Goal: Task Accomplishment & Management: Manage account settings

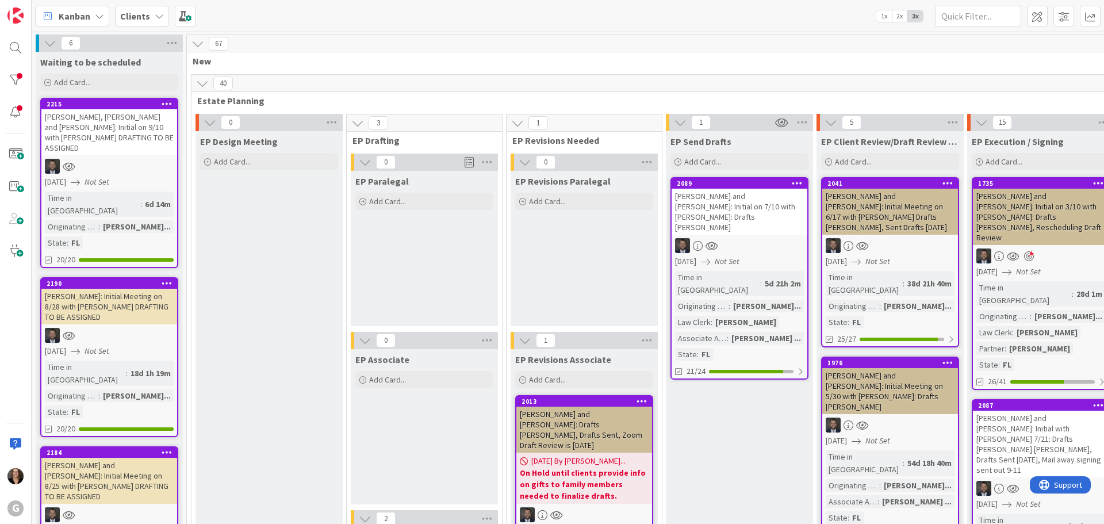
click at [97, 16] on icon at bounding box center [99, 16] width 9 height 9
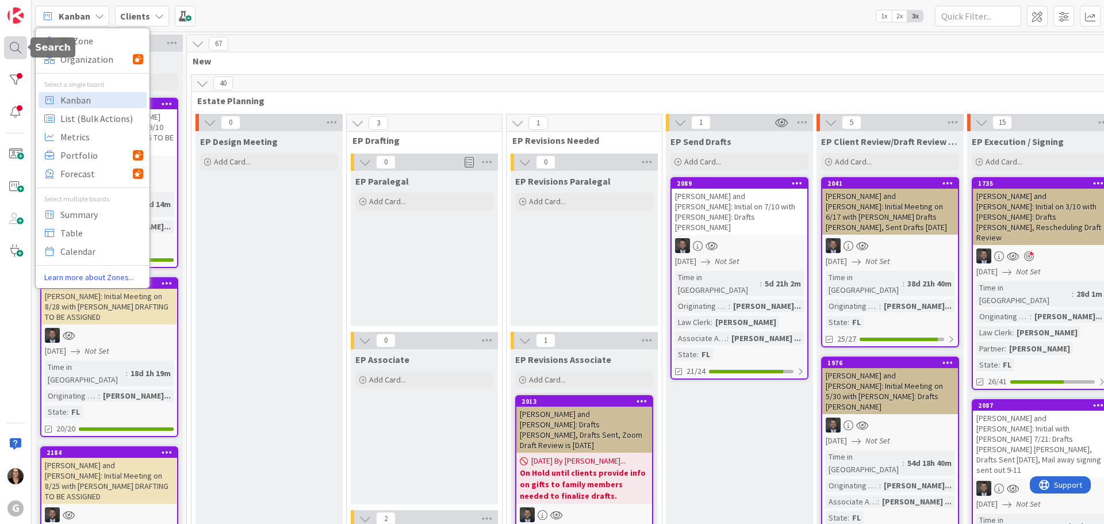
click at [14, 46] on div at bounding box center [15, 47] width 23 height 23
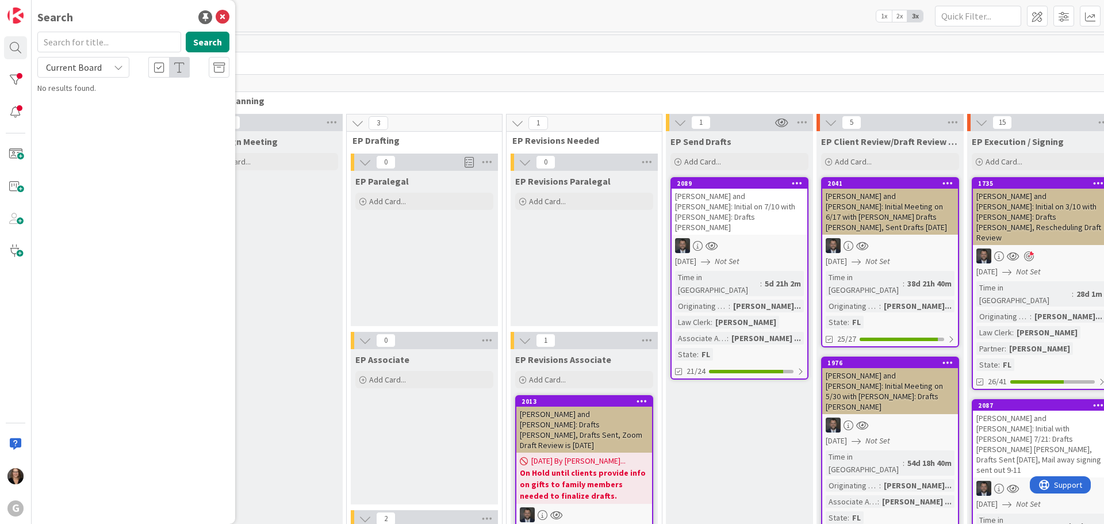
click at [79, 42] on input "text" at bounding box center [109, 42] width 144 height 21
click at [204, 40] on button "Search" at bounding box center [208, 42] width 44 height 21
click at [62, 41] on input "Arnez" at bounding box center [109, 42] width 144 height 21
type input "Arnaz"
click at [212, 41] on button "Search" at bounding box center [208, 42] width 44 height 21
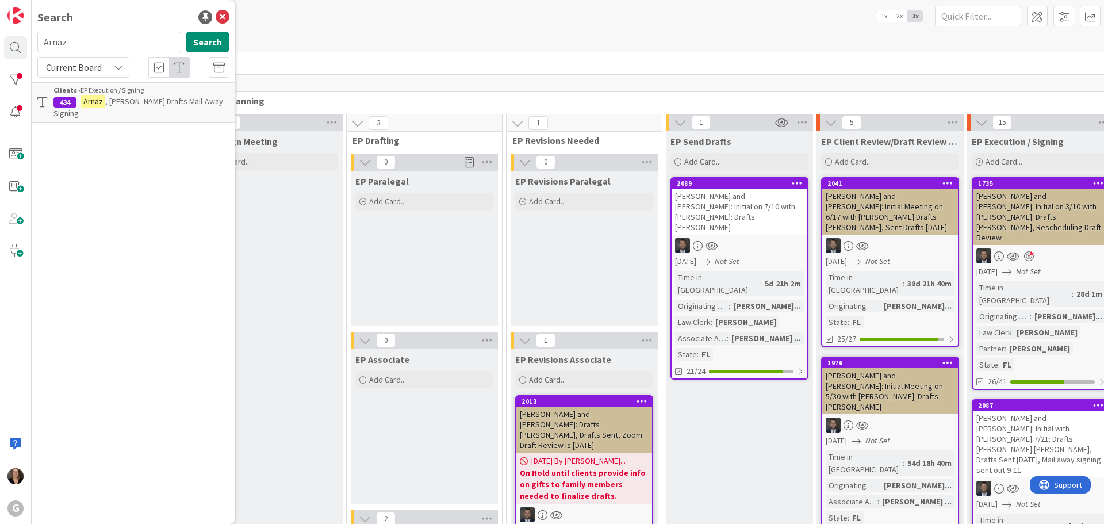
click at [159, 103] on span ", [PERSON_NAME] Drafts Mail-Away Signing" at bounding box center [138, 107] width 170 height 22
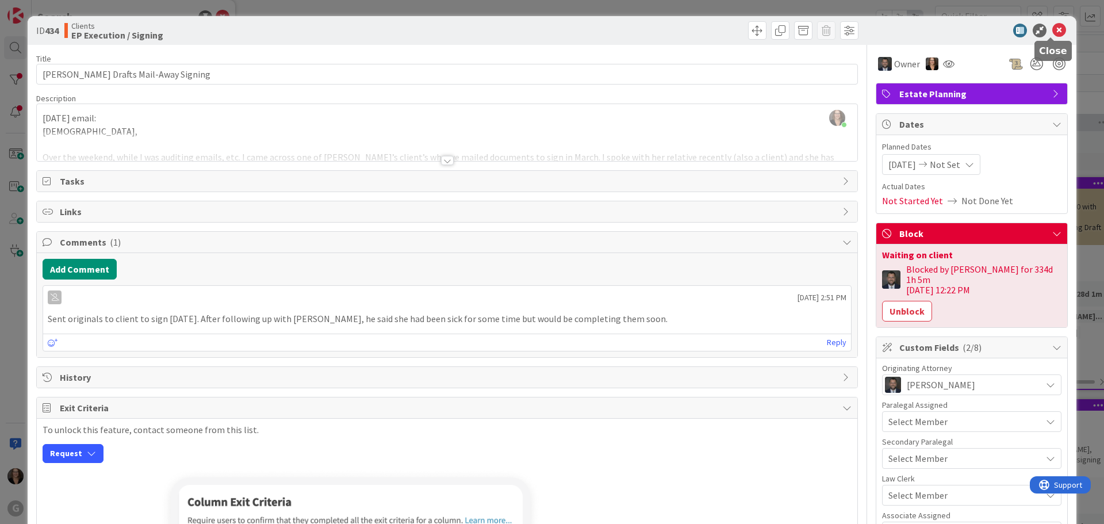
click at [1054, 30] on icon at bounding box center [1060, 31] width 14 height 14
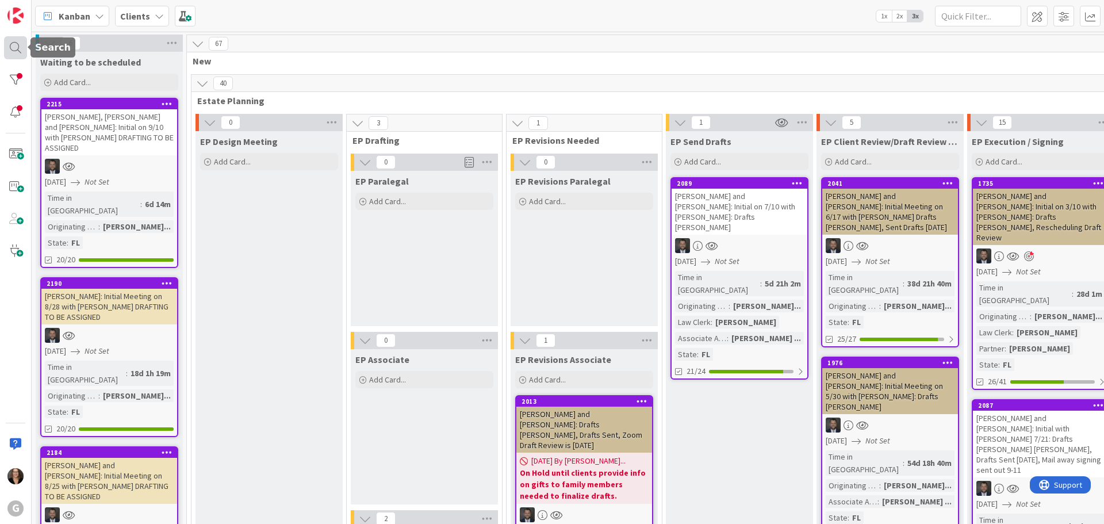
click at [9, 45] on div at bounding box center [15, 47] width 23 height 23
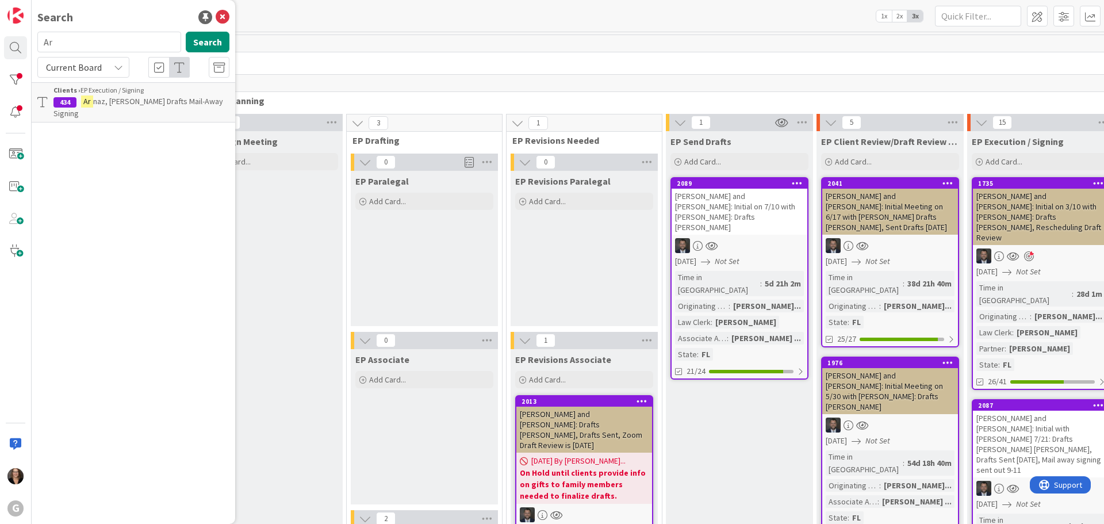
type input "A"
type input "[PERSON_NAME]"
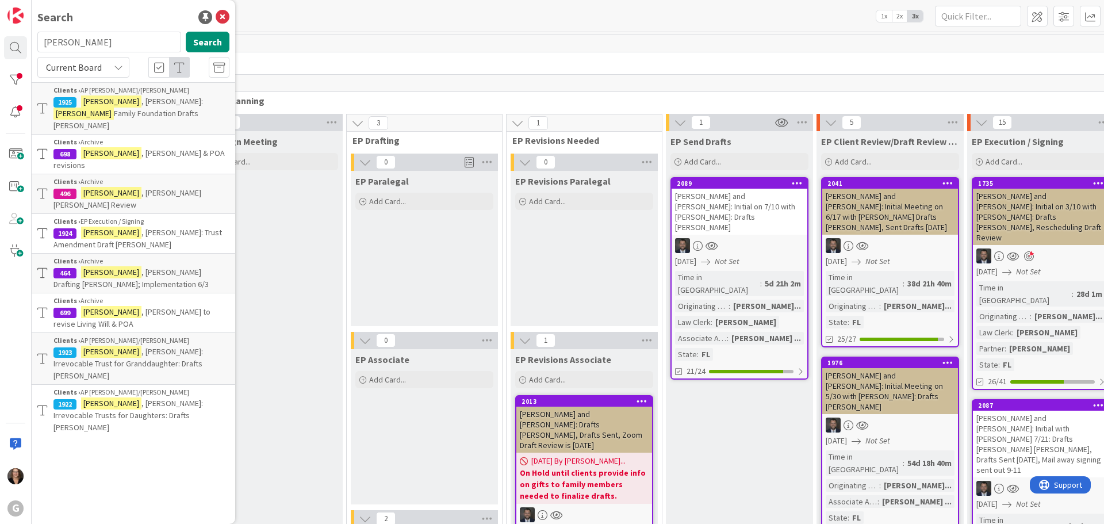
click at [98, 397] on mark "[PERSON_NAME]" at bounding box center [111, 403] width 60 height 12
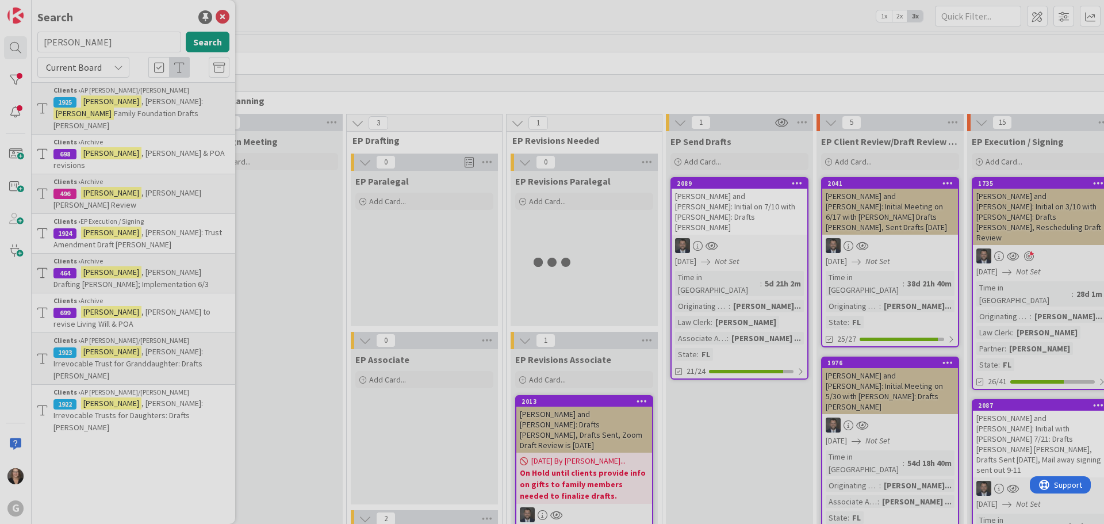
click at [98, 370] on div at bounding box center [552, 262] width 1104 height 524
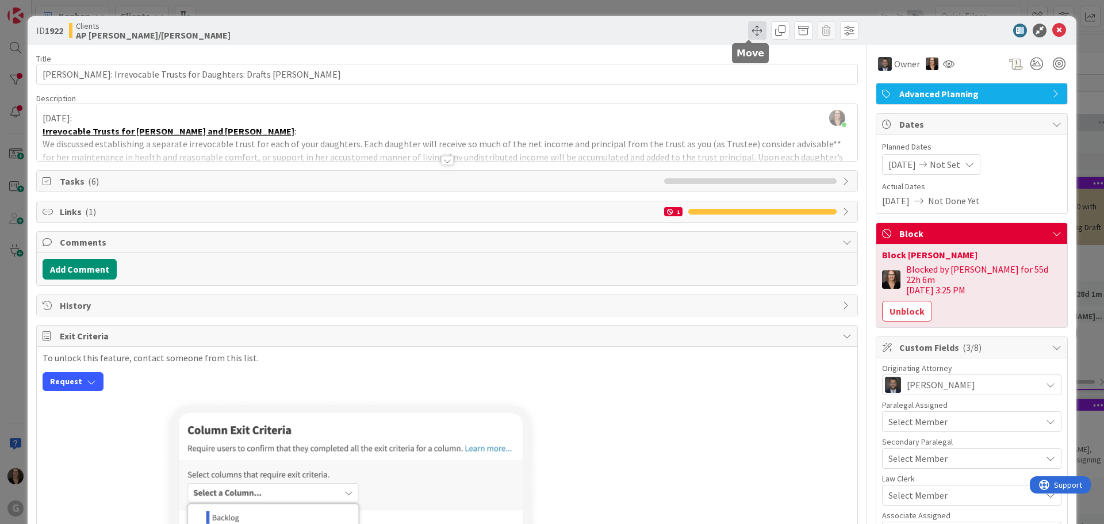
click at [748, 29] on span at bounding box center [757, 30] width 18 height 18
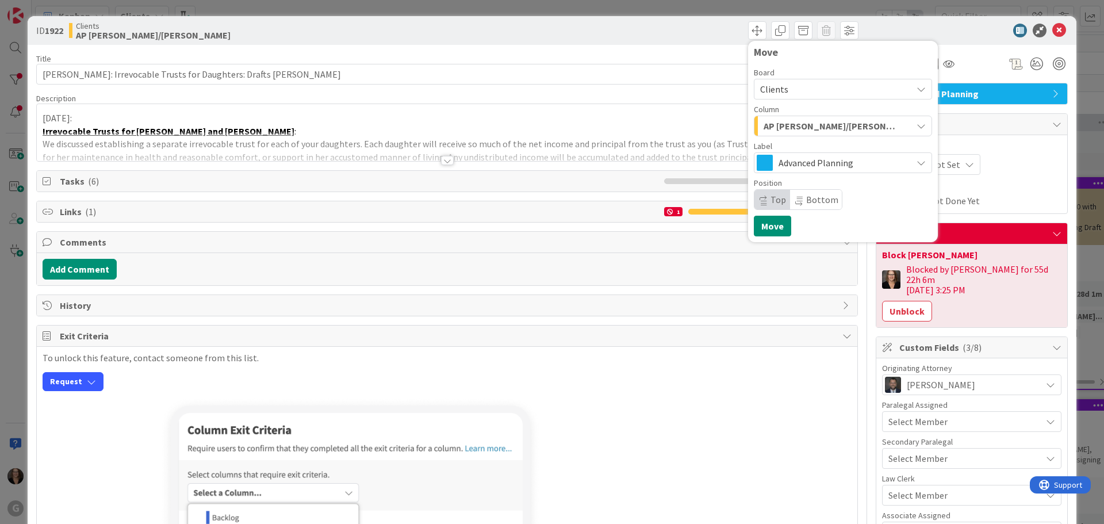
click at [917, 125] on icon "button" at bounding box center [921, 125] width 9 height 9
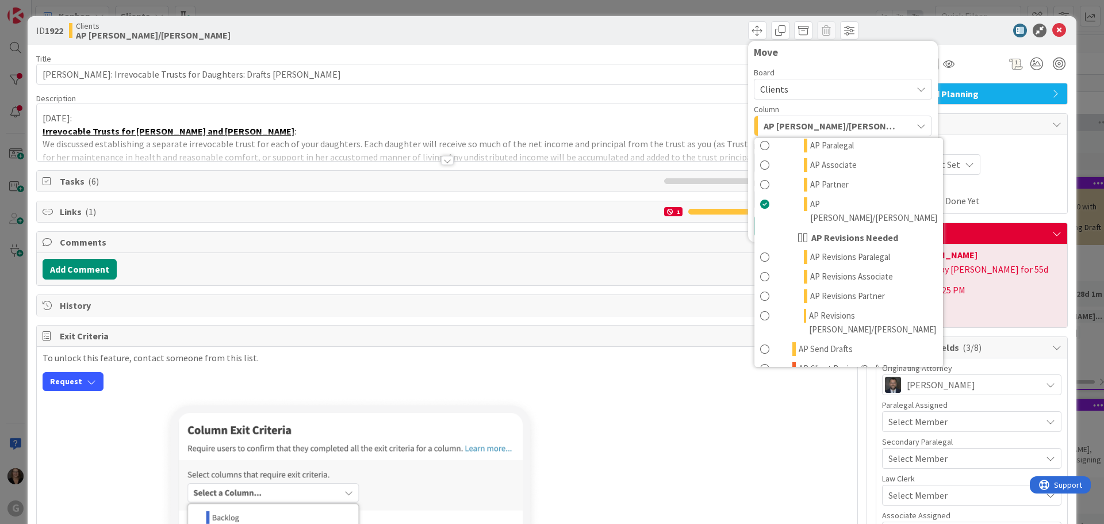
scroll to position [575, 0]
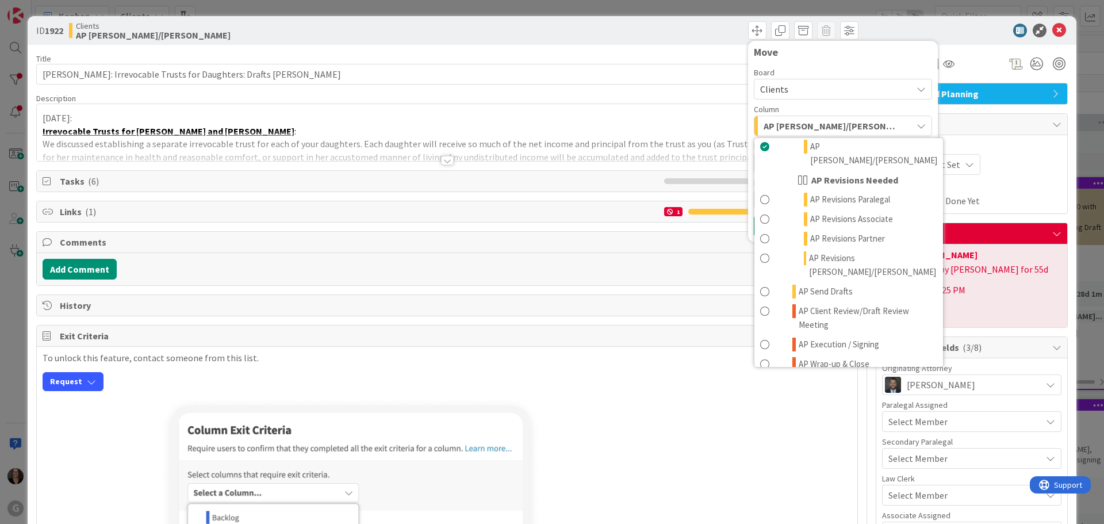
click at [712, 368] on div "To unlock this feature, contact someone from this list. Request" at bounding box center [447, 372] width 809 height 39
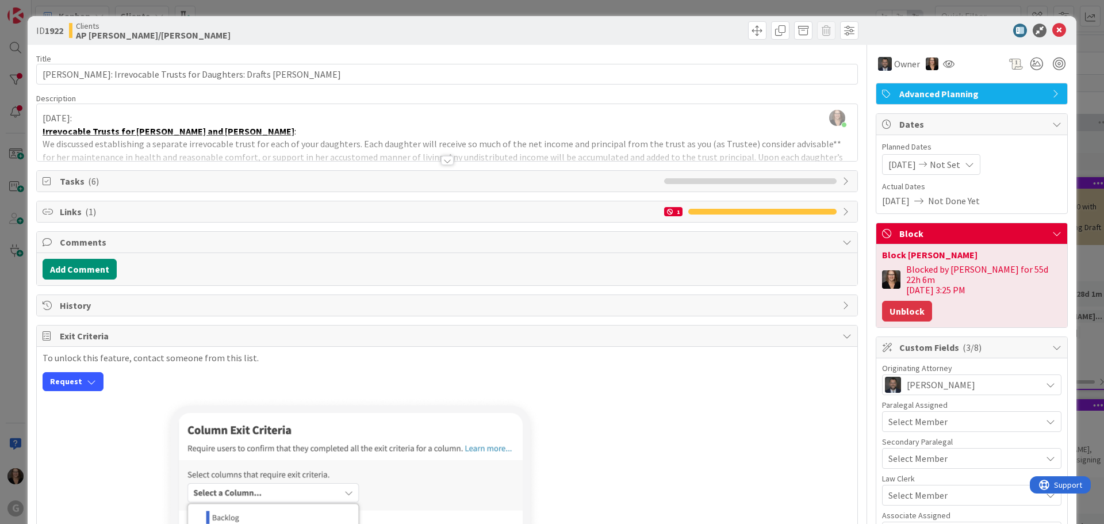
click at [895, 301] on button "Unblock" at bounding box center [907, 311] width 50 height 21
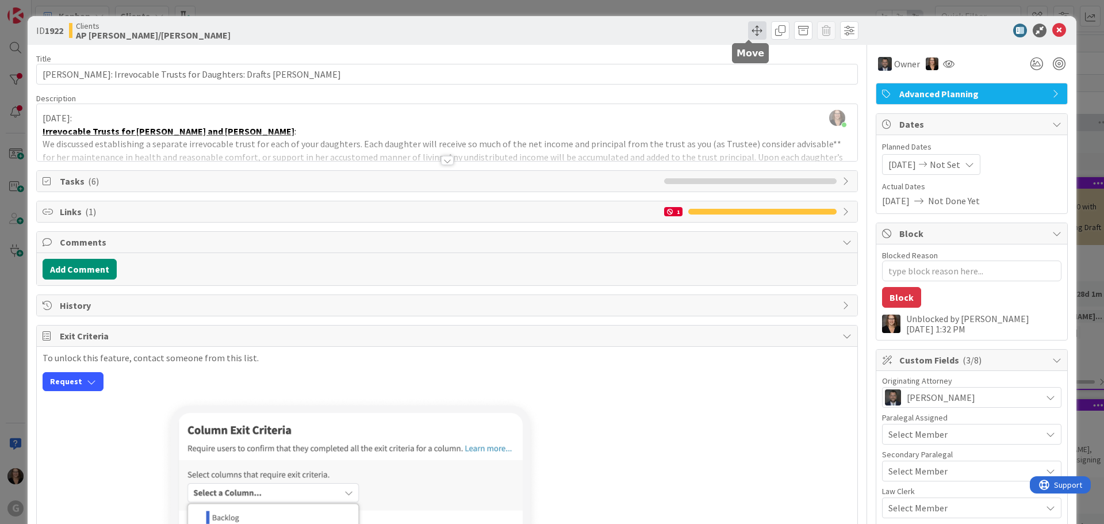
click at [748, 30] on span at bounding box center [757, 30] width 18 height 18
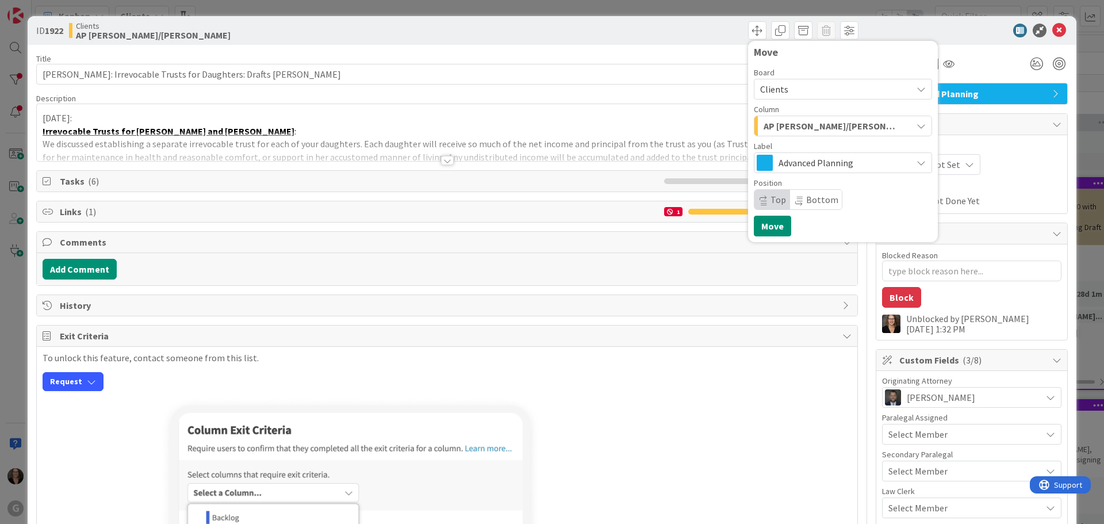
click at [917, 125] on icon "button" at bounding box center [921, 125] width 9 height 9
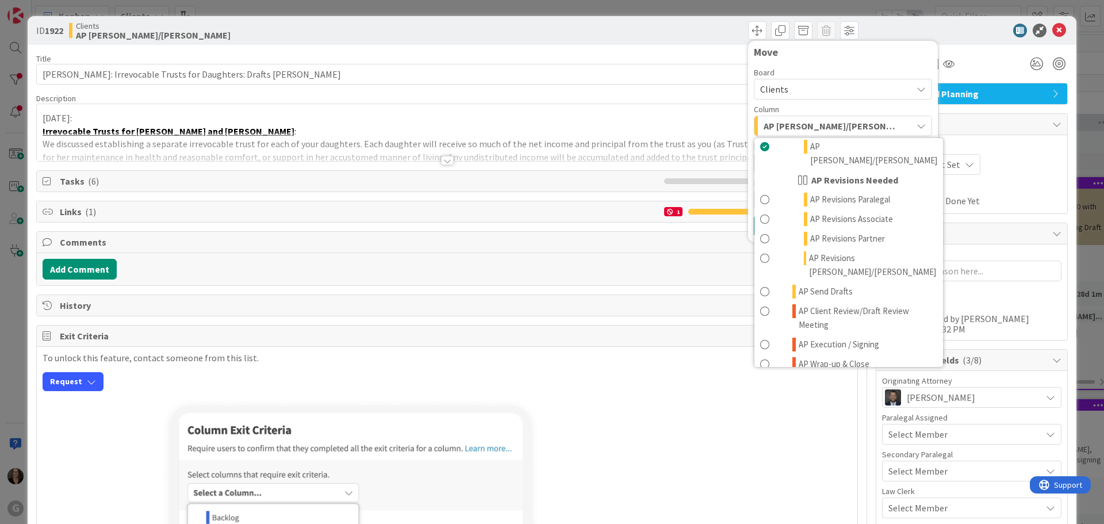
click at [760, 377] on span at bounding box center [764, 384] width 9 height 14
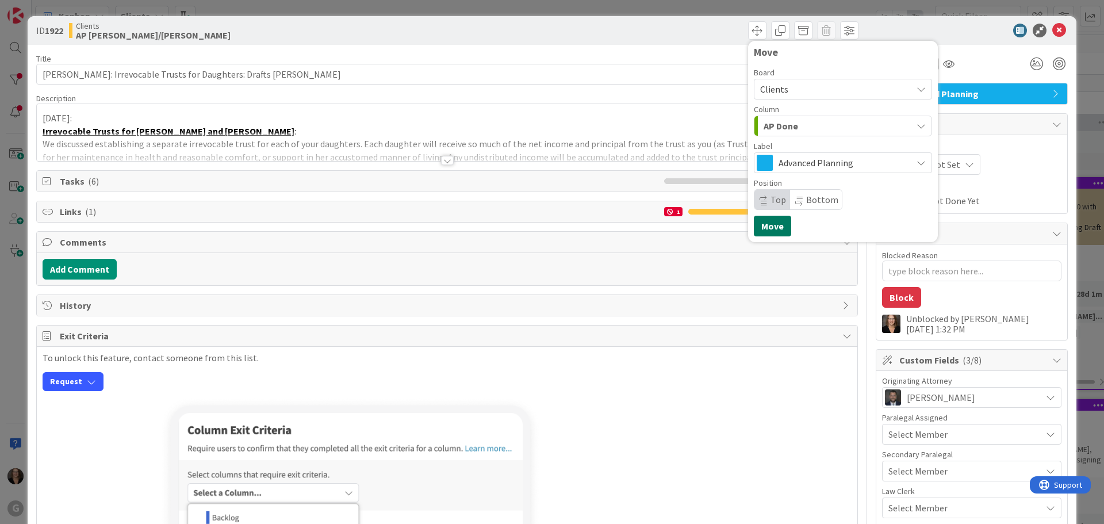
click at [769, 228] on button "Move" at bounding box center [772, 226] width 37 height 21
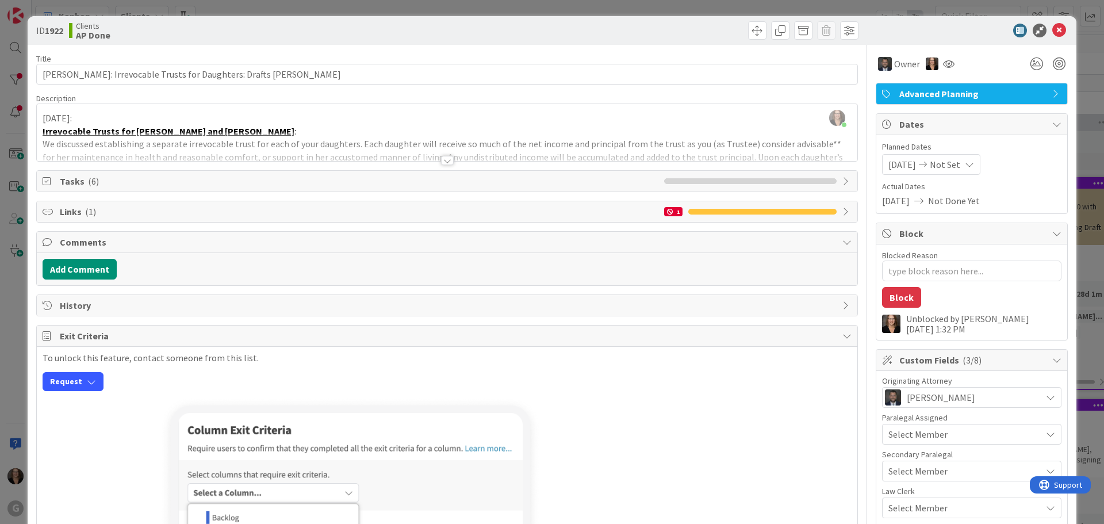
type textarea "x"
click at [1053, 29] on icon at bounding box center [1060, 31] width 14 height 14
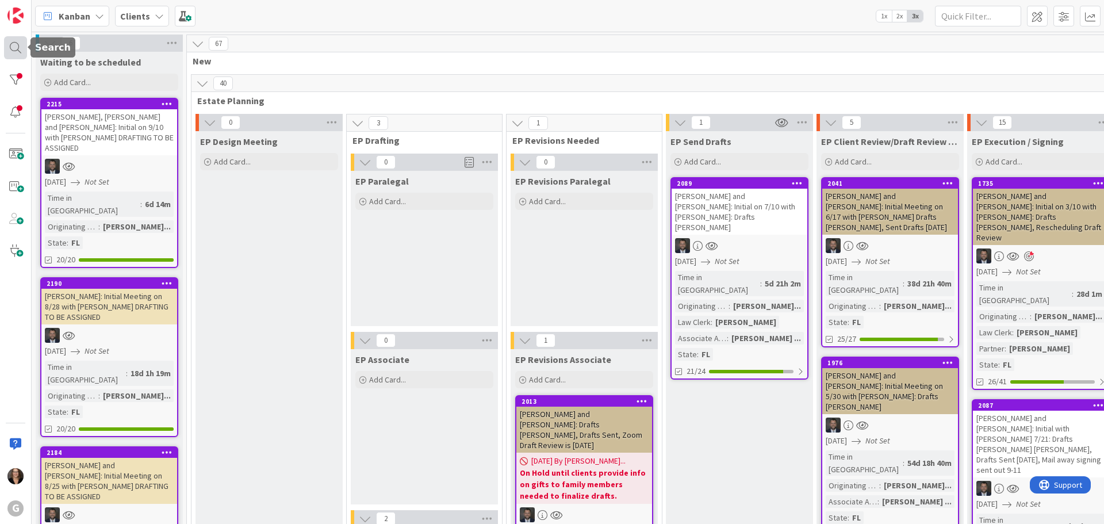
click at [14, 43] on div at bounding box center [15, 47] width 23 height 23
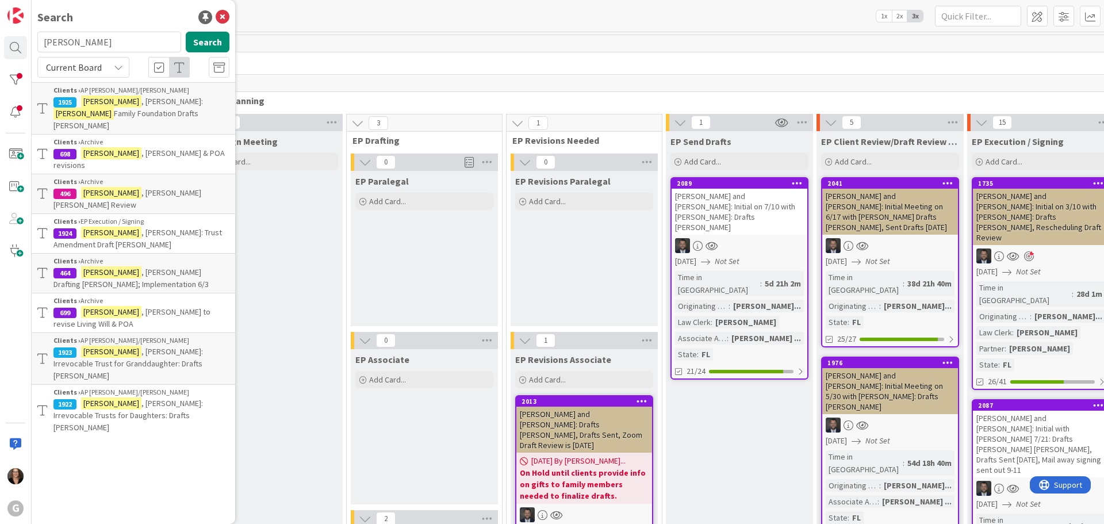
click at [142, 227] on span ", [PERSON_NAME]: Trust Amendment Draft [PERSON_NAME]" at bounding box center [137, 238] width 169 height 22
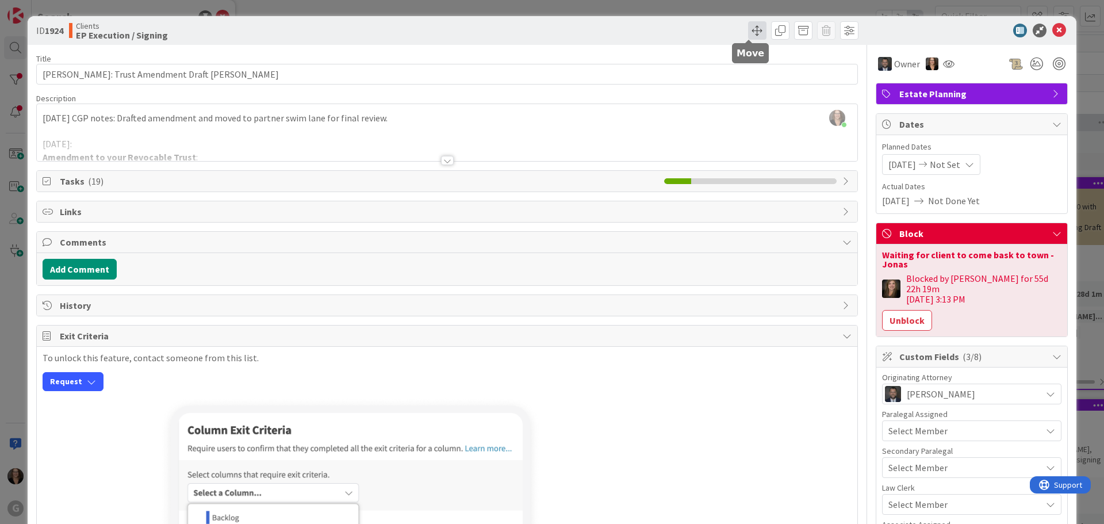
click at [748, 27] on span at bounding box center [757, 30] width 18 height 18
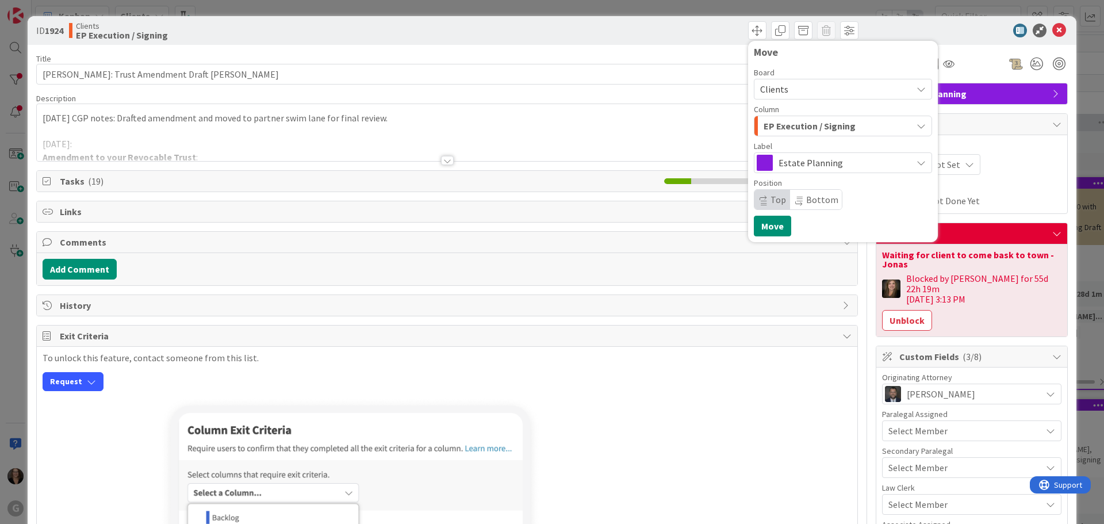
click at [917, 127] on icon "button" at bounding box center [921, 125] width 9 height 9
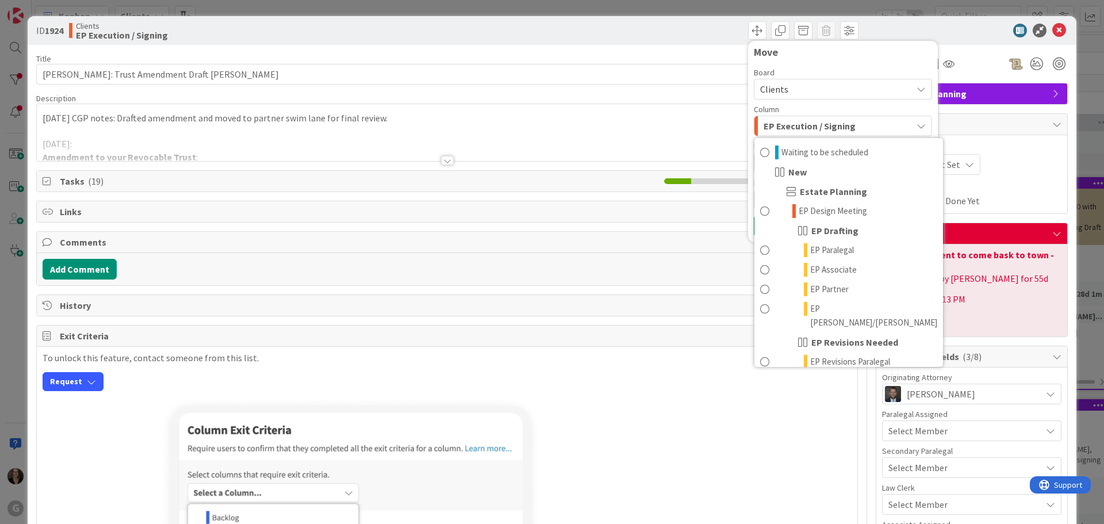
click at [611, 132] on div at bounding box center [447, 146] width 821 height 29
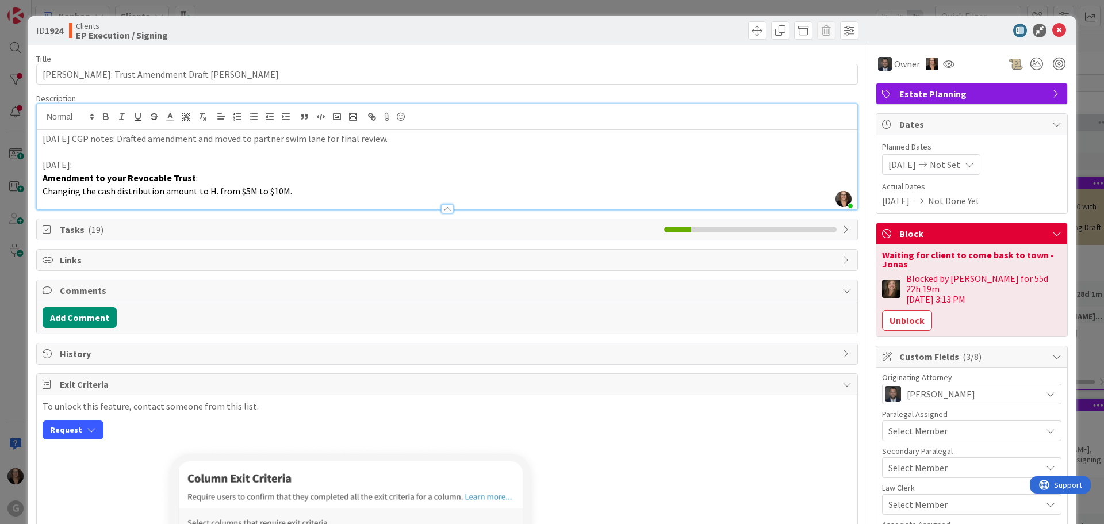
click at [974, 163] on icon at bounding box center [969, 164] width 9 height 9
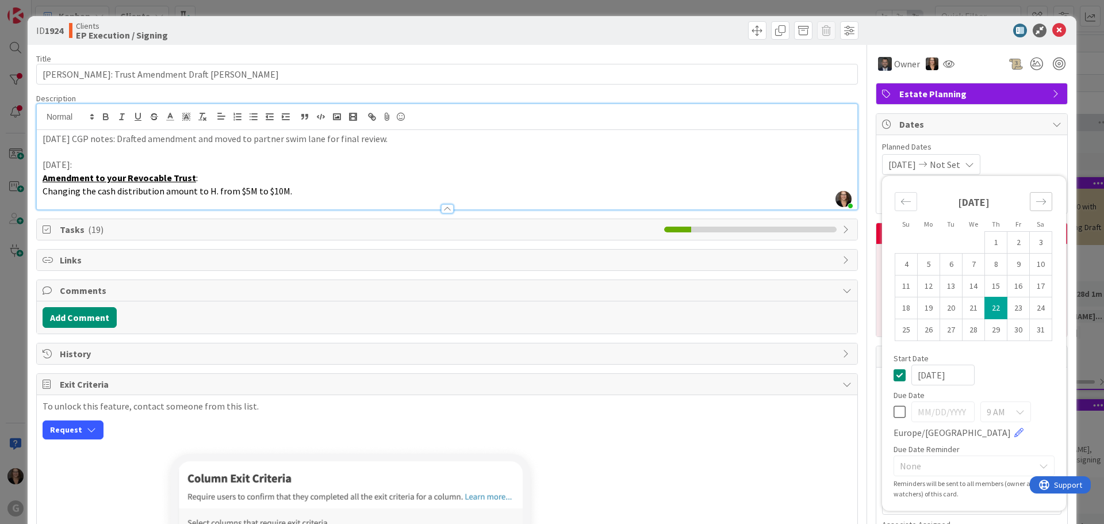
click at [1036, 201] on icon "Move forward to switch to the next month." at bounding box center [1041, 201] width 11 height 11
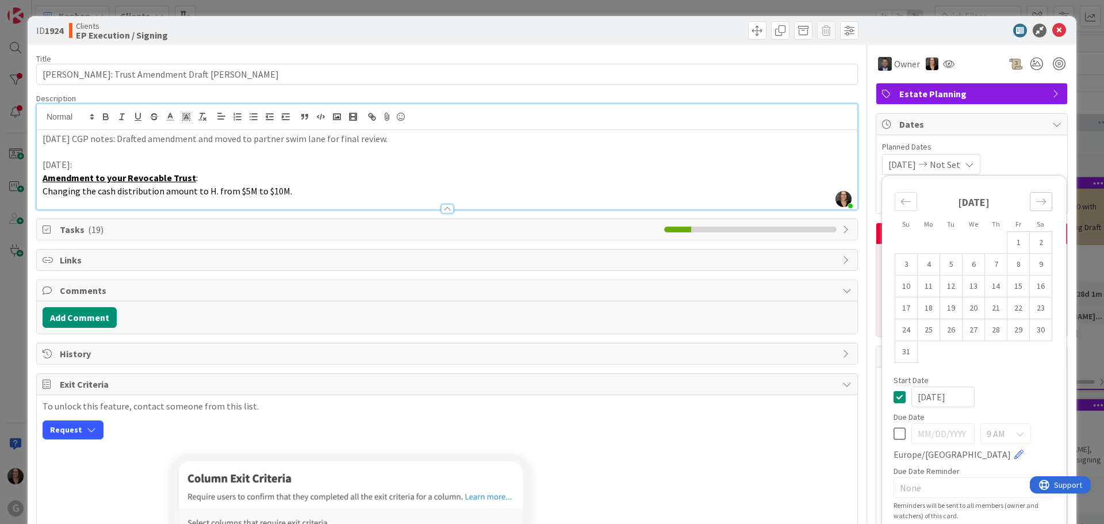
click at [1036, 201] on icon "Move forward to switch to the next month." at bounding box center [1041, 201] width 11 height 11
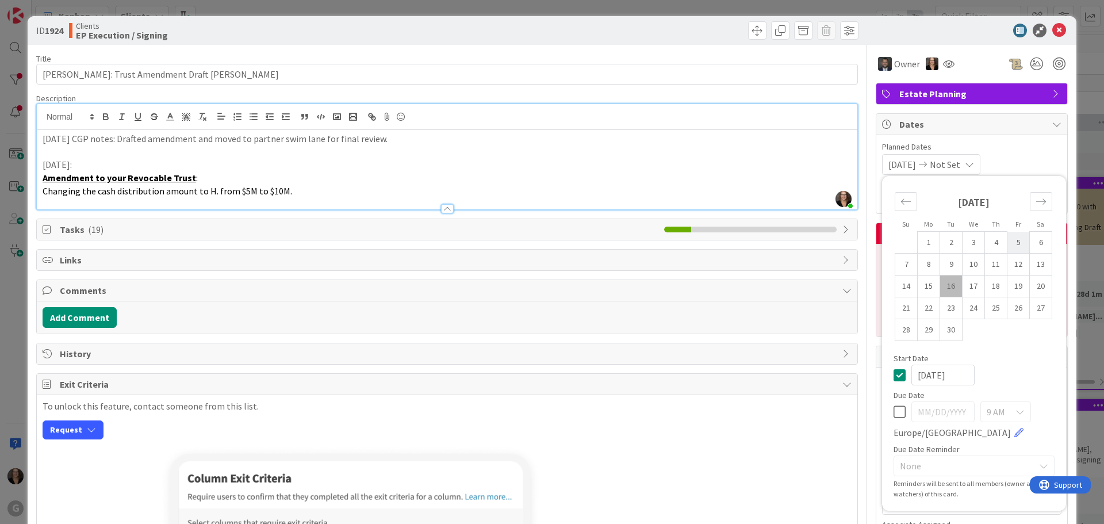
click at [1013, 246] on td "5" at bounding box center [1019, 243] width 22 height 22
type input "[DATE]"
click at [895, 198] on div "Move backward to switch to the previous month." at bounding box center [906, 201] width 22 height 19
click at [901, 198] on icon "Move backward to switch to the previous month." at bounding box center [906, 201] width 11 height 11
click at [1039, 200] on div "Move forward to switch to the next month." at bounding box center [1041, 201] width 22 height 19
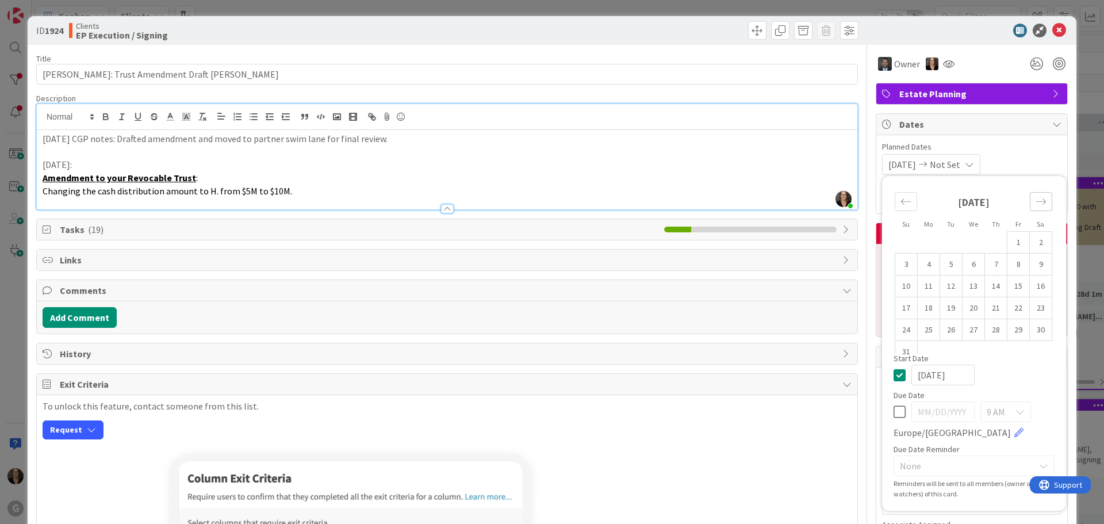
click at [1039, 200] on div "Move forward to switch to the next month." at bounding box center [1041, 201] width 22 height 19
click at [1038, 200] on icon "Move forward to switch to the next month." at bounding box center [1041, 201] width 11 height 11
click at [1053, 120] on icon at bounding box center [1057, 124] width 9 height 9
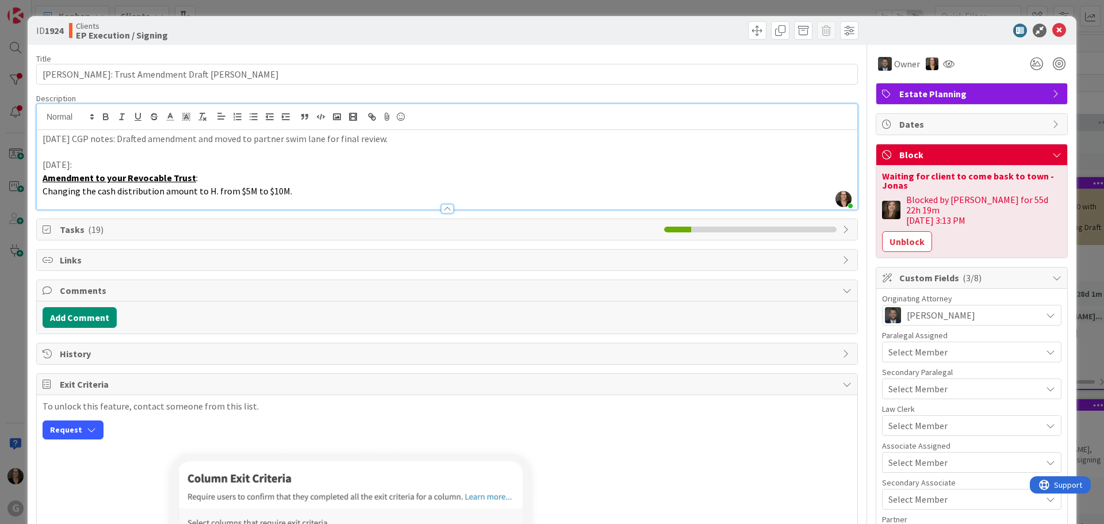
click at [1053, 154] on icon at bounding box center [1057, 154] width 9 height 9
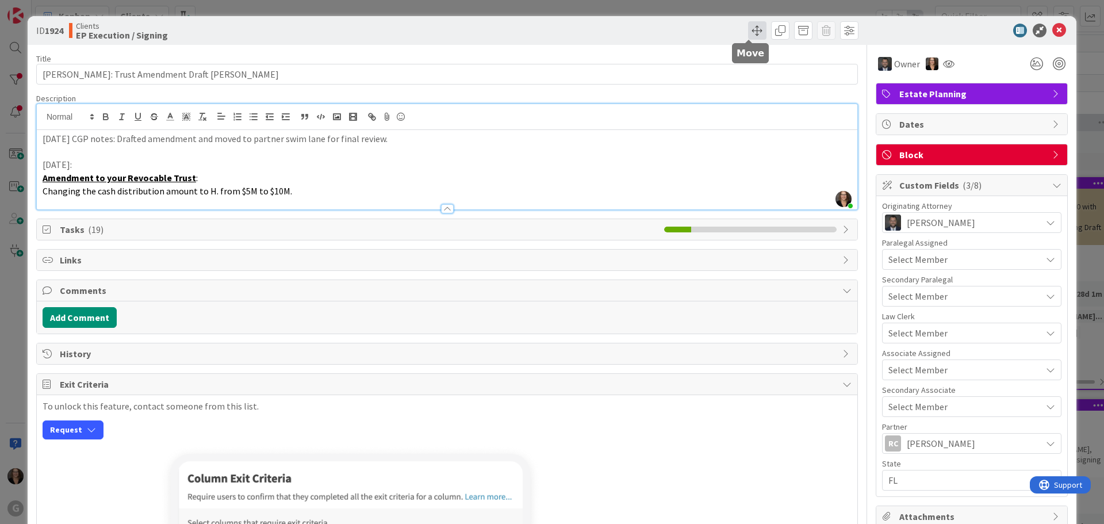
click at [748, 32] on span at bounding box center [757, 30] width 18 height 18
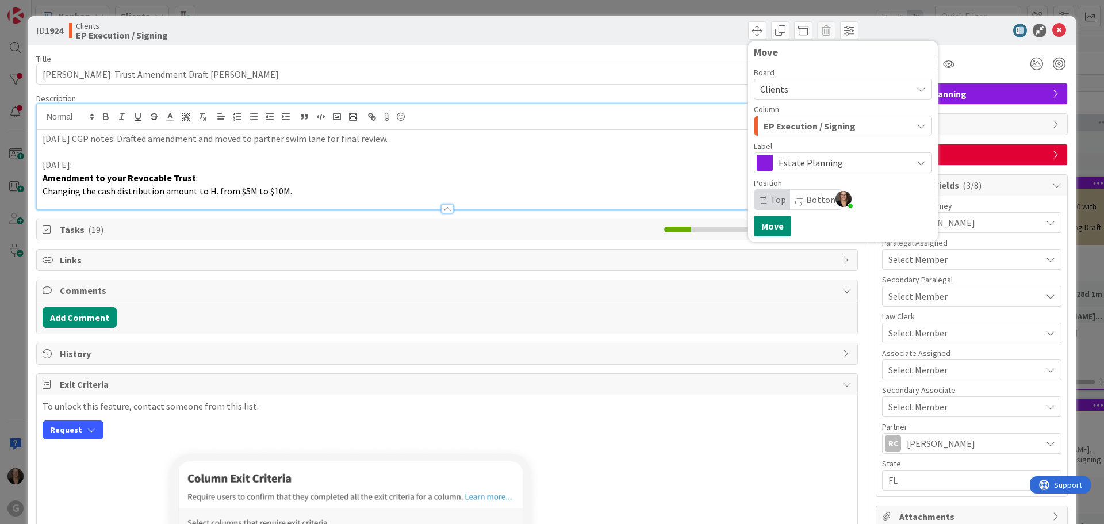
click at [854, 127] on div "EP Execution / Signing" at bounding box center [836, 126] width 151 height 18
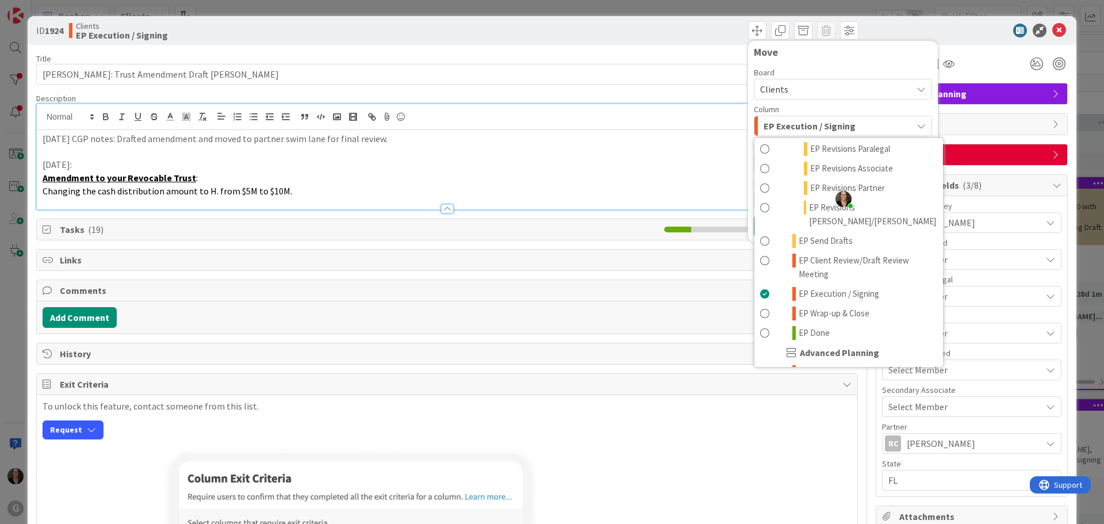
scroll to position [230, 0]
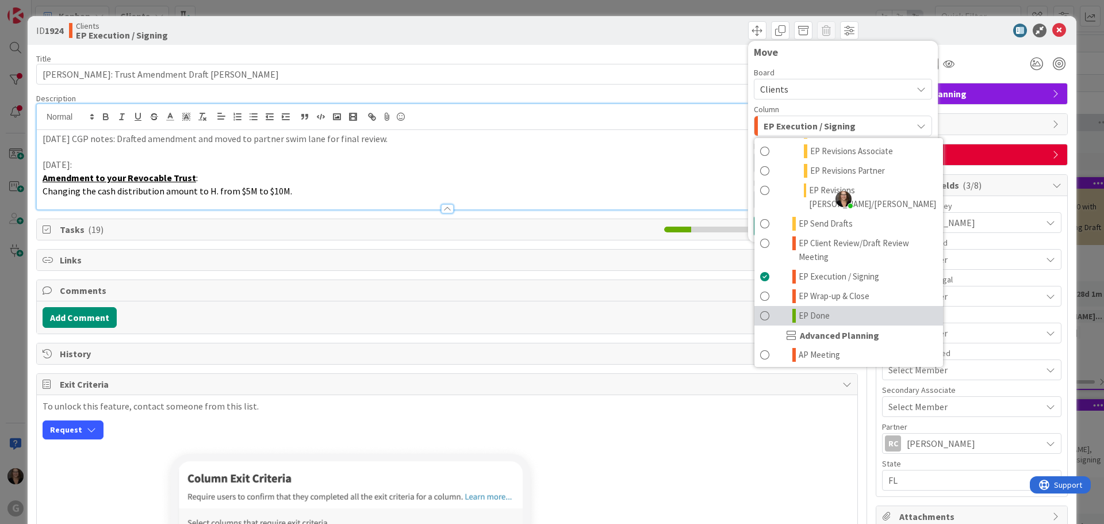
click at [760, 309] on span at bounding box center [764, 316] width 9 height 14
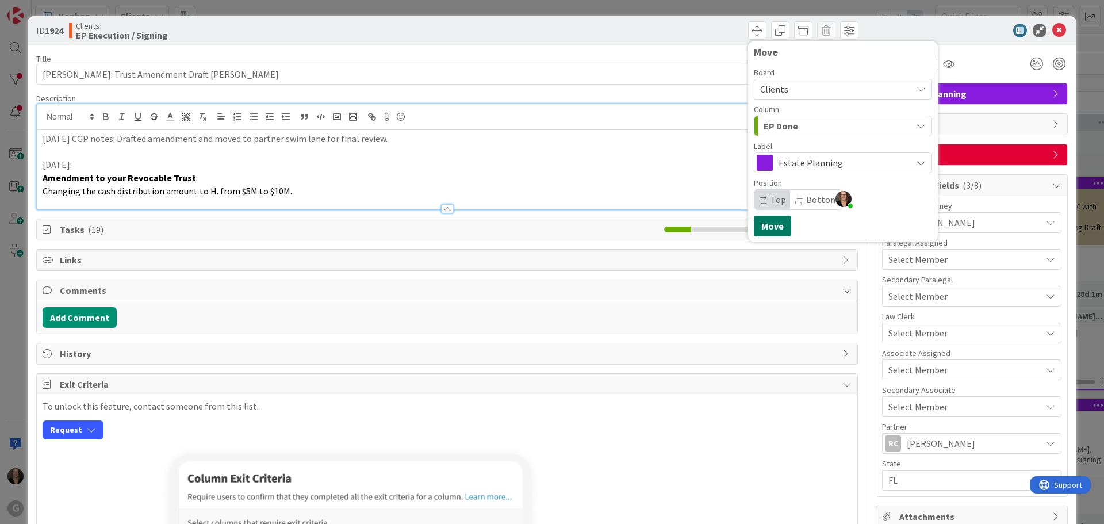
click at [767, 226] on button "Move" at bounding box center [772, 226] width 37 height 21
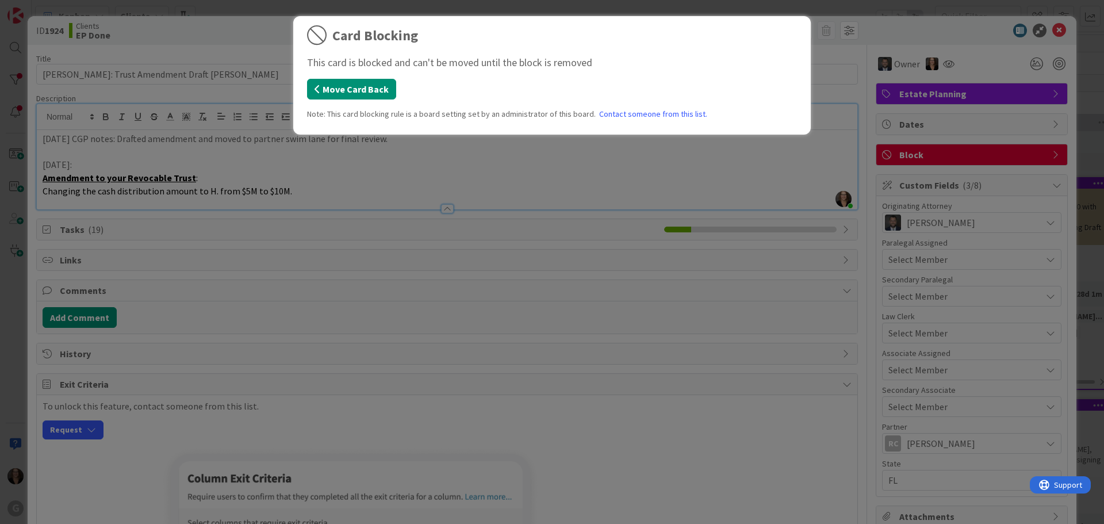
click at [354, 89] on button "Move Card Back" at bounding box center [351, 89] width 89 height 21
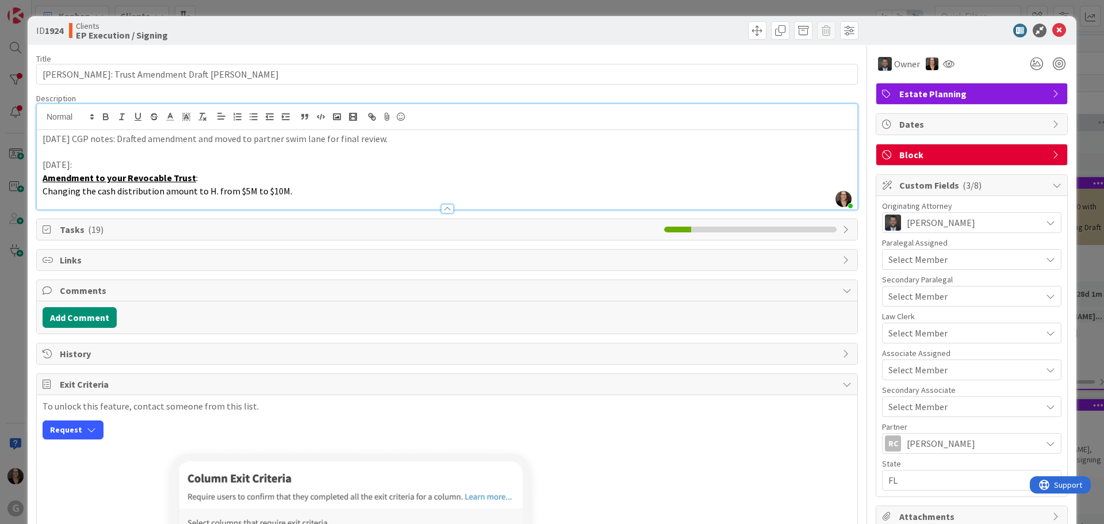
click at [1053, 152] on icon at bounding box center [1057, 154] width 9 height 9
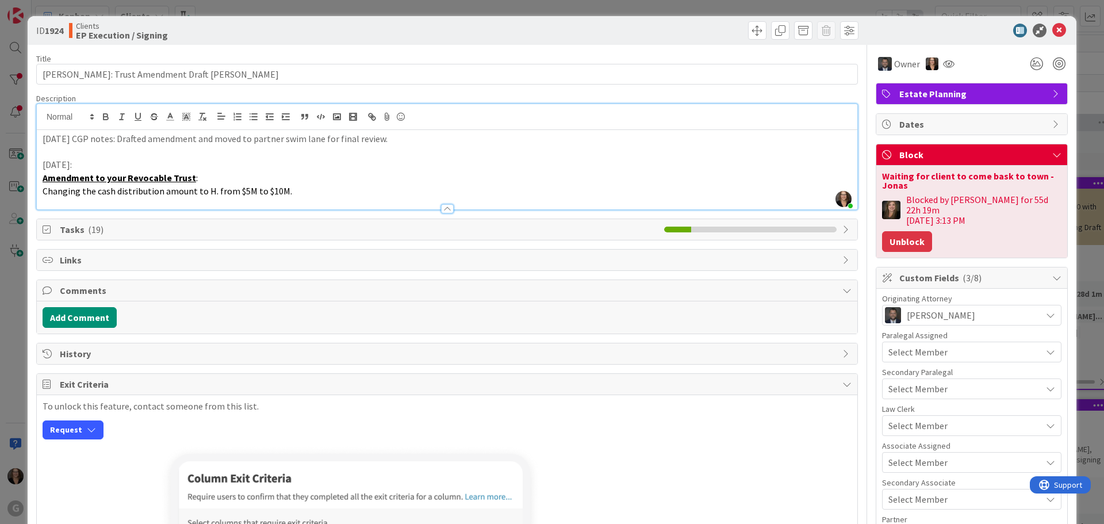
click at [904, 234] on button "Unblock" at bounding box center [907, 241] width 50 height 21
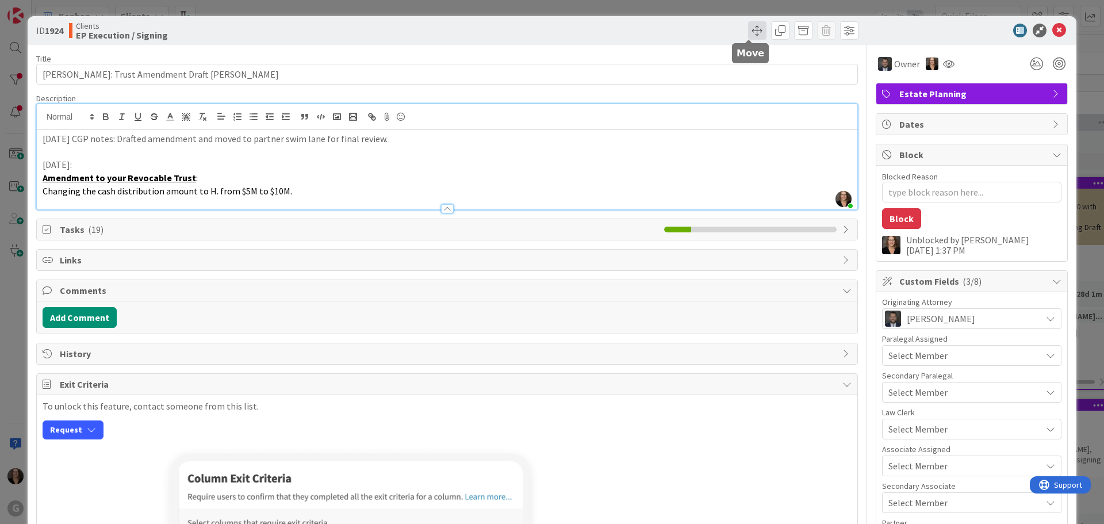
click at [748, 28] on span at bounding box center [757, 30] width 18 height 18
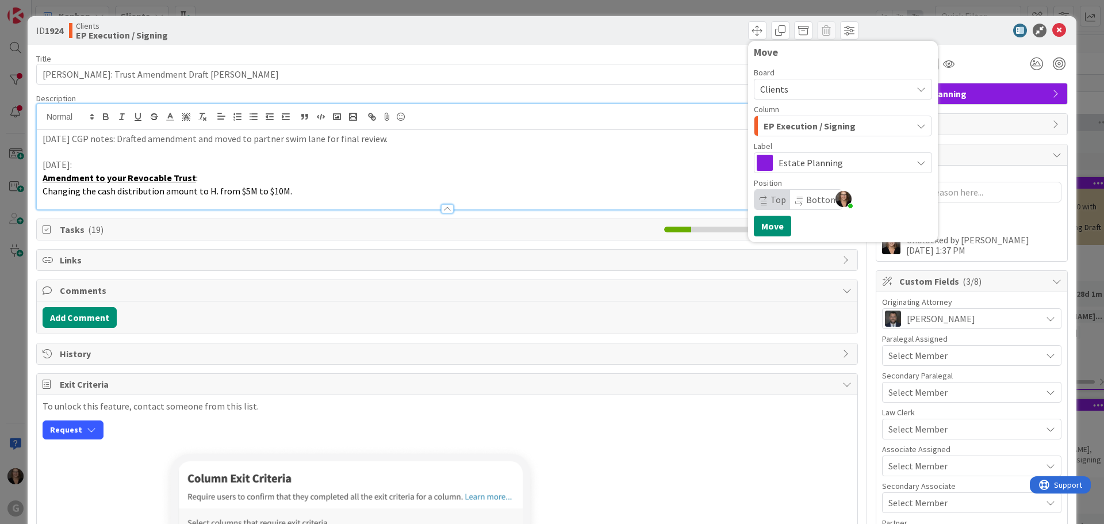
click at [917, 125] on icon "button" at bounding box center [921, 125] width 9 height 9
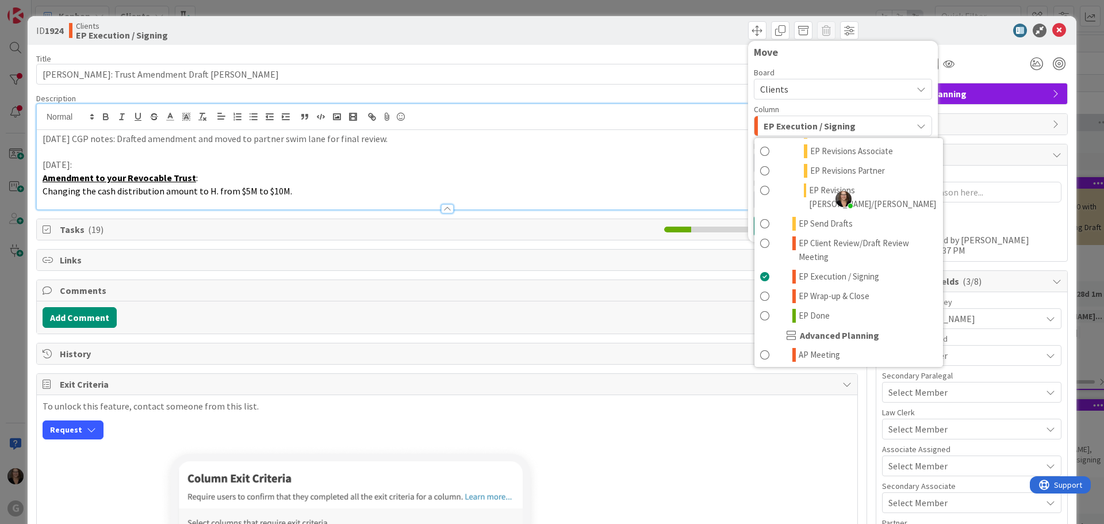
scroll to position [288, 0]
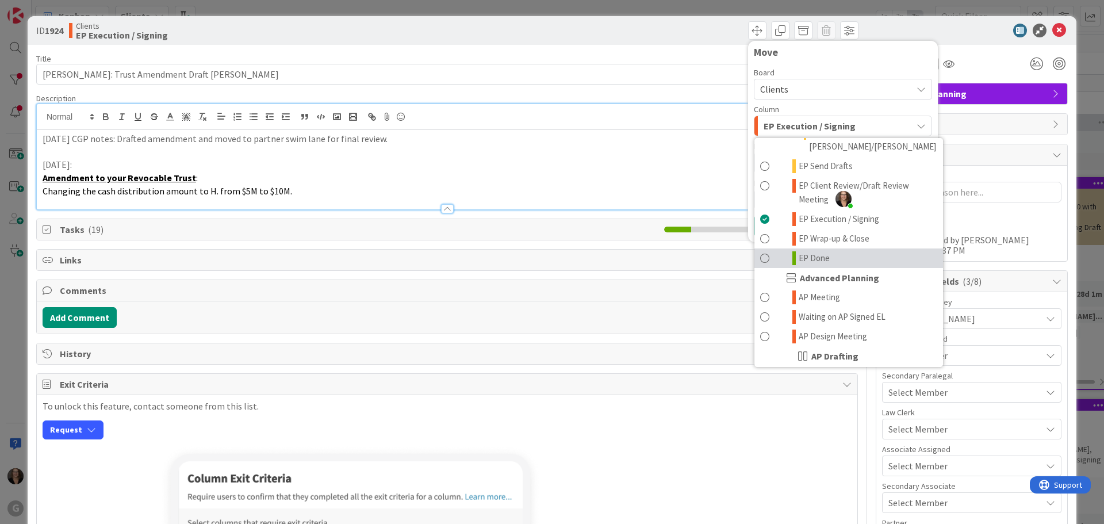
click at [760, 251] on span at bounding box center [764, 258] width 9 height 14
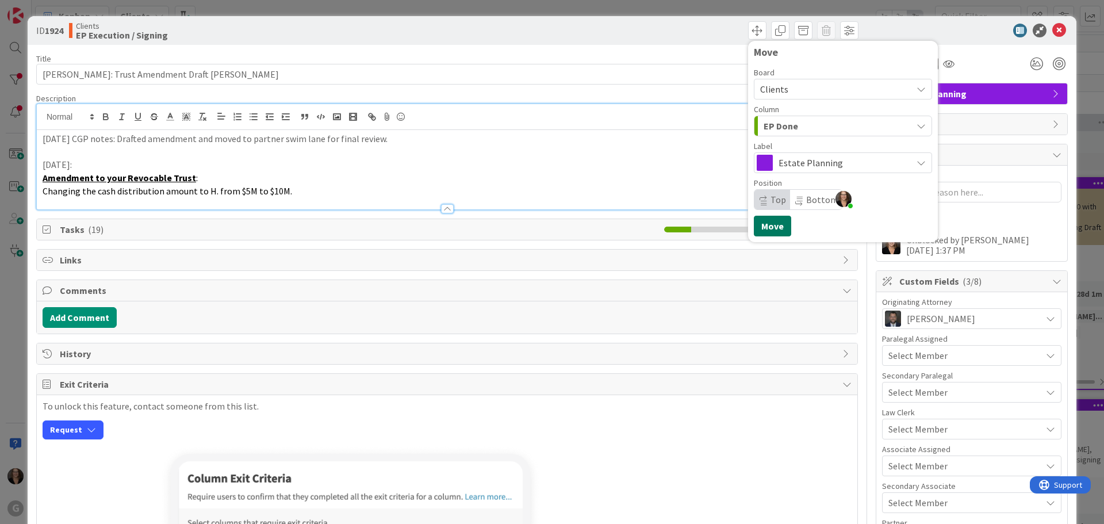
click at [770, 228] on button "Move" at bounding box center [772, 226] width 37 height 21
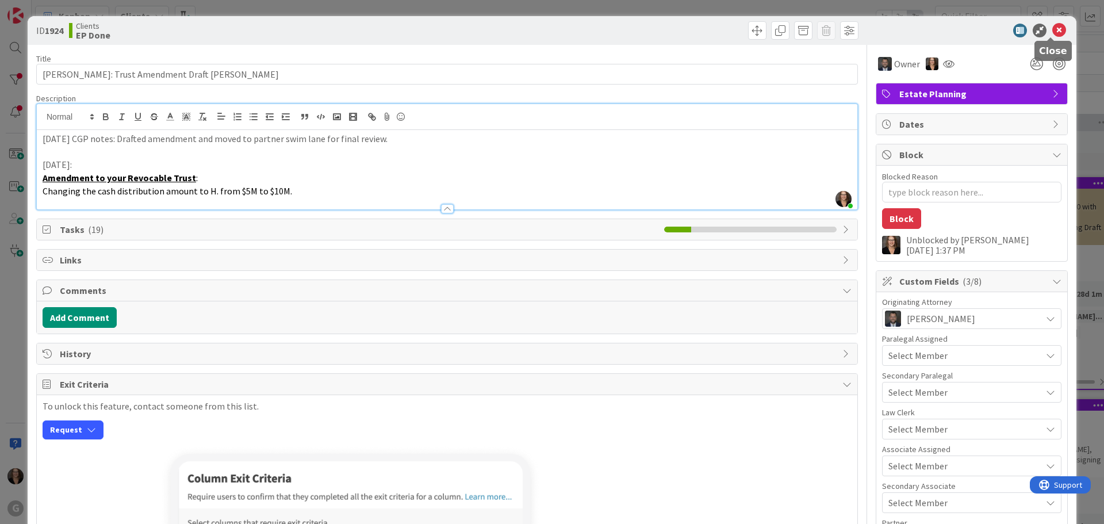
click at [1054, 29] on icon at bounding box center [1060, 31] width 14 height 14
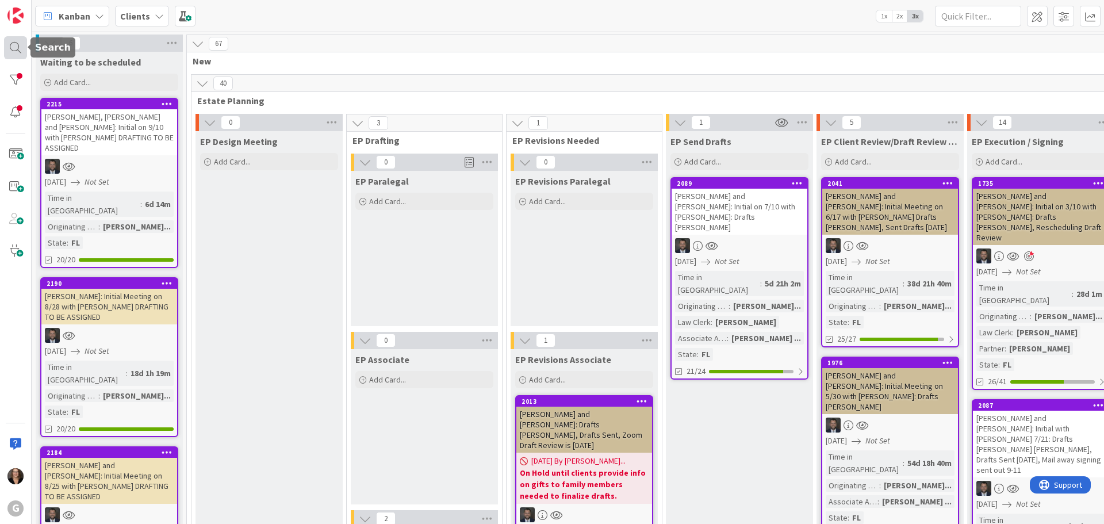
click at [12, 47] on div at bounding box center [15, 47] width 23 height 23
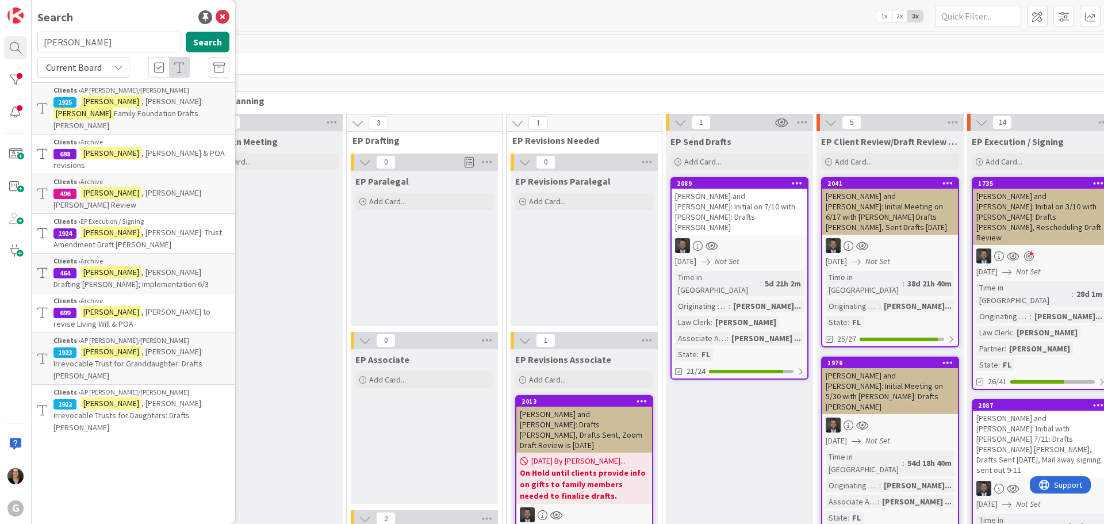
click at [132, 227] on span ", [PERSON_NAME]: Trust Amendment Draft [PERSON_NAME]" at bounding box center [137, 238] width 169 height 22
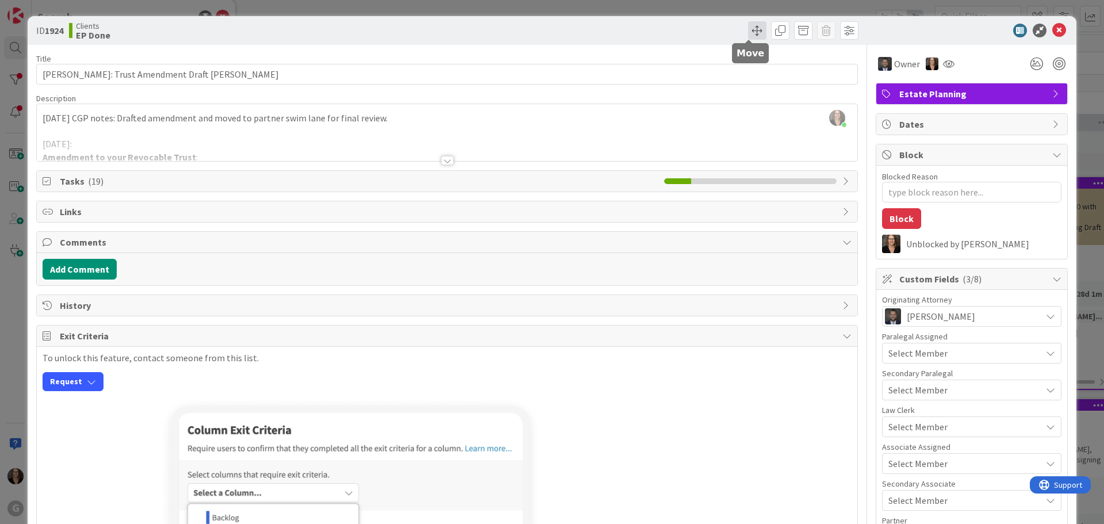
click at [748, 30] on span at bounding box center [757, 30] width 18 height 18
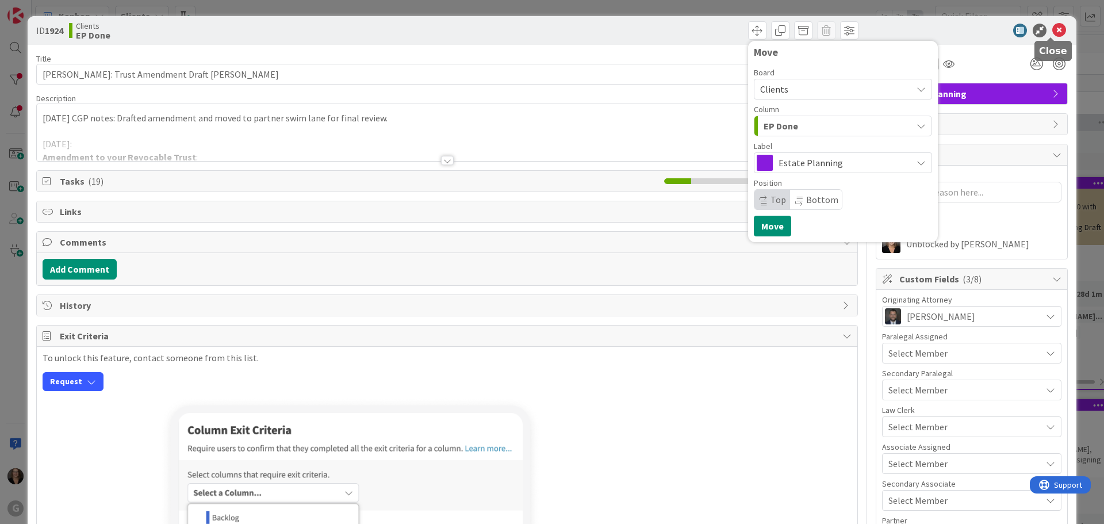
click at [1053, 30] on icon at bounding box center [1060, 31] width 14 height 14
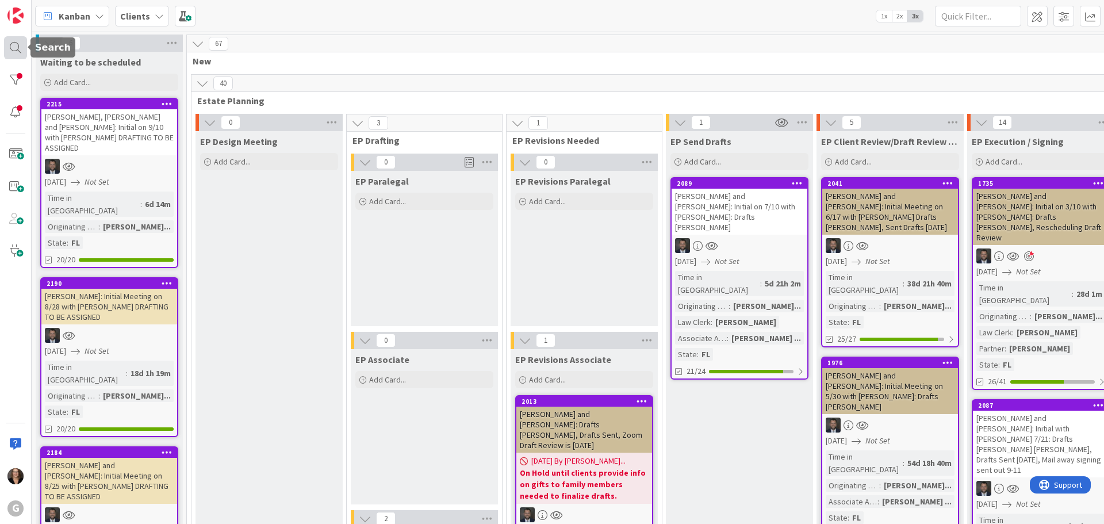
click at [14, 48] on div at bounding box center [15, 47] width 23 height 23
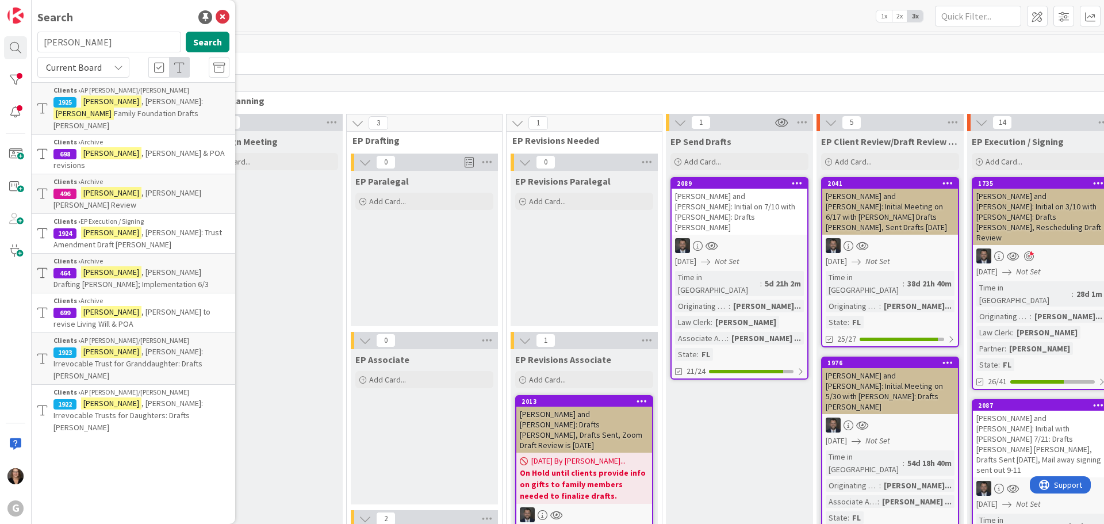
click at [142, 103] on span ", [PERSON_NAME]:" at bounding box center [173, 101] width 62 height 10
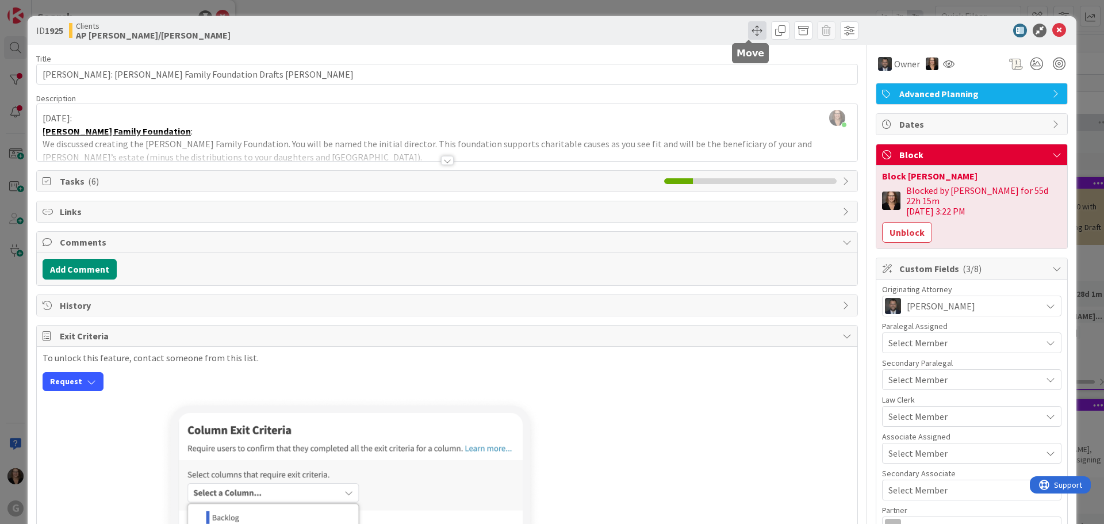
click at [748, 25] on span at bounding box center [757, 30] width 18 height 18
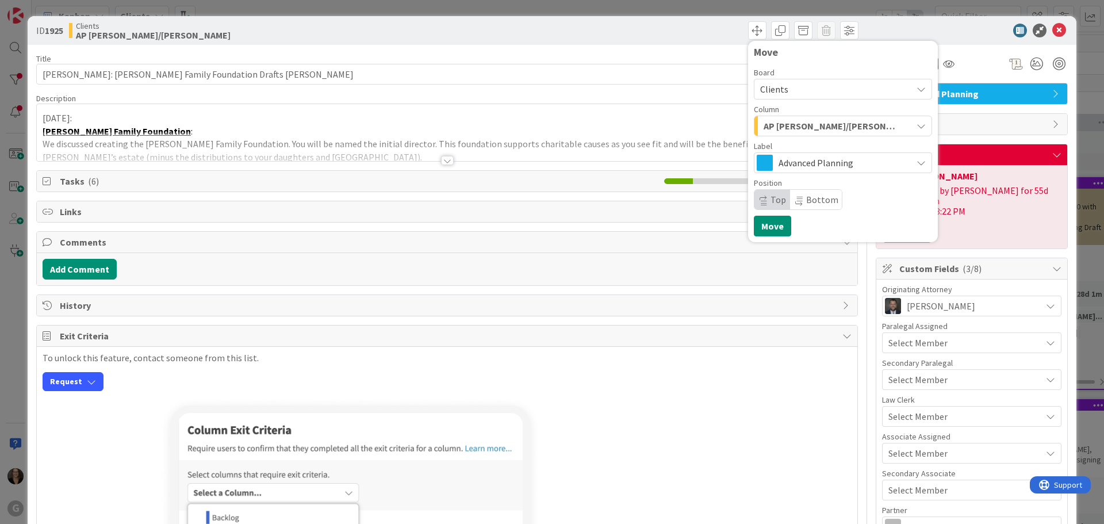
click at [917, 90] on icon at bounding box center [921, 89] width 9 height 9
click at [626, 119] on div "[PERSON_NAME] just joined [DATE]: [PERSON_NAME] Family Foundation : We discusse…" at bounding box center [447, 132] width 821 height 57
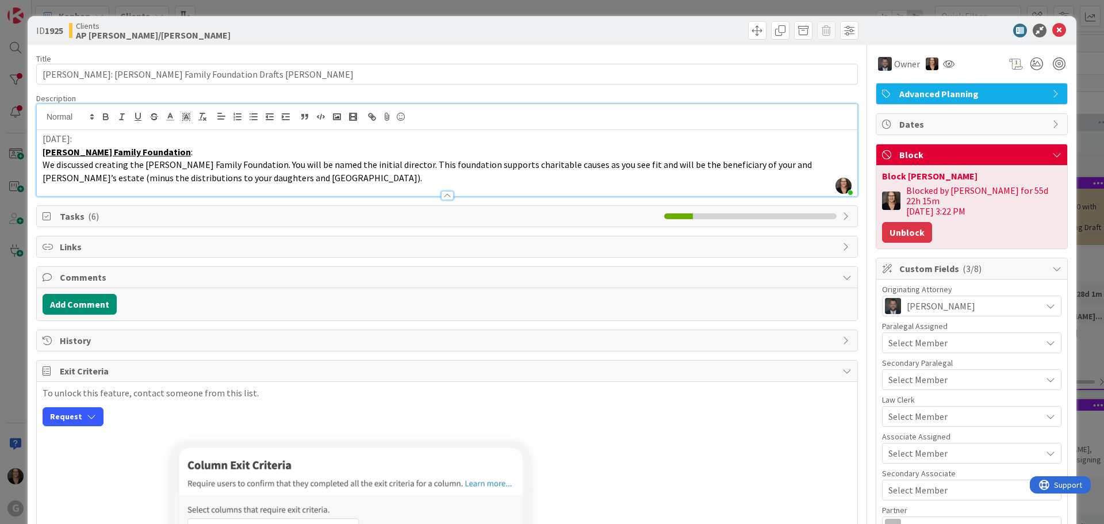
click at [902, 222] on button "Unblock" at bounding box center [907, 232] width 50 height 21
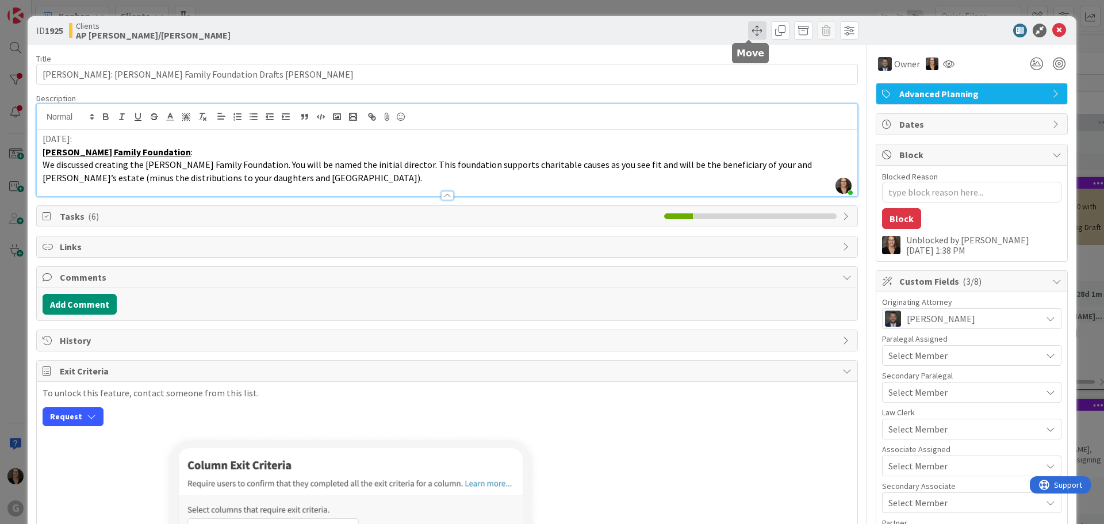
click at [749, 32] on span at bounding box center [757, 30] width 18 height 18
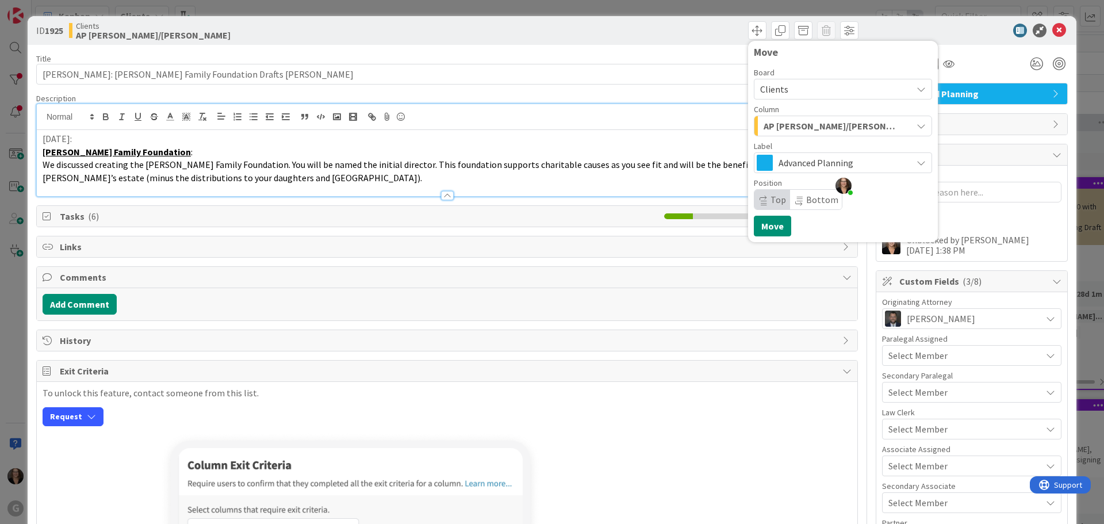
click at [917, 124] on icon "button" at bounding box center [921, 125] width 9 height 9
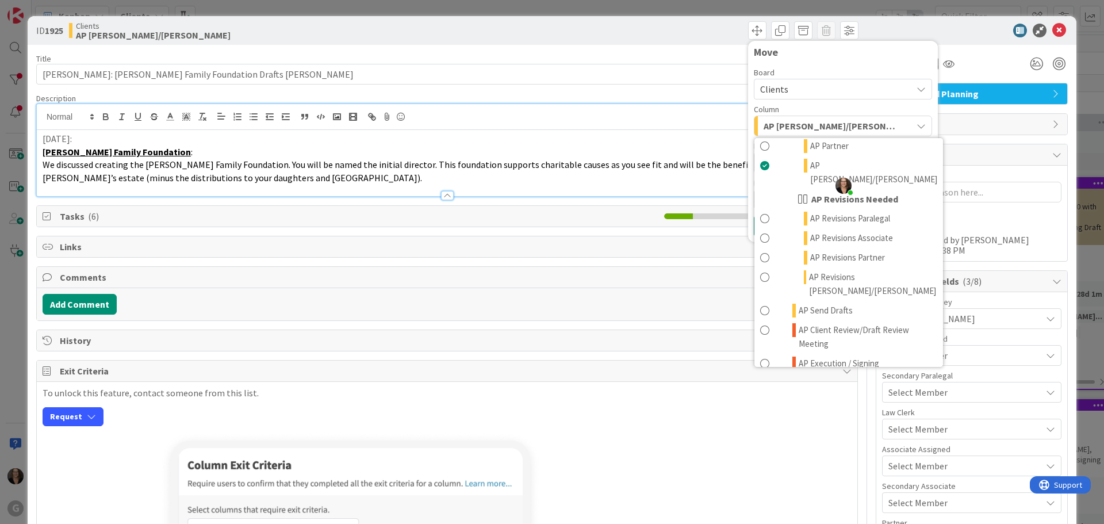
scroll to position [575, 0]
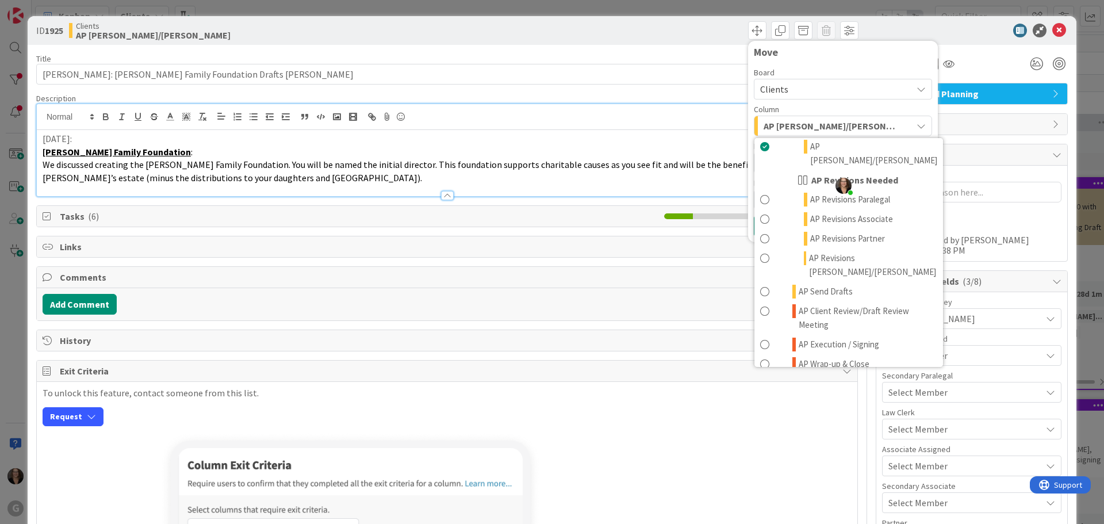
click at [760, 377] on span at bounding box center [764, 384] width 9 height 14
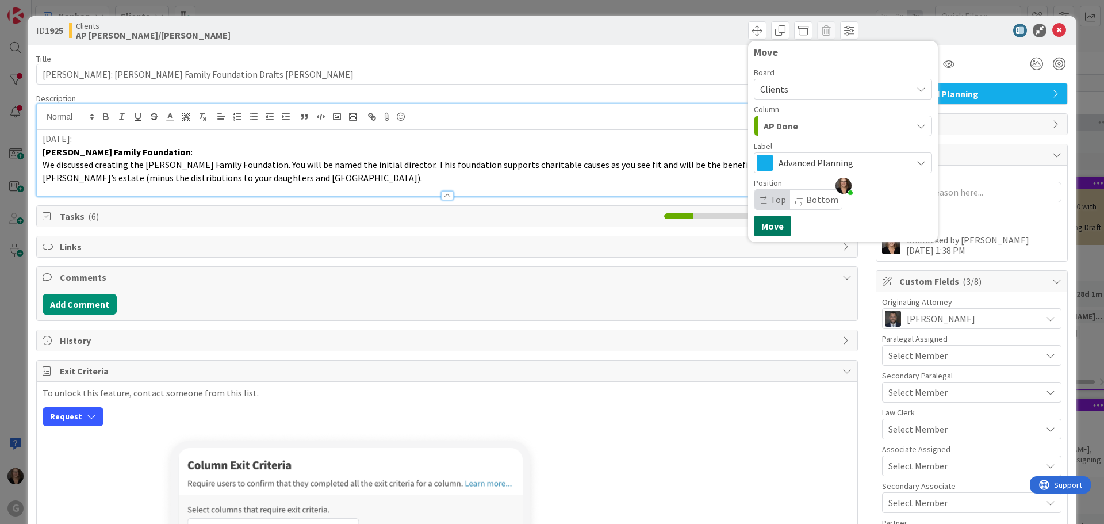
click at [763, 228] on button "Move" at bounding box center [772, 226] width 37 height 21
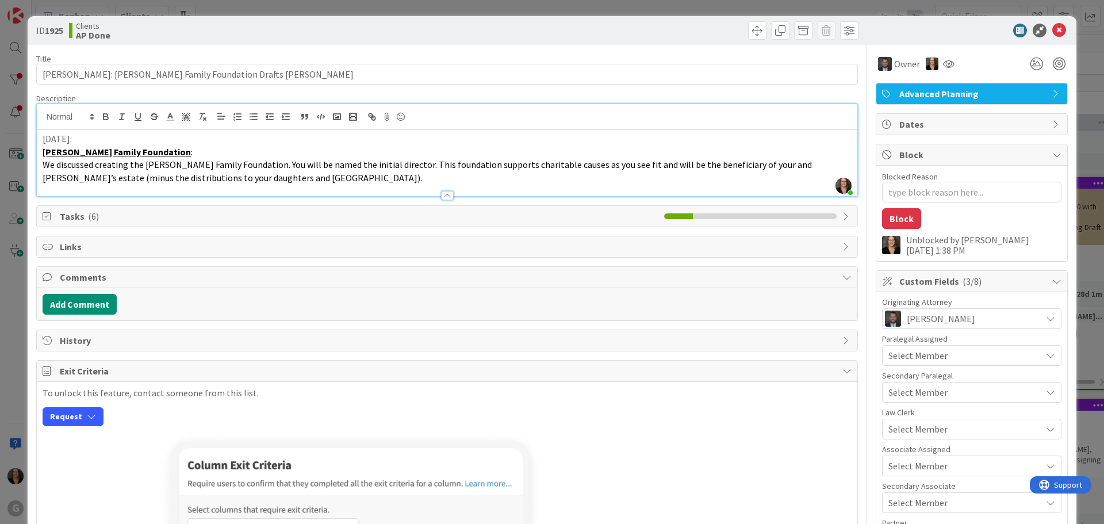
type textarea "x"
click at [1053, 30] on icon at bounding box center [1060, 31] width 14 height 14
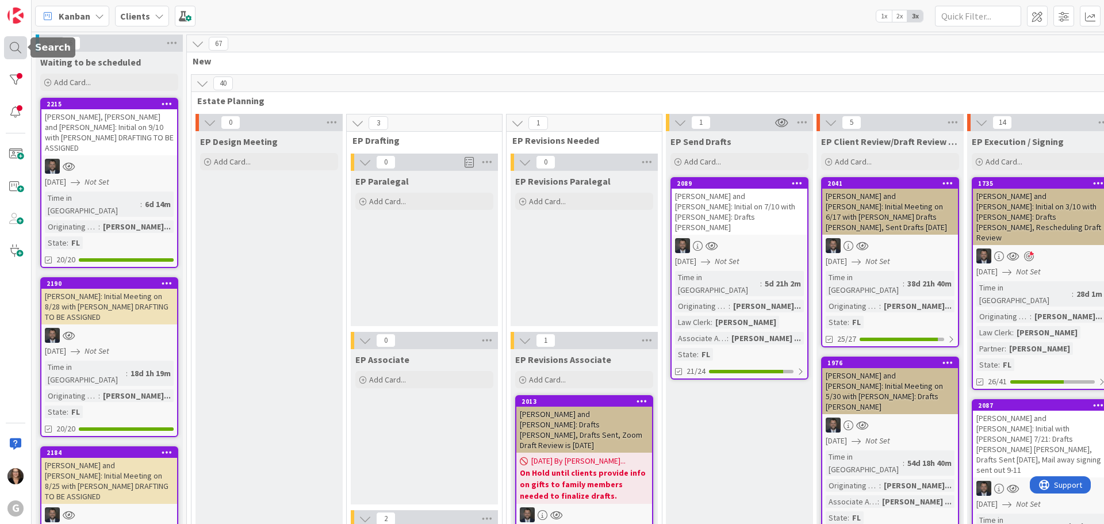
click at [15, 48] on div at bounding box center [15, 47] width 23 height 23
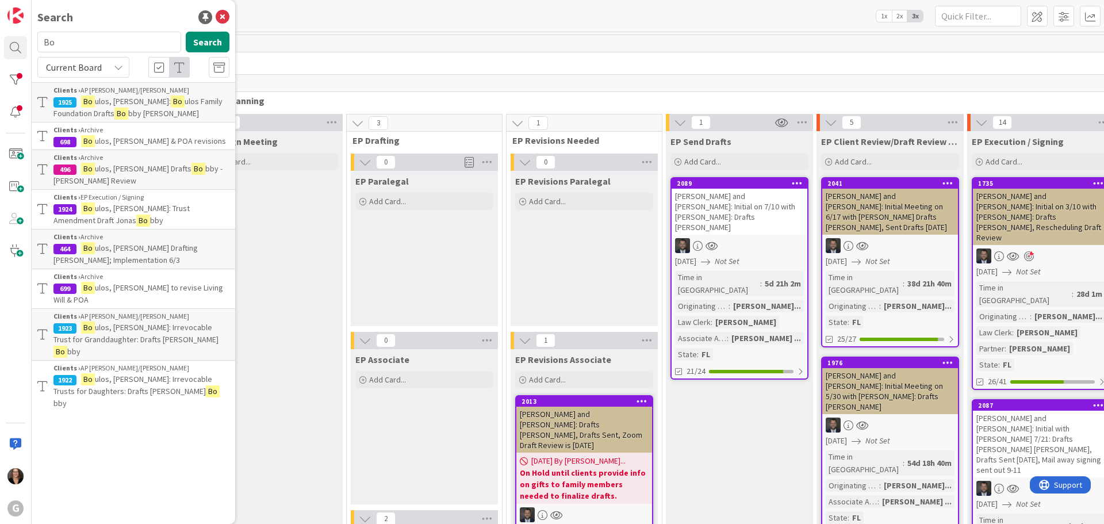
type input "B"
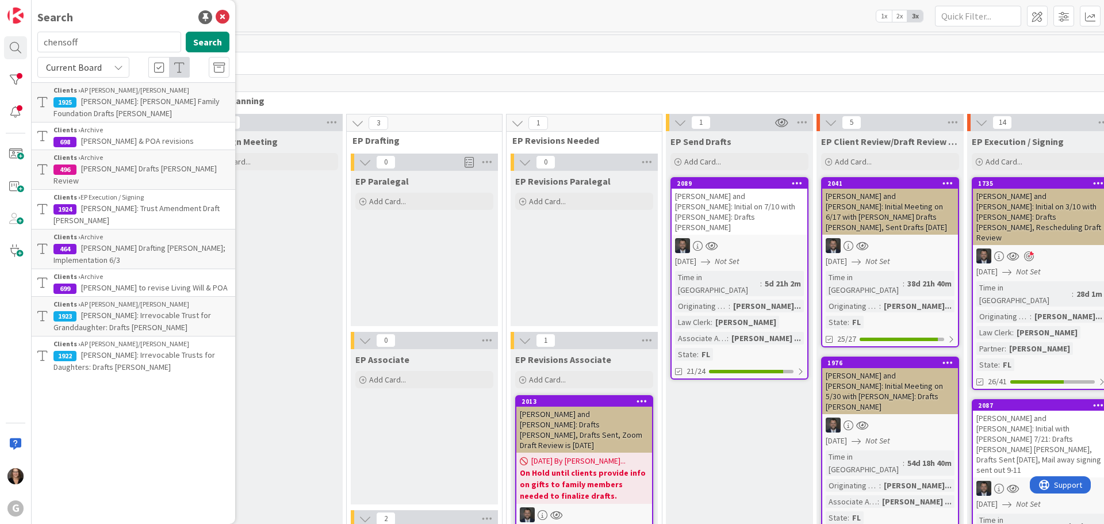
type input "chensoff"
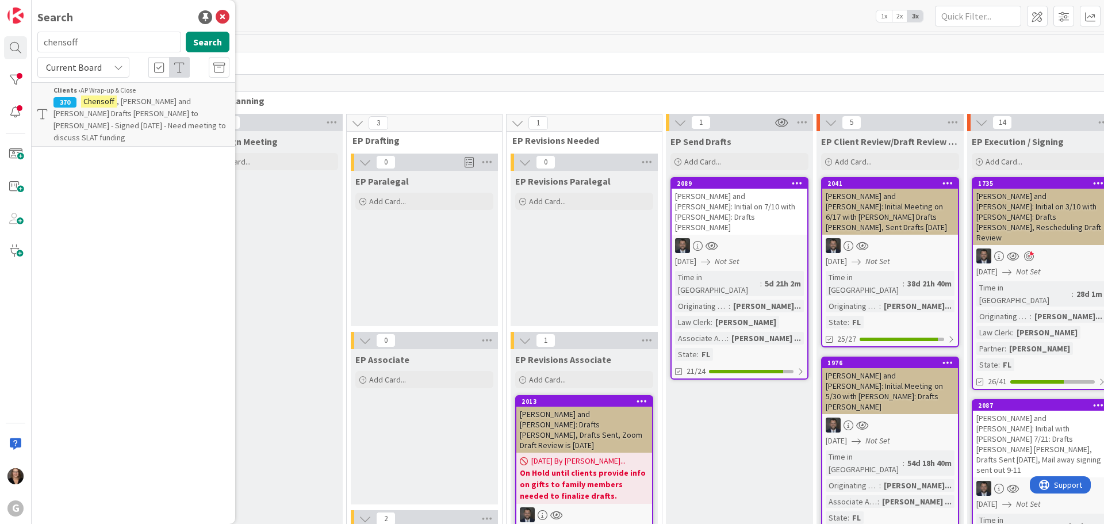
click at [140, 100] on span ", [PERSON_NAME] and [PERSON_NAME] Drafts [PERSON_NAME] to [PERSON_NAME] - Signe…" at bounding box center [139, 119] width 173 height 47
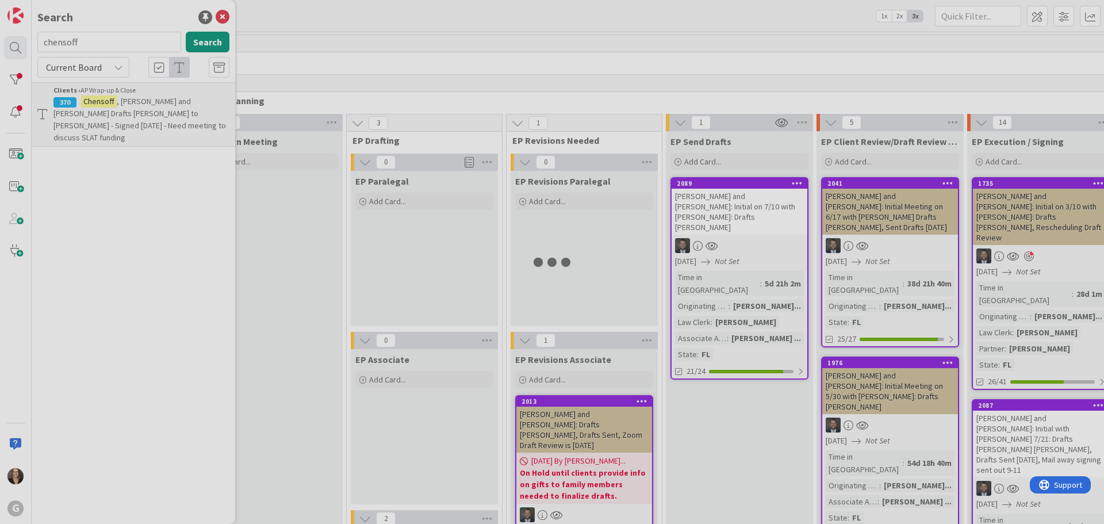
click at [140, 100] on div at bounding box center [552, 262] width 1104 height 524
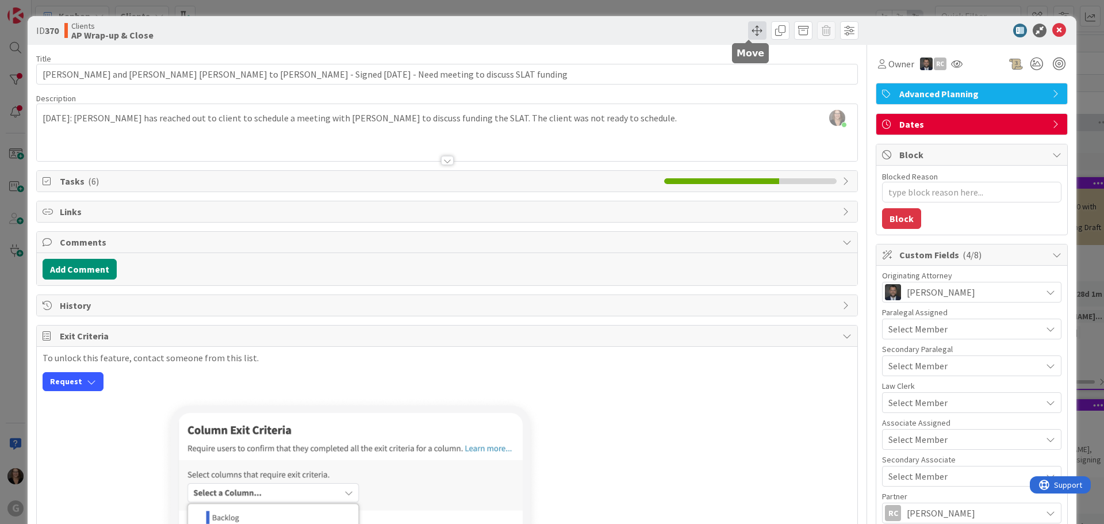
click at [748, 29] on span at bounding box center [757, 30] width 18 height 18
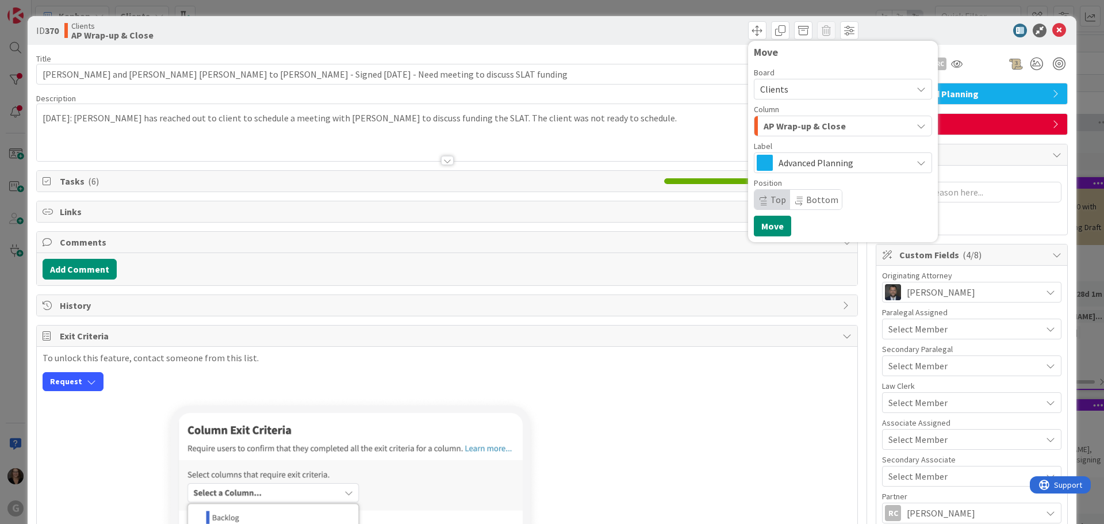
click at [917, 127] on icon "button" at bounding box center [921, 125] width 9 height 9
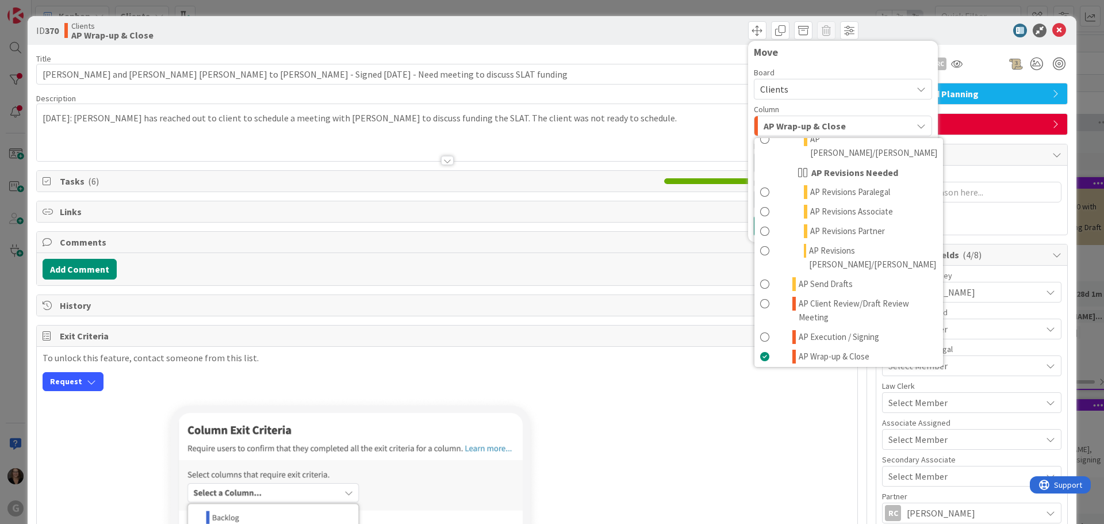
scroll to position [633, 0]
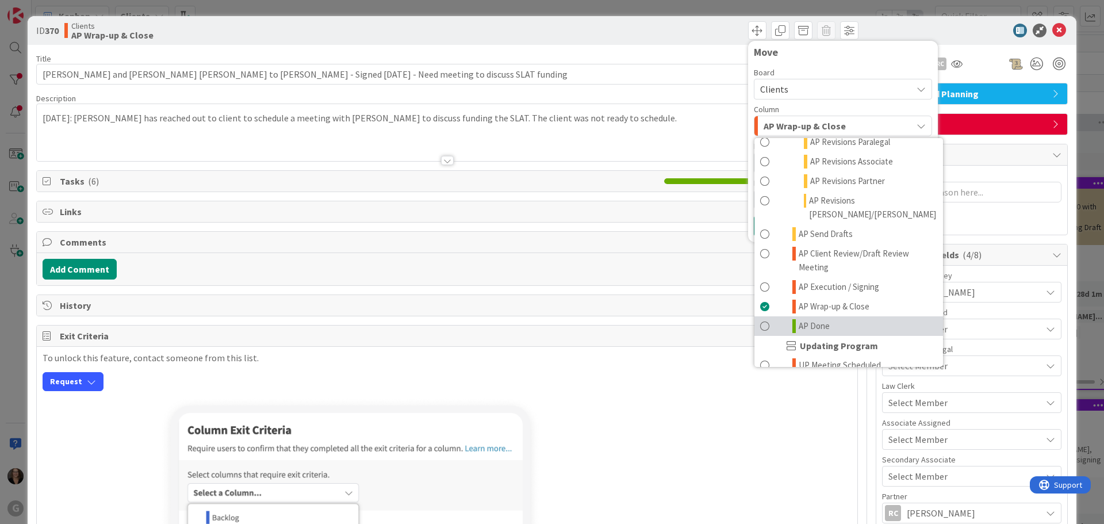
click at [760, 319] on span at bounding box center [764, 326] width 9 height 14
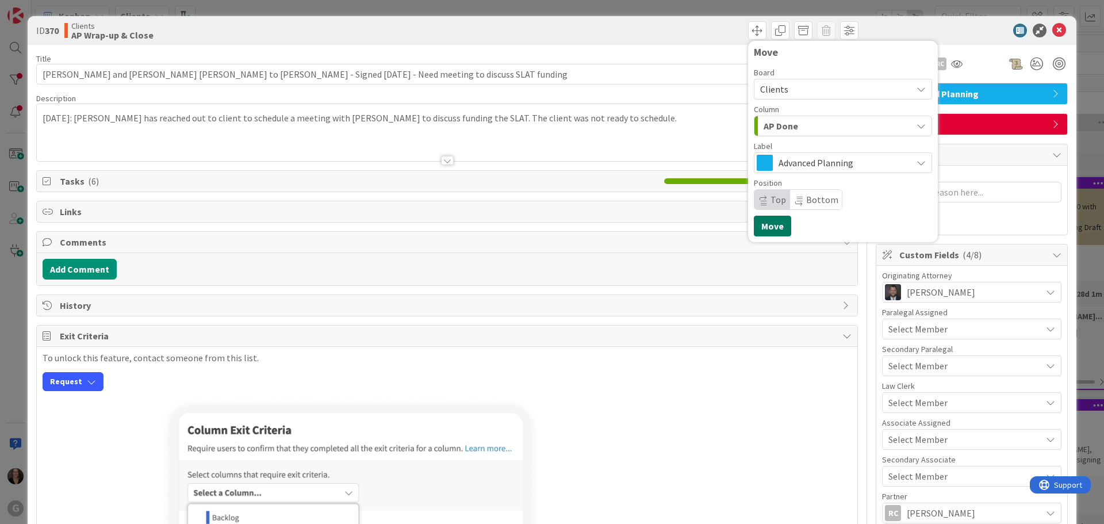
click at [764, 225] on button "Move" at bounding box center [772, 226] width 37 height 21
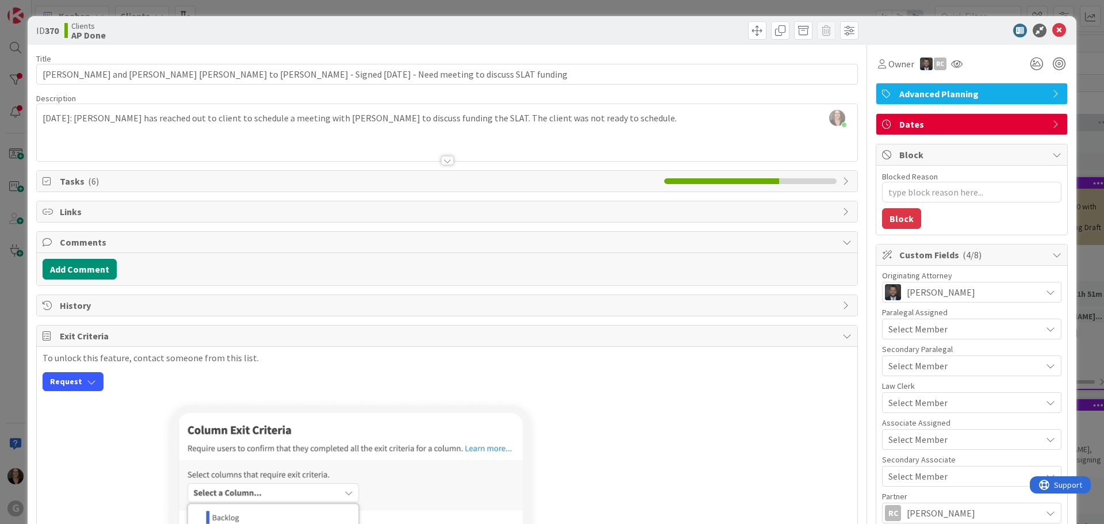
type textarea "x"
click at [751, 30] on span at bounding box center [757, 30] width 18 height 18
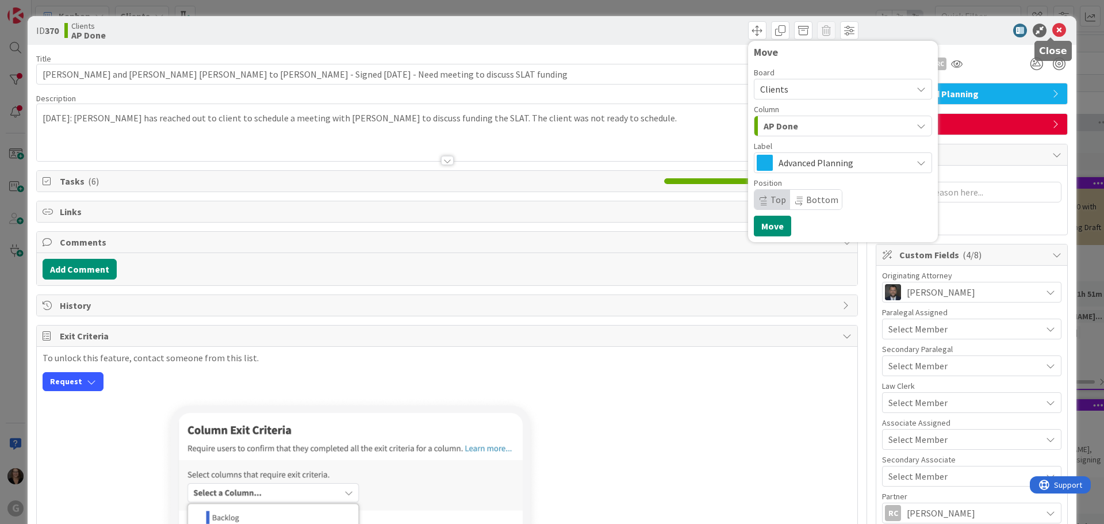
click at [1053, 30] on icon at bounding box center [1060, 31] width 14 height 14
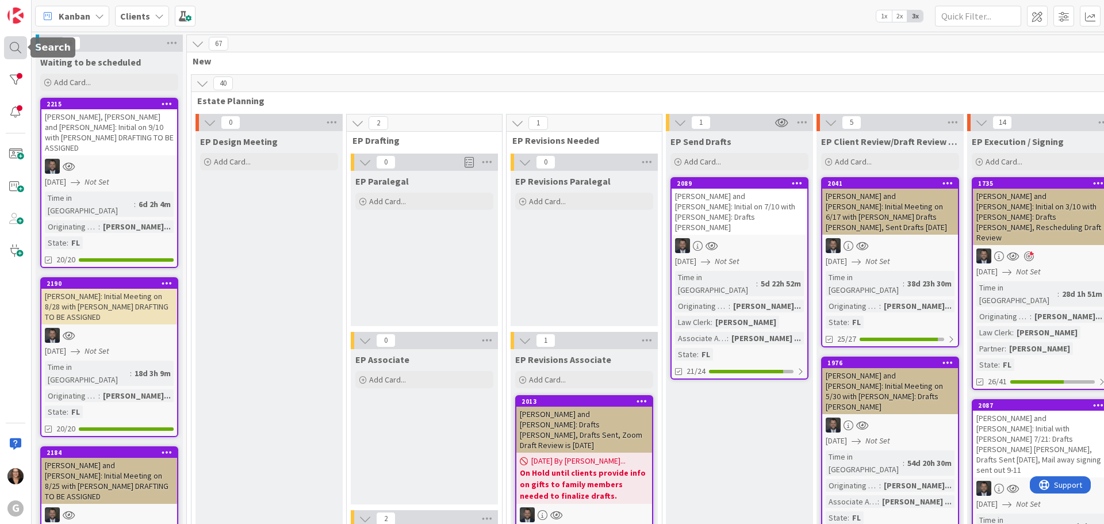
click at [17, 46] on div at bounding box center [15, 47] width 23 height 23
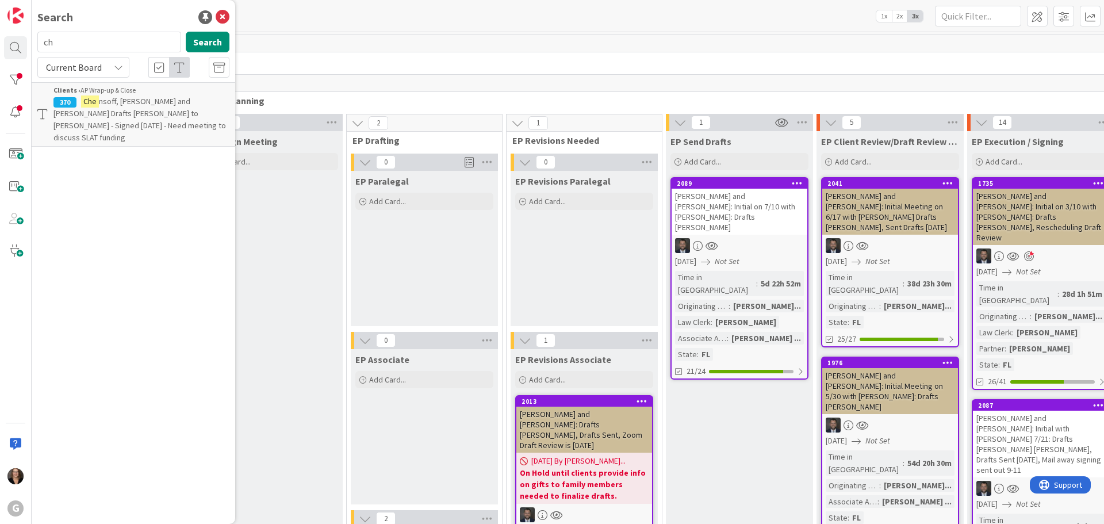
type input "c"
type input "[PERSON_NAME]"
click at [195, 37] on button "Search" at bounding box center [208, 42] width 44 height 21
click at [186, 104] on span ", [PERSON_NAME] and [PERSON_NAME]: Drafts [PERSON_NAME] ([PERSON_NAME] [PERSON_…" at bounding box center [139, 119] width 173 height 47
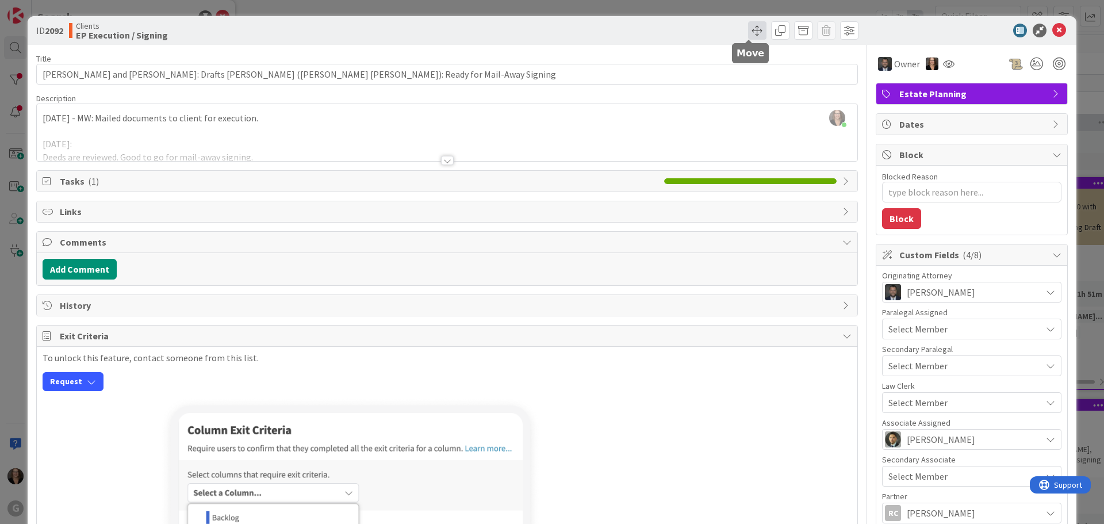
click at [750, 29] on span at bounding box center [757, 30] width 18 height 18
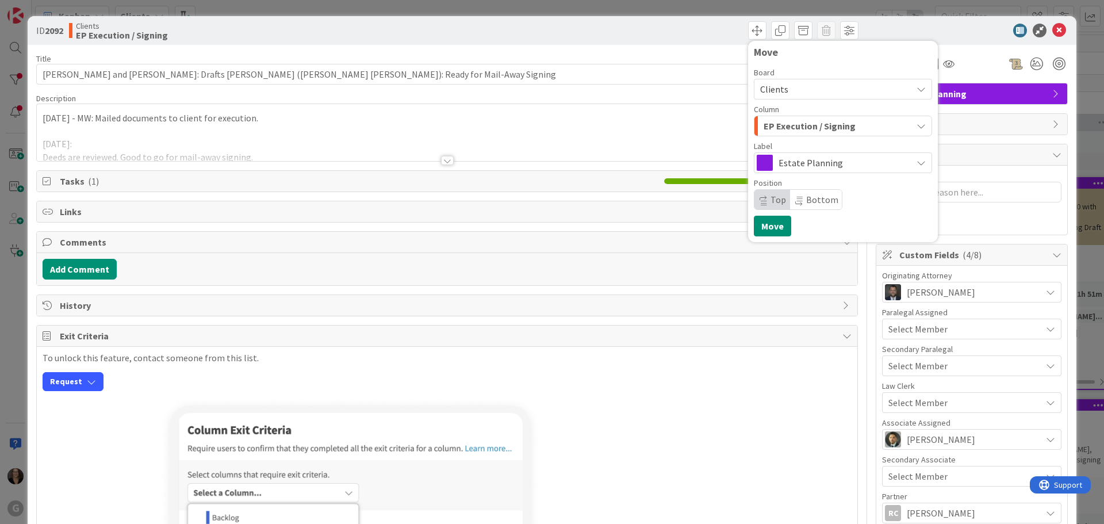
click at [917, 126] on icon "button" at bounding box center [921, 125] width 9 height 9
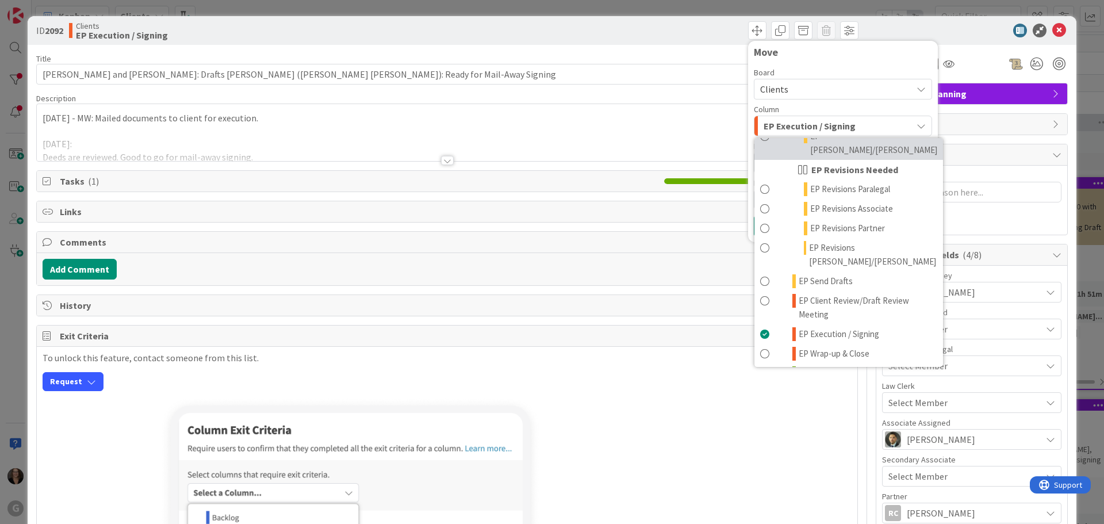
scroll to position [230, 0]
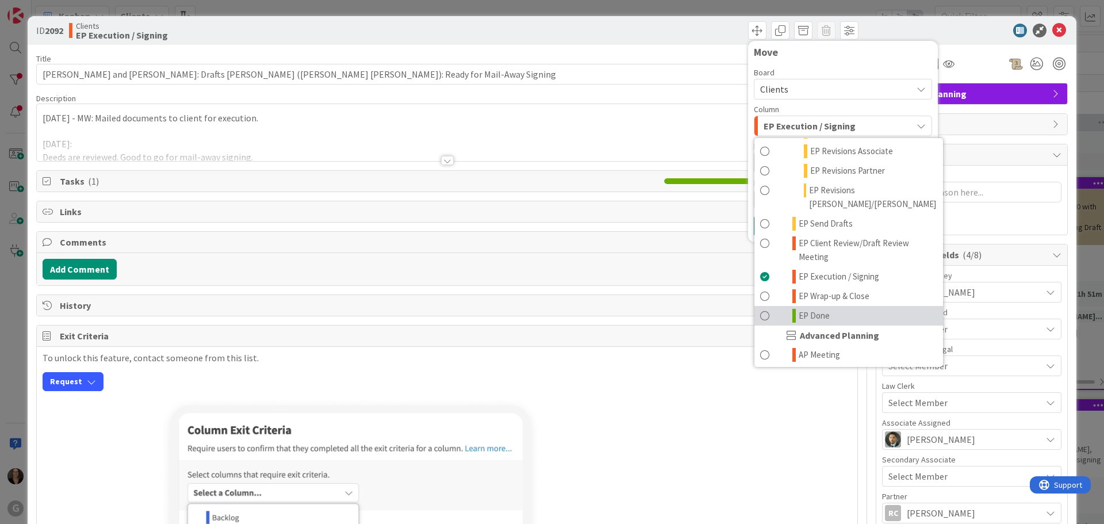
click at [760, 309] on span at bounding box center [764, 316] width 9 height 14
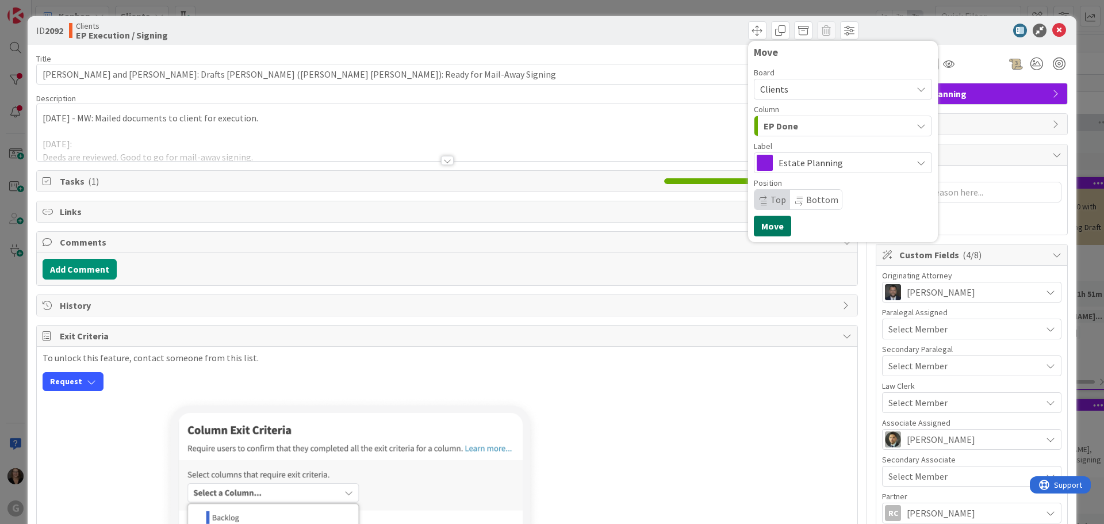
click at [758, 227] on button "Move" at bounding box center [772, 226] width 37 height 21
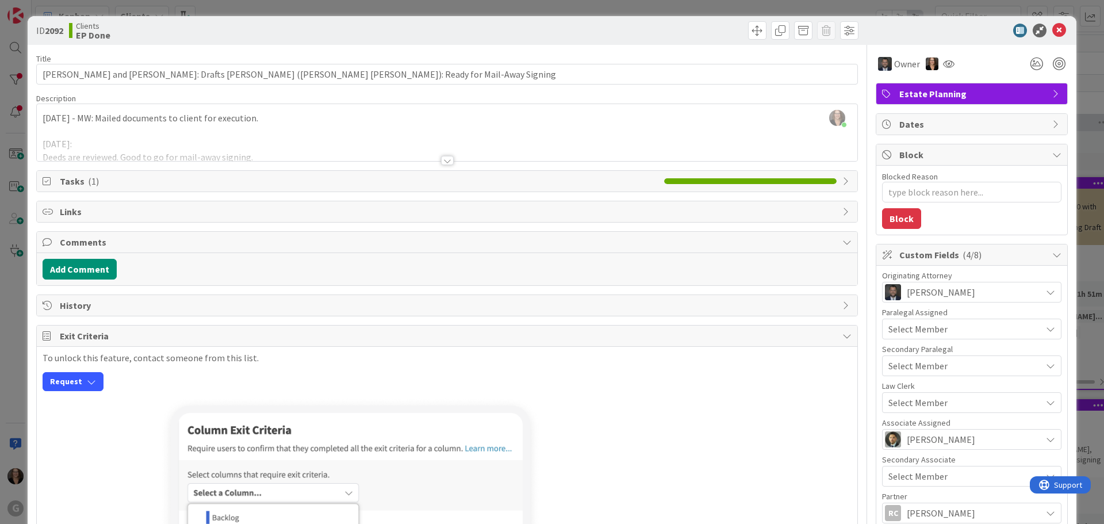
type textarea "x"
click at [748, 31] on span at bounding box center [757, 30] width 18 height 18
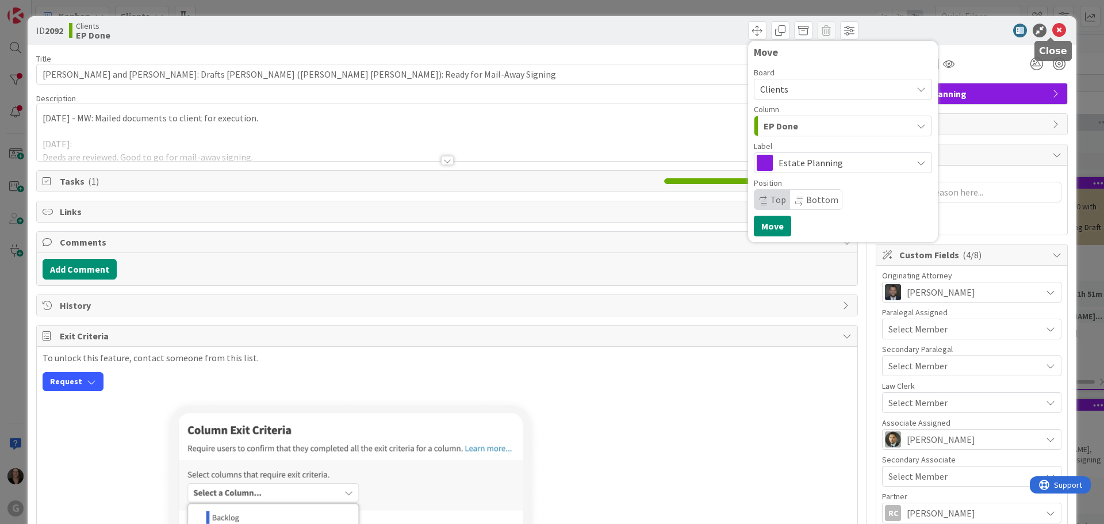
click at [1053, 28] on icon at bounding box center [1060, 31] width 14 height 14
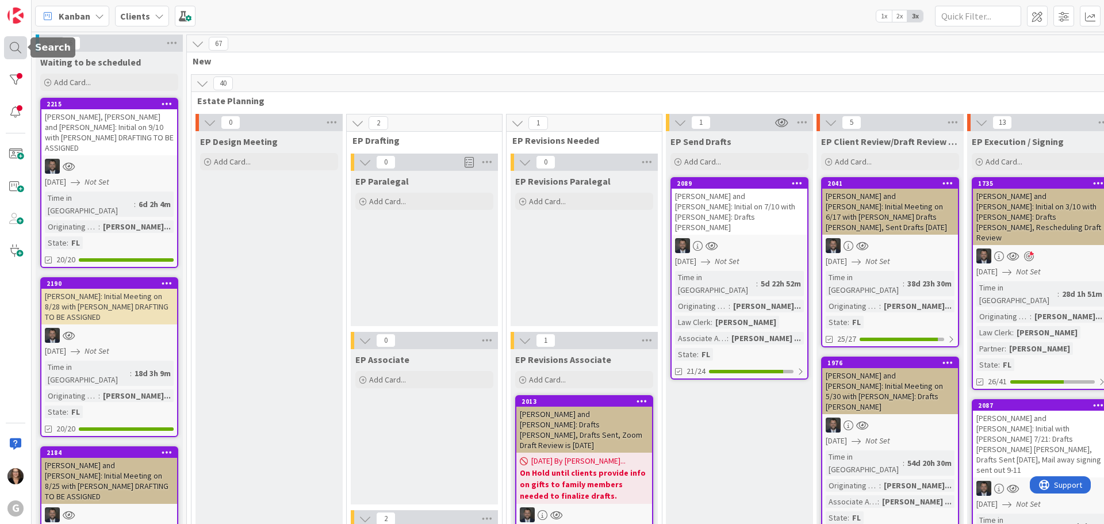
click at [16, 46] on div at bounding box center [15, 47] width 23 height 23
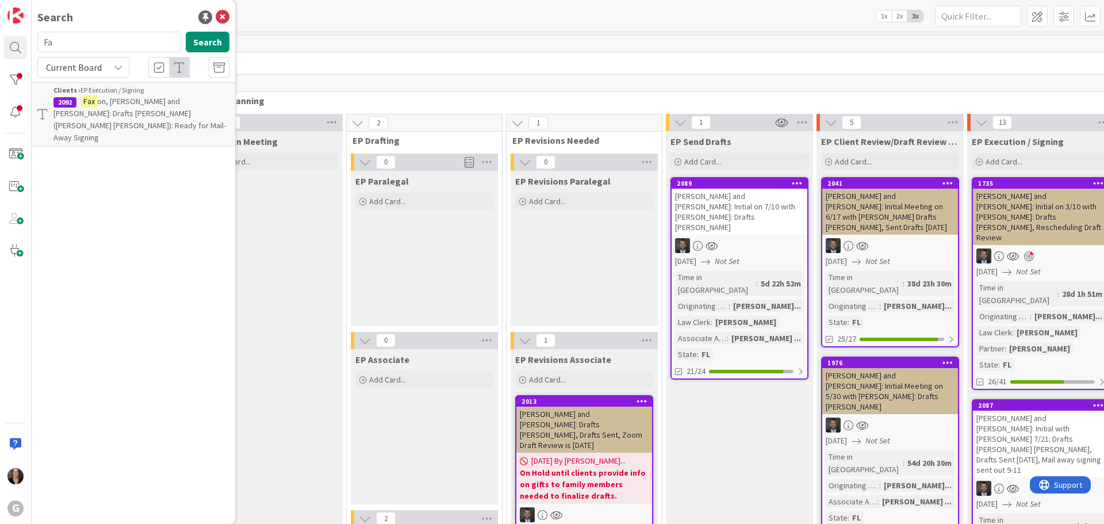
type input "F"
click at [77, 41] on input "text" at bounding box center [109, 42] width 144 height 21
type input "mallitz"
click at [160, 112] on span ", [PERSON_NAME] and [PERSON_NAME]: Initial with [PERSON_NAME] 7/21: Drafts [PER…" at bounding box center [137, 119] width 169 height 47
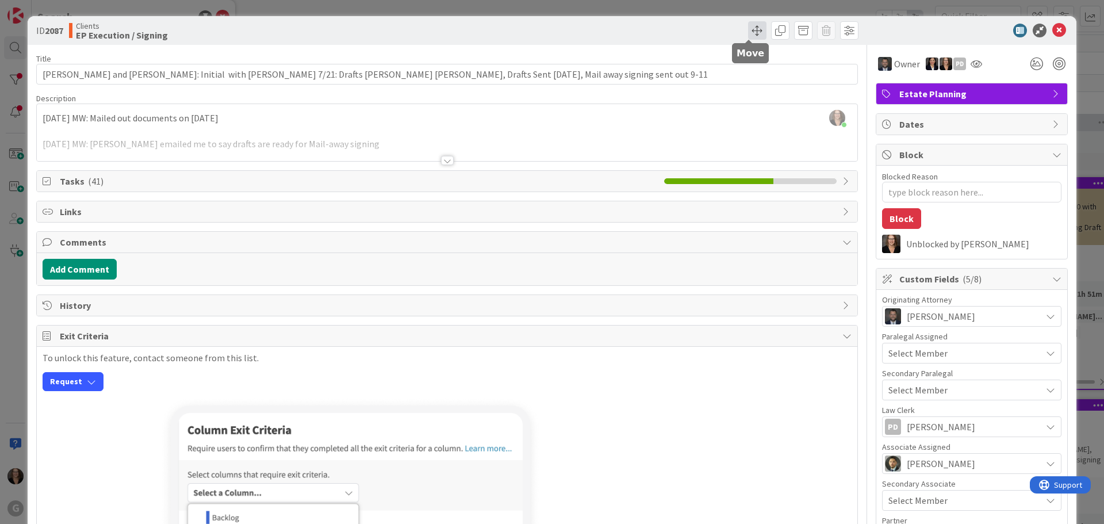
click at [748, 30] on span at bounding box center [757, 30] width 18 height 18
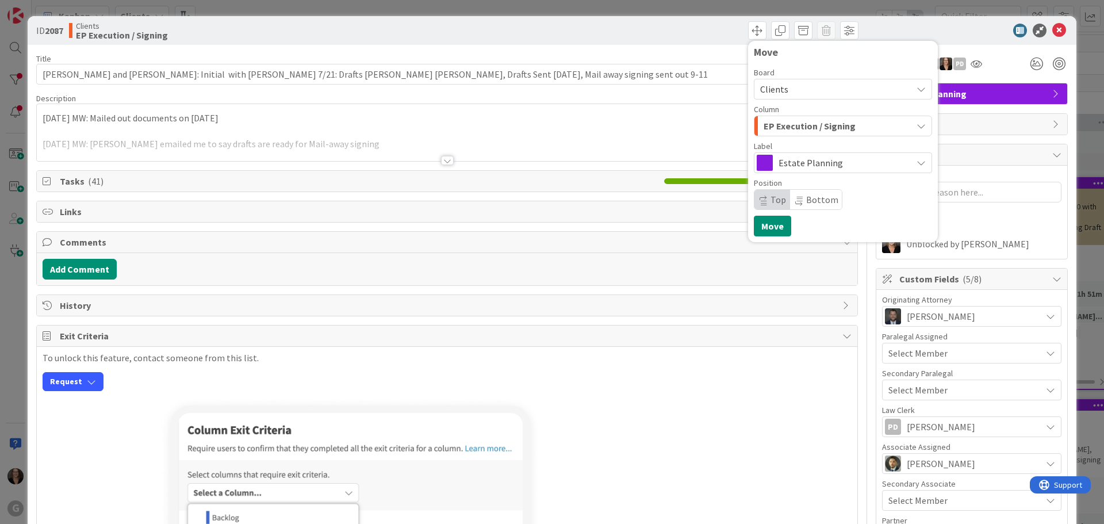
click at [917, 127] on icon "button" at bounding box center [921, 125] width 9 height 9
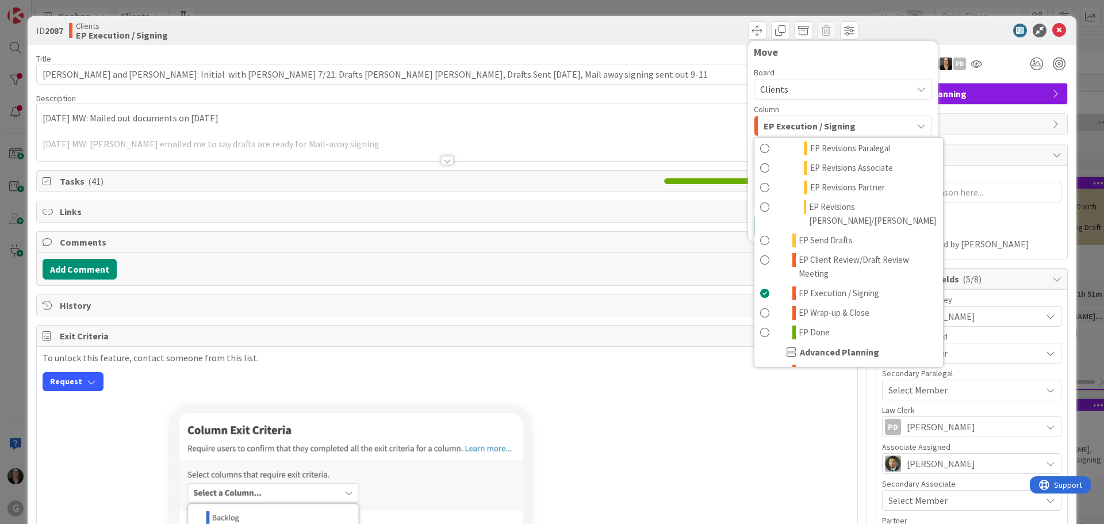
scroll to position [230, 0]
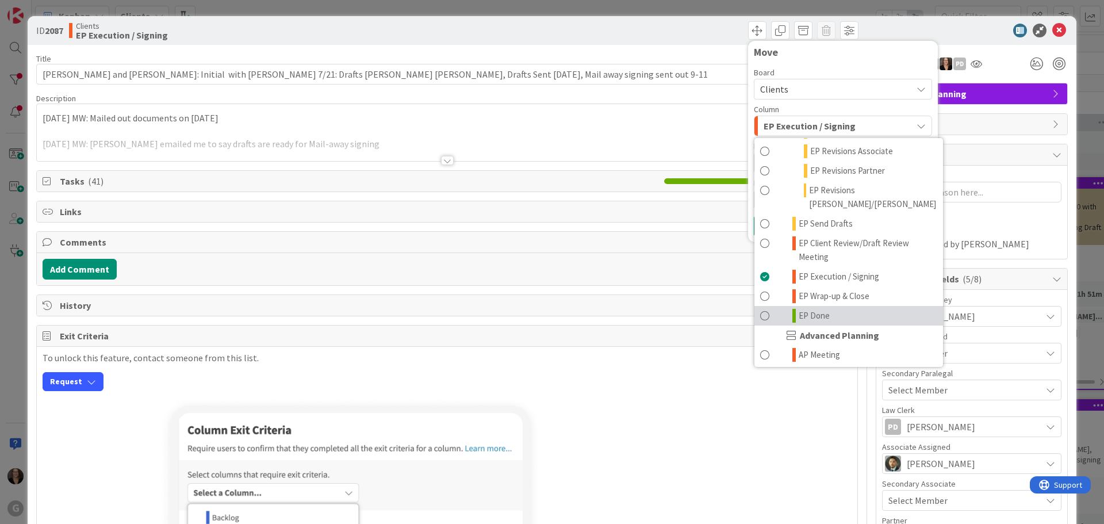
click at [760, 309] on span at bounding box center [764, 316] width 9 height 14
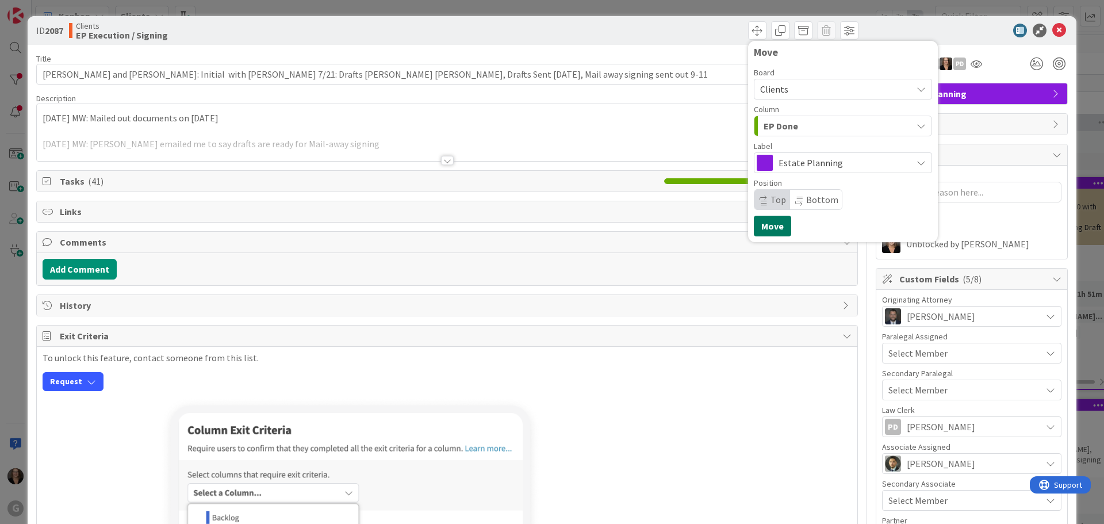
click at [762, 226] on button "Move" at bounding box center [772, 226] width 37 height 21
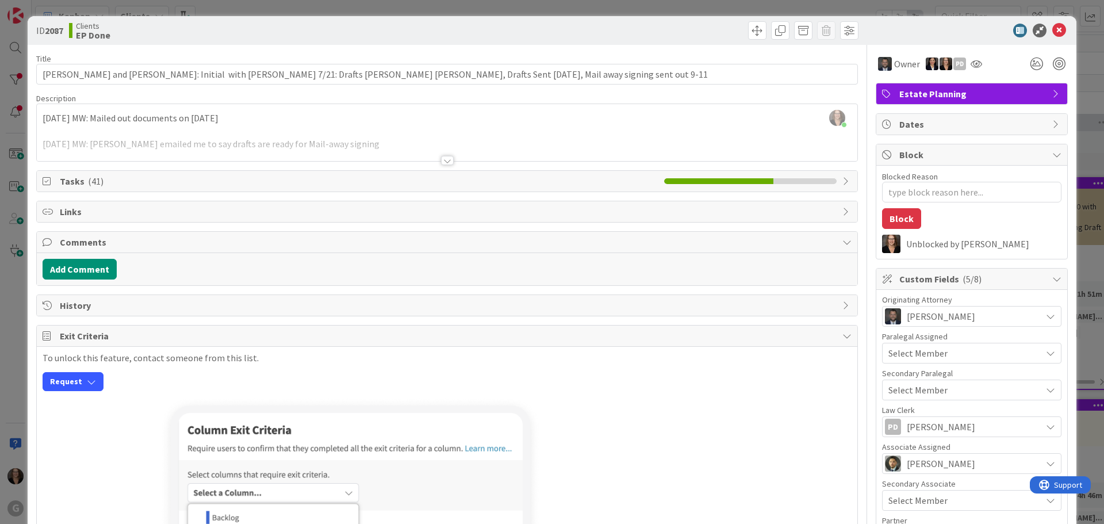
type textarea "x"
click at [442, 162] on div at bounding box center [447, 160] width 13 height 9
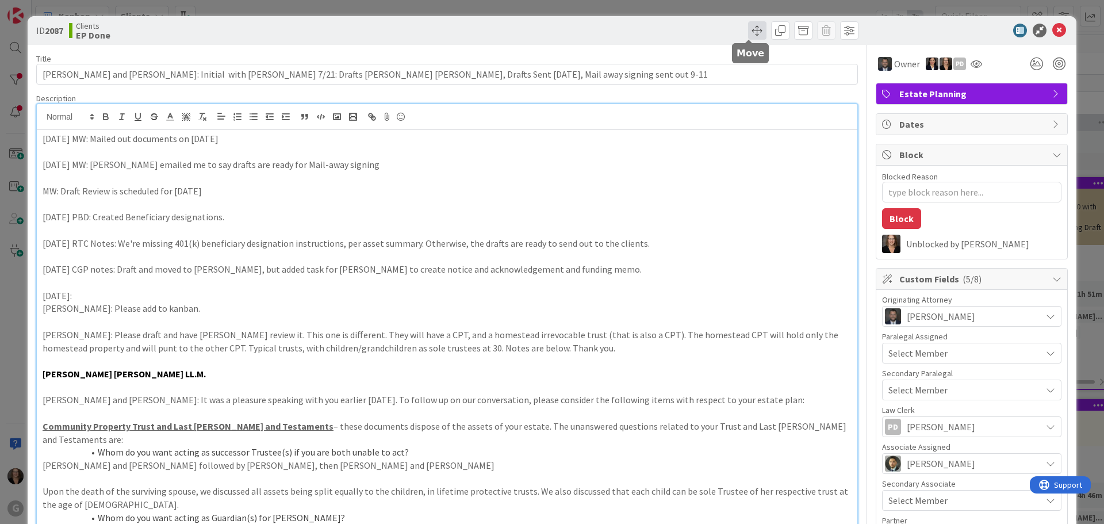
click at [748, 29] on span at bounding box center [757, 30] width 18 height 18
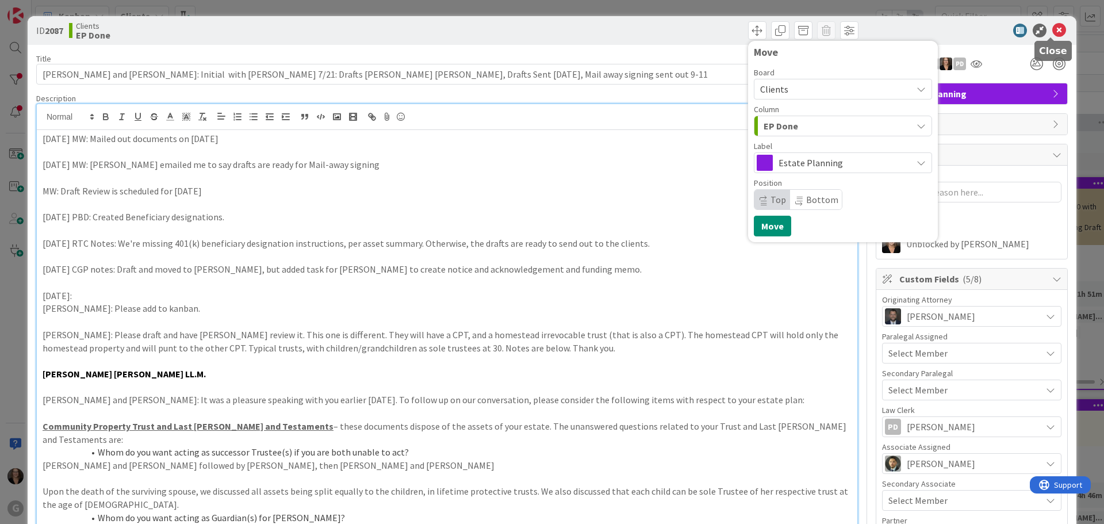
click at [1053, 30] on icon at bounding box center [1060, 31] width 14 height 14
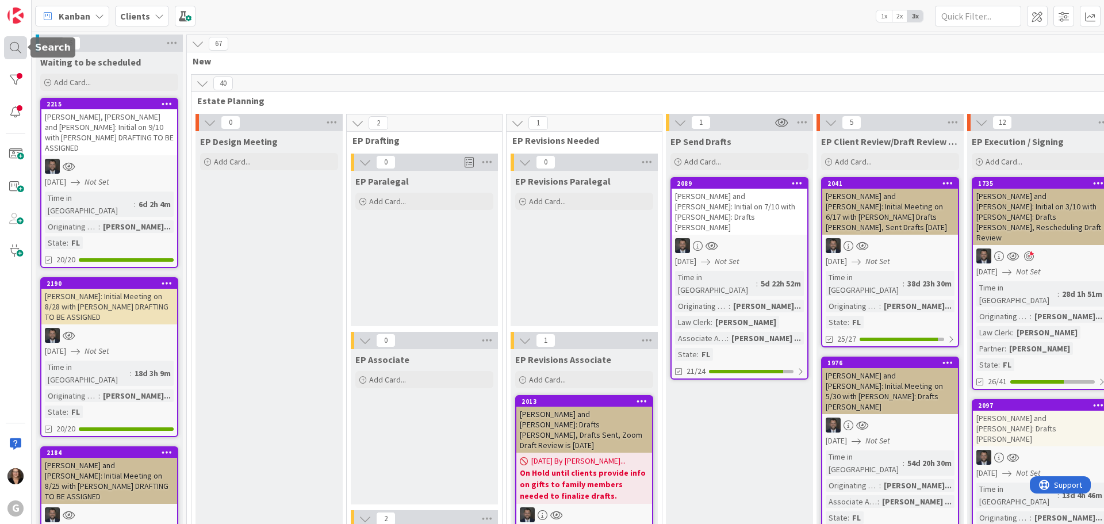
click at [13, 48] on div at bounding box center [15, 47] width 23 height 23
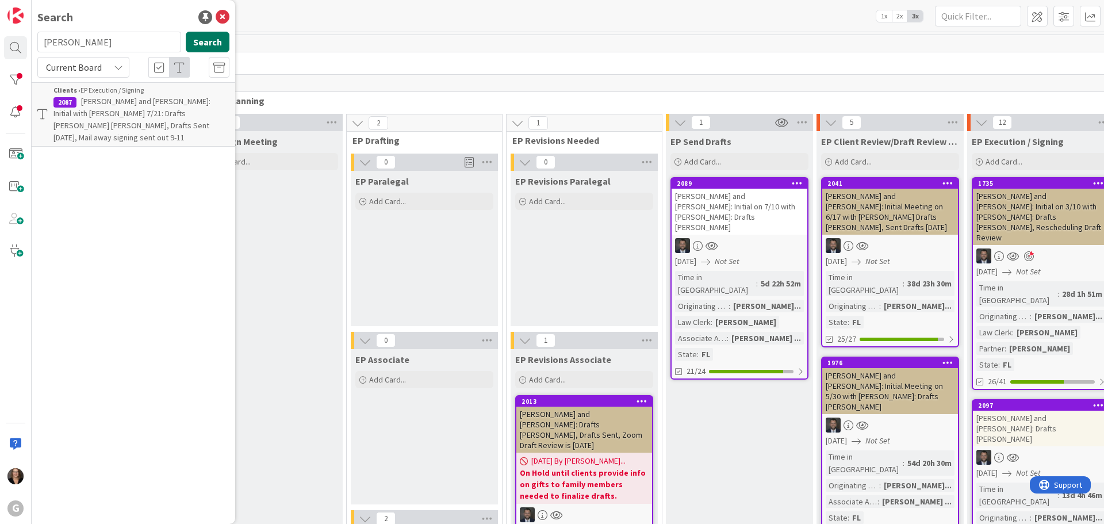
type input "[PERSON_NAME]"
click at [207, 43] on button "Search" at bounding box center [208, 42] width 44 height 21
click at [158, 101] on span ", [PERSON_NAME] ([PERSON_NAME])" at bounding box center [127, 107] width 148 height 22
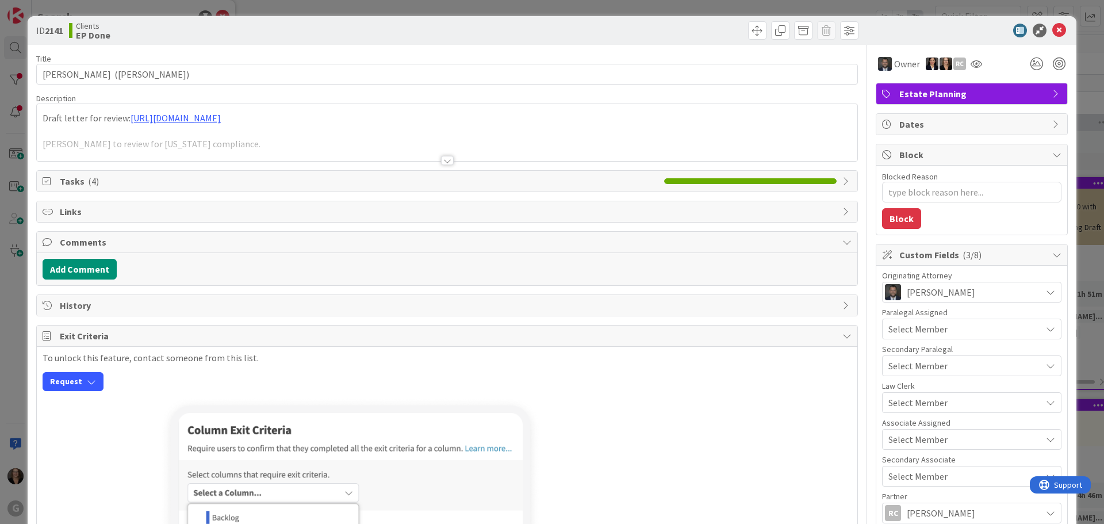
type textarea "x"
click at [749, 30] on span at bounding box center [757, 30] width 18 height 18
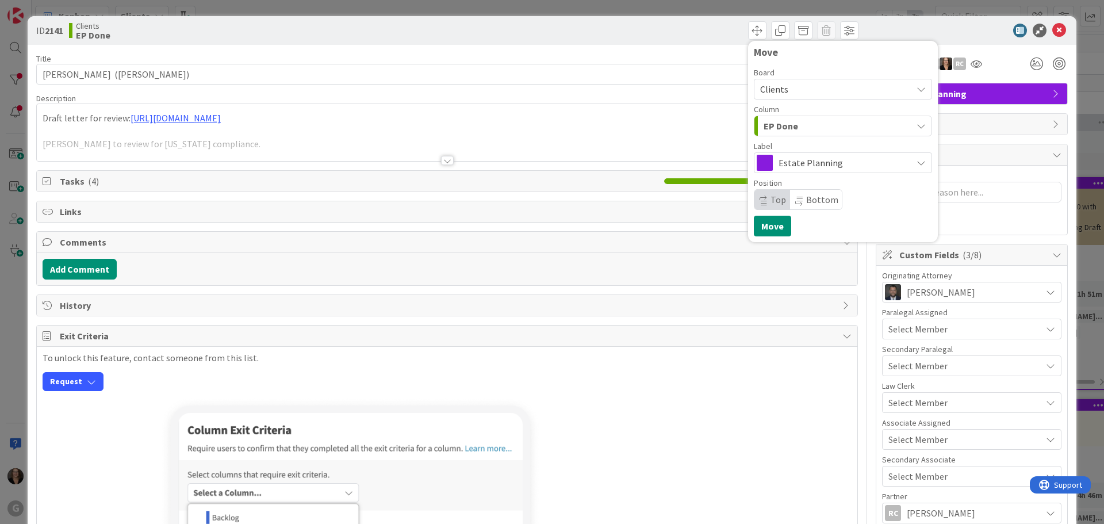
click at [917, 125] on icon "button" at bounding box center [921, 125] width 9 height 9
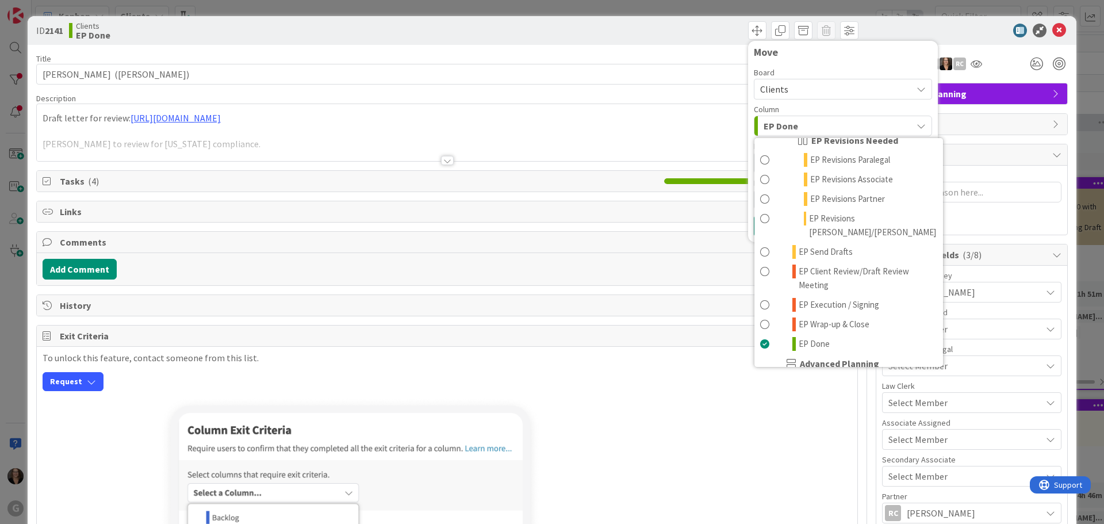
scroll to position [230, 0]
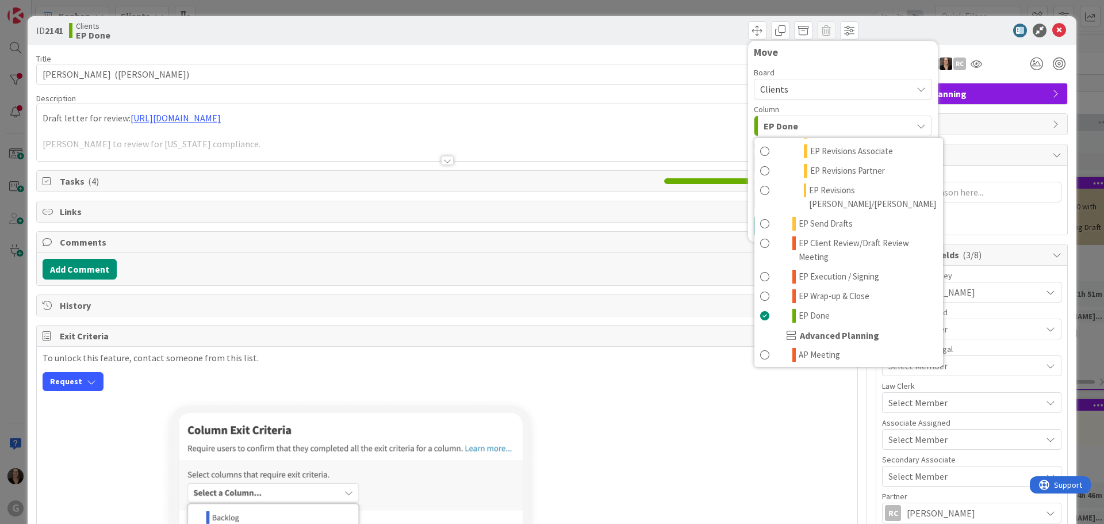
drag, startPoint x: 653, startPoint y: 32, endPoint x: 665, endPoint y: 30, distance: 11.6
click at [654, 32] on div "Move Board Clients Column EP Done Waiting to be scheduled New Estate Planning E…" at bounding box center [654, 30] width 408 height 18
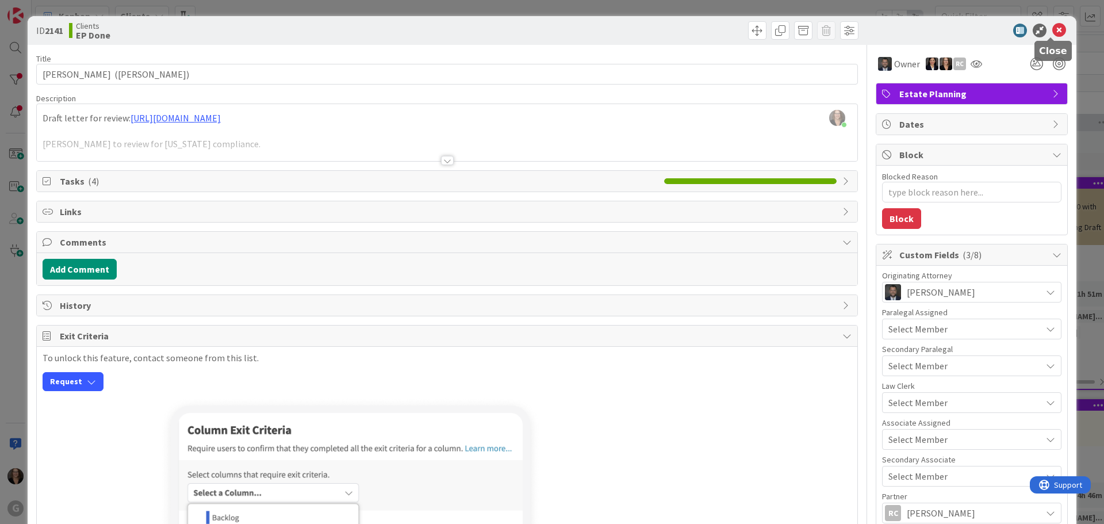
click at [1053, 28] on icon at bounding box center [1060, 31] width 14 height 14
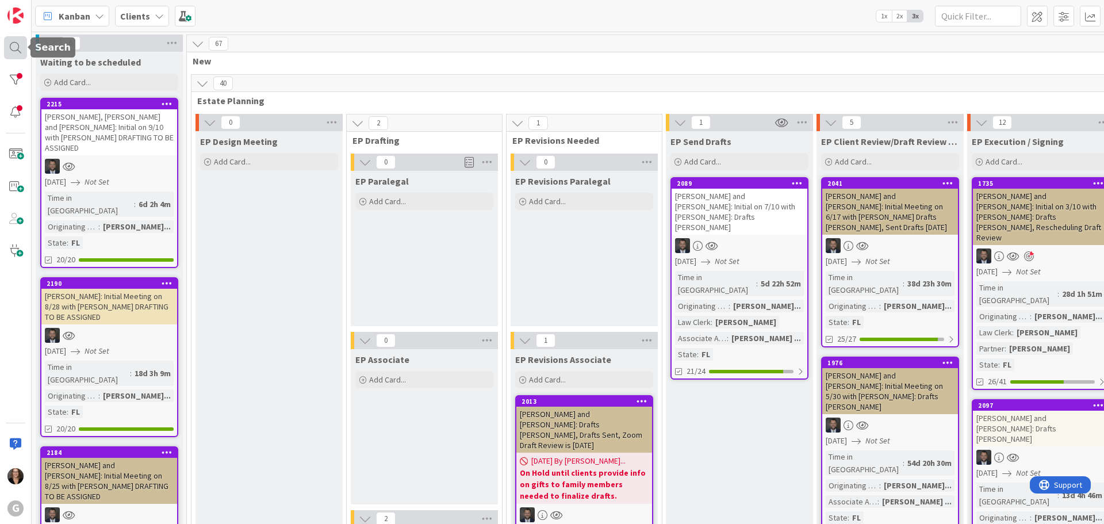
click at [13, 46] on div at bounding box center [15, 47] width 23 height 23
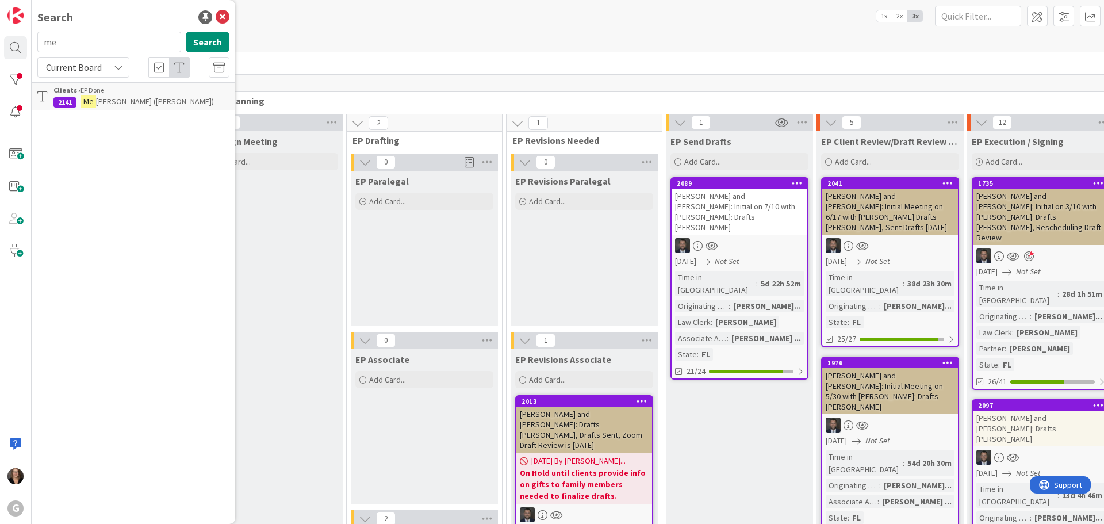
type input "m"
type input "[PERSON_NAME]"
click at [207, 44] on button "Search" at bounding box center [208, 42] width 44 height 21
click at [151, 102] on span ", [PERSON_NAME]: Assignments of Interest and TODs Drafts [PERSON_NAME]" at bounding box center [128, 113] width 150 height 35
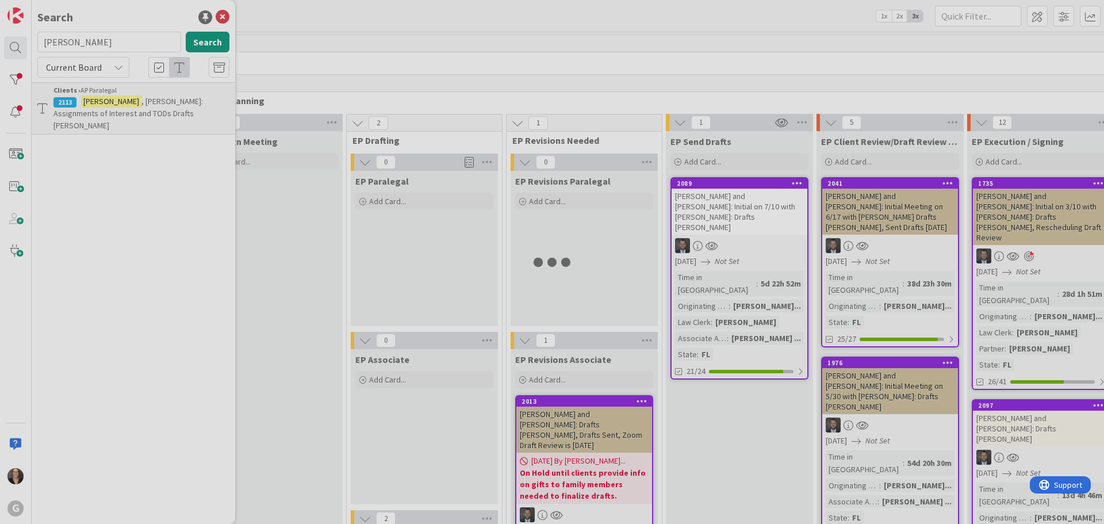
click at [151, 102] on div at bounding box center [552, 262] width 1104 height 524
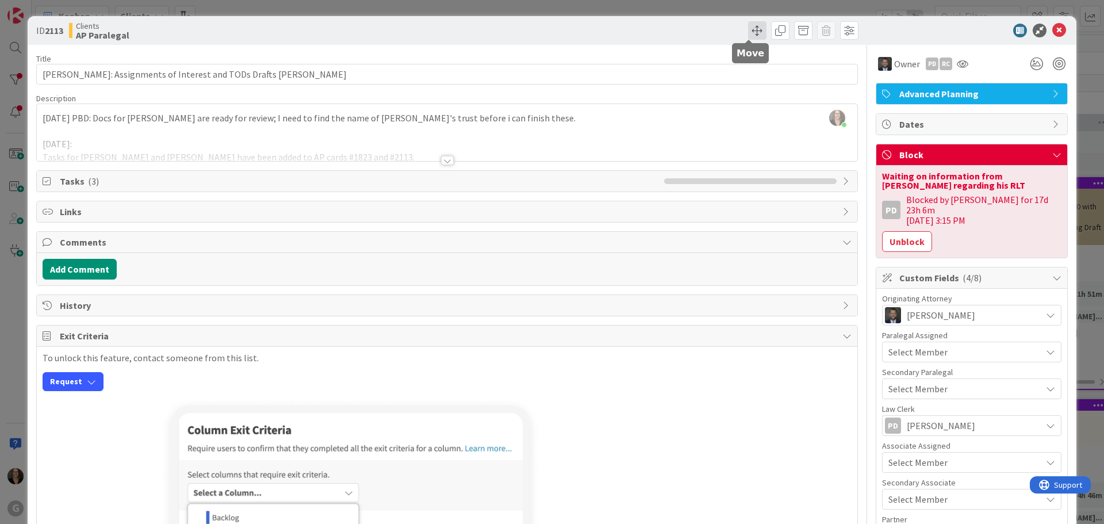
click at [748, 27] on span at bounding box center [757, 30] width 18 height 18
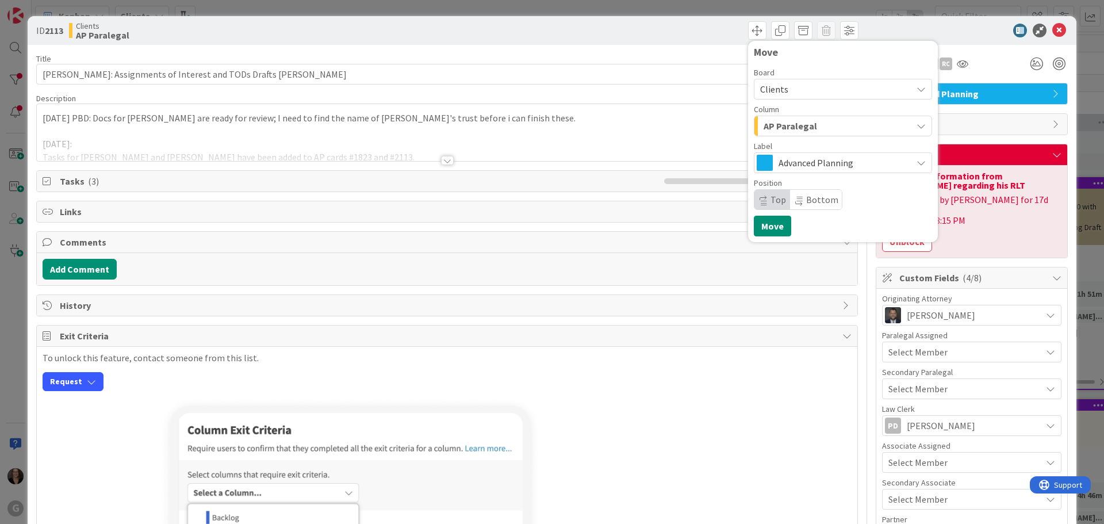
click at [917, 125] on icon "button" at bounding box center [921, 125] width 9 height 9
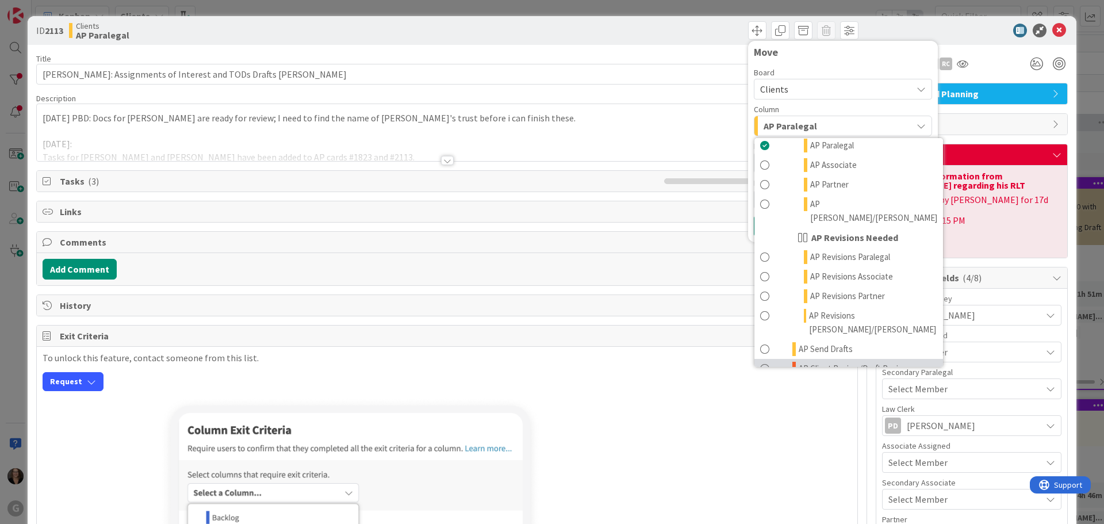
scroll to position [575, 0]
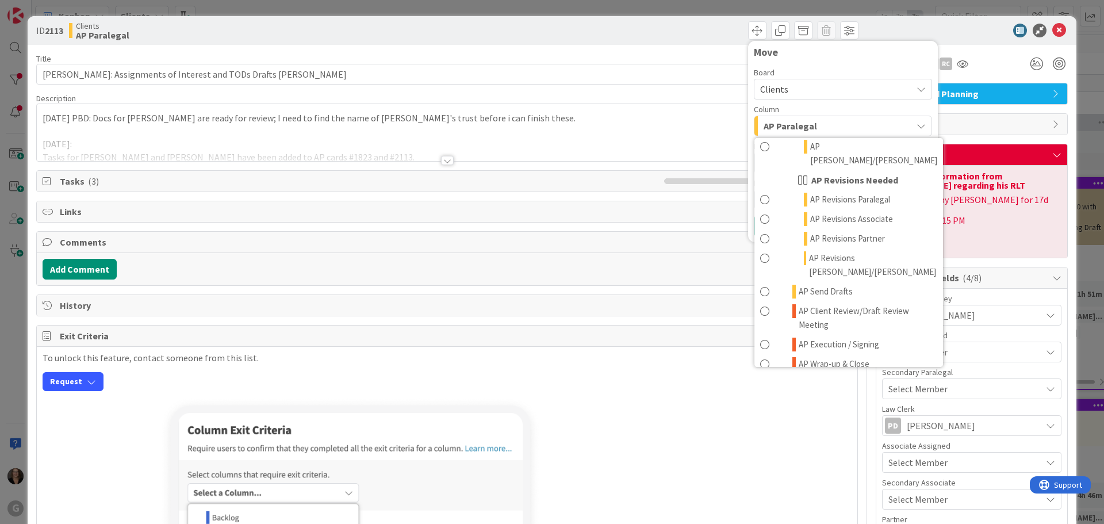
click at [760, 377] on span at bounding box center [764, 384] width 9 height 14
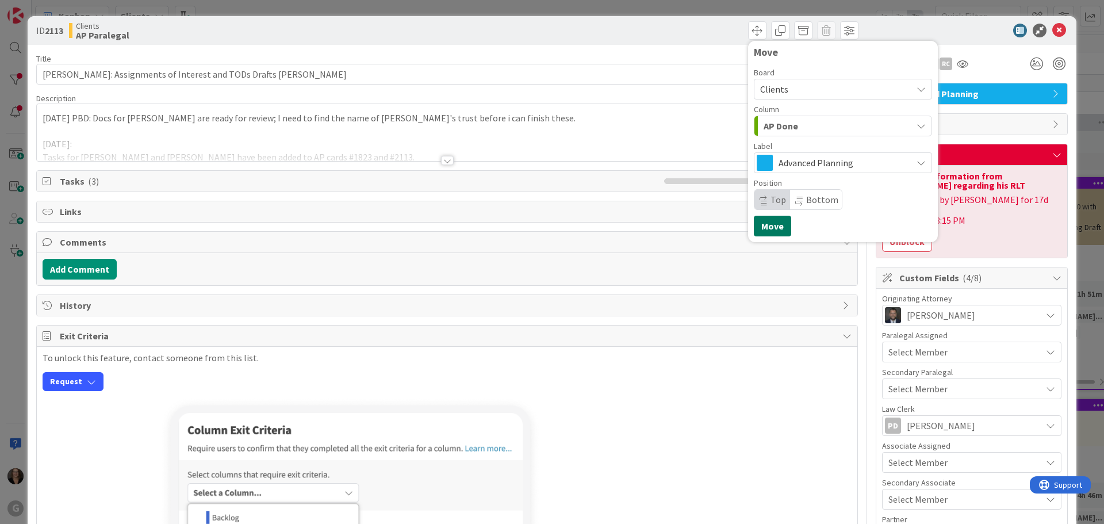
click at [758, 222] on button "Move" at bounding box center [772, 226] width 37 height 21
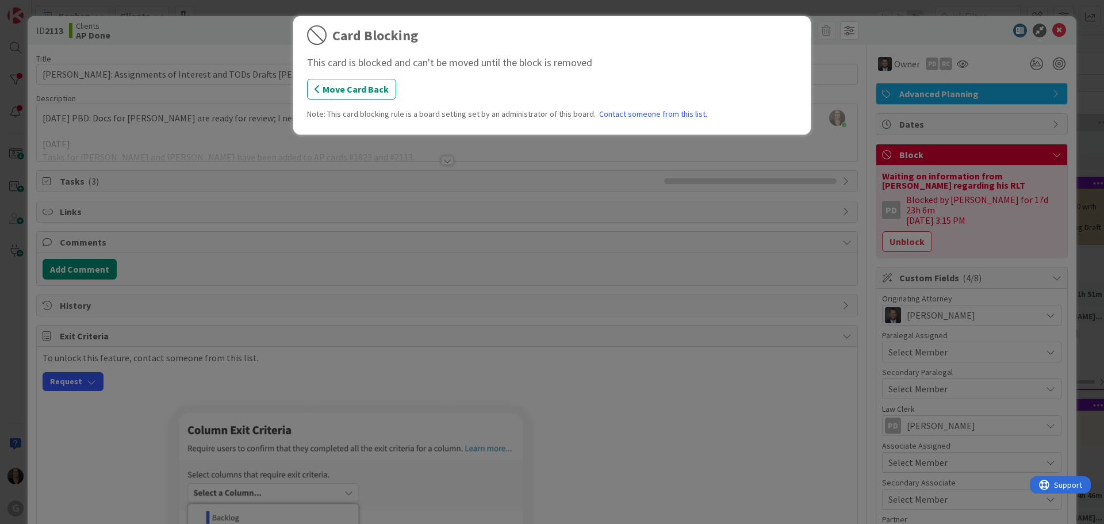
click at [344, 82] on button "Move Card Back" at bounding box center [351, 89] width 89 height 21
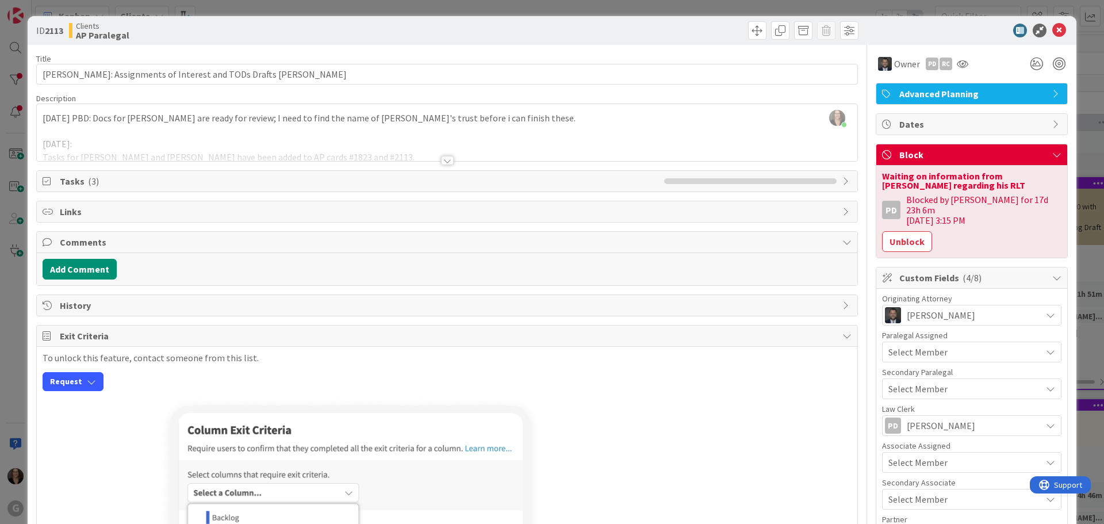
click at [907, 232] on button "Unblock" at bounding box center [907, 241] width 50 height 21
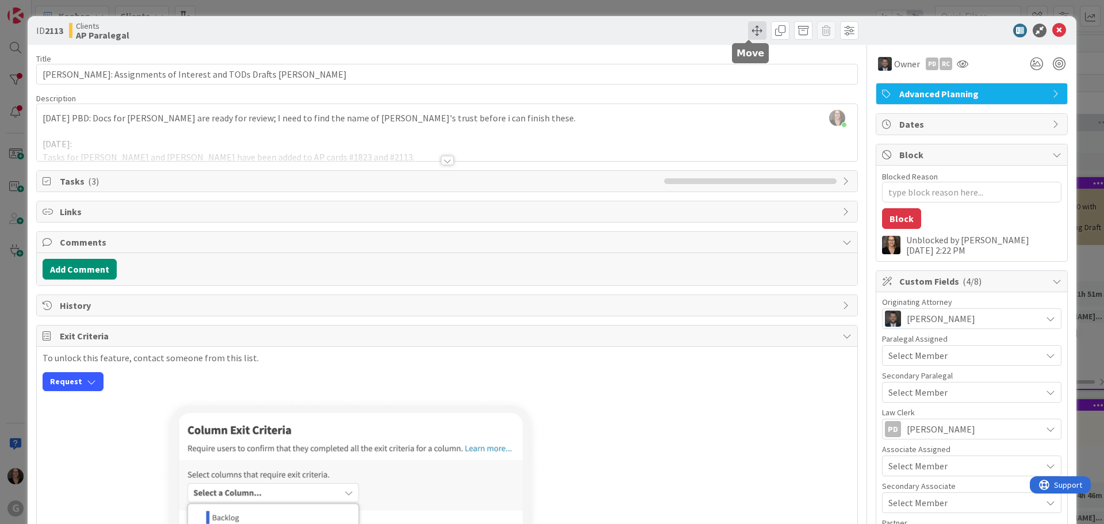
click at [748, 30] on span at bounding box center [757, 30] width 18 height 18
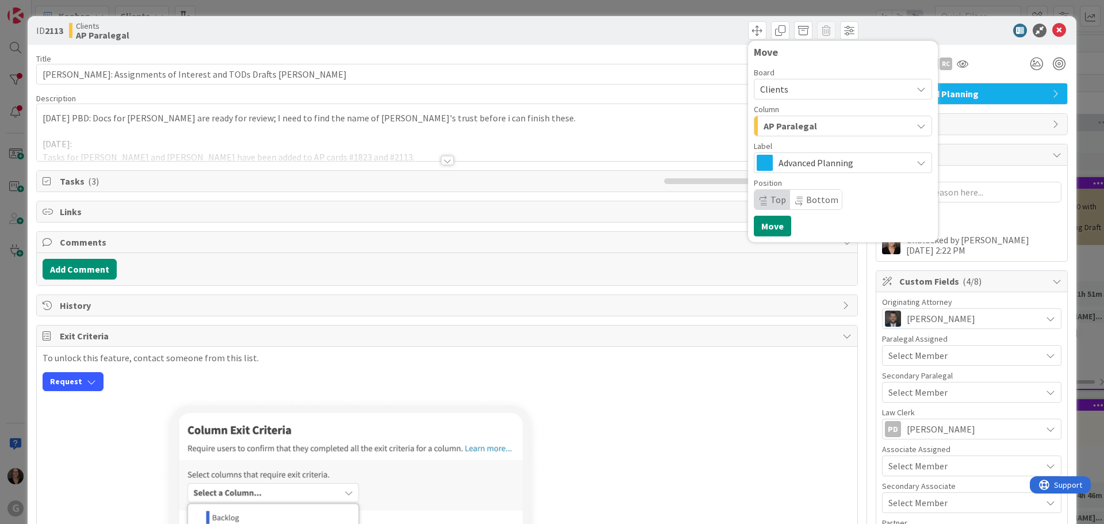
click at [917, 127] on icon "button" at bounding box center [921, 125] width 9 height 9
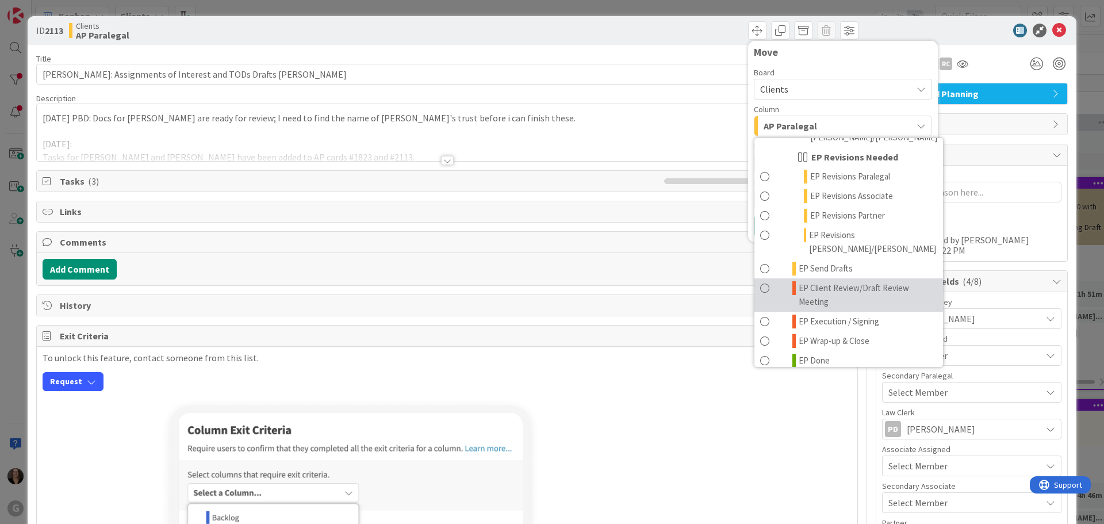
scroll to position [230, 0]
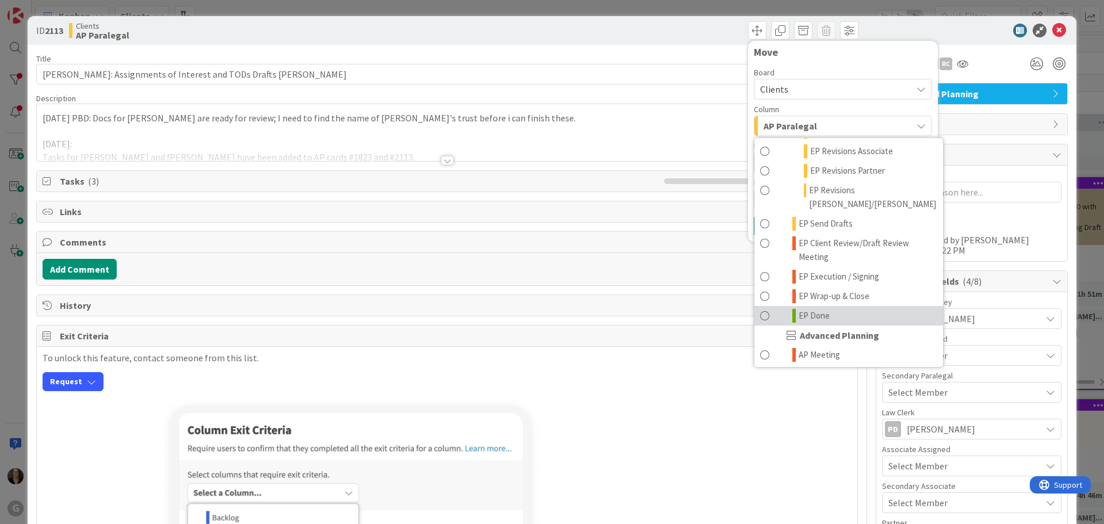
click at [760, 309] on span at bounding box center [764, 316] width 9 height 14
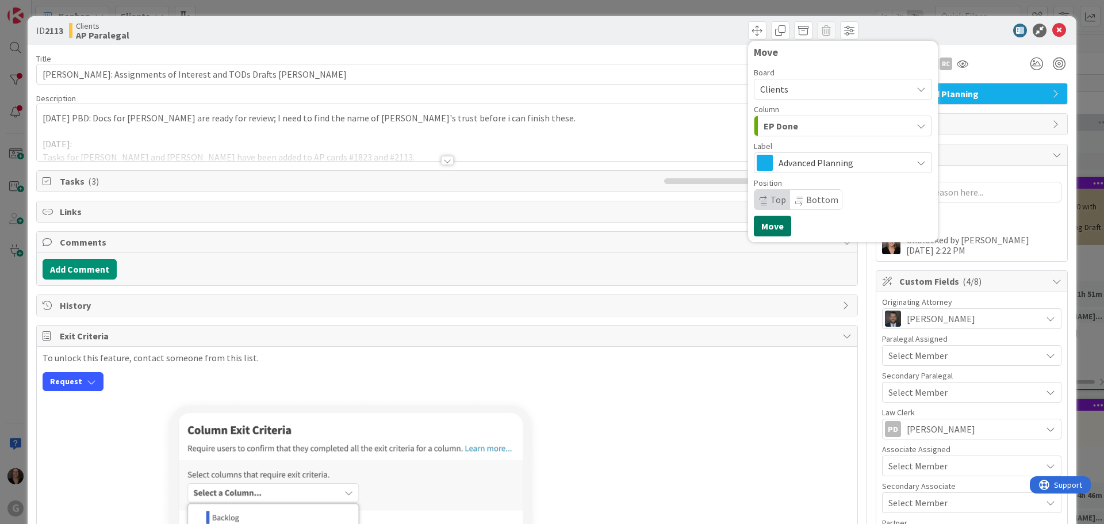
click at [767, 228] on button "Move" at bounding box center [772, 226] width 37 height 21
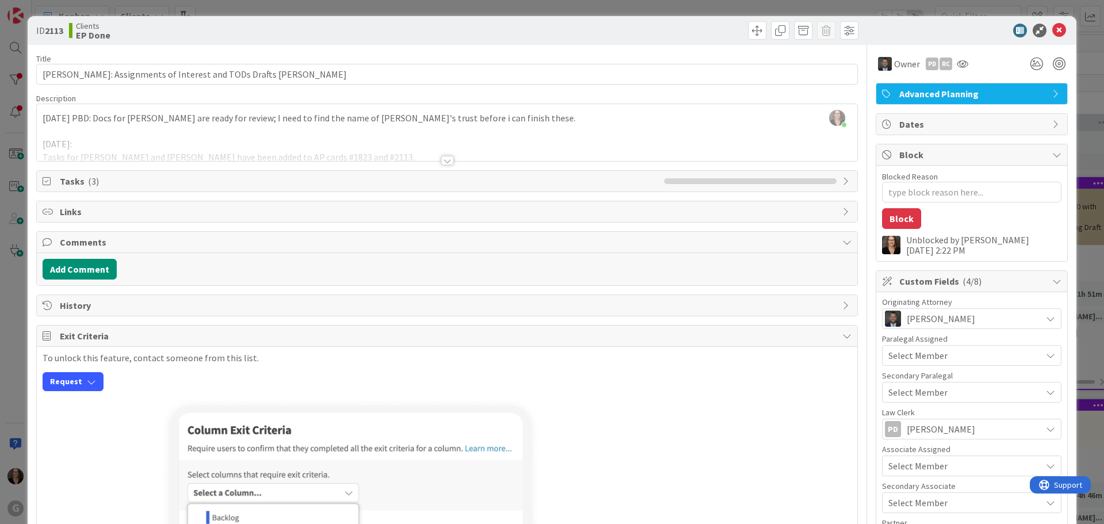
type textarea "x"
click at [1053, 29] on icon at bounding box center [1060, 31] width 14 height 14
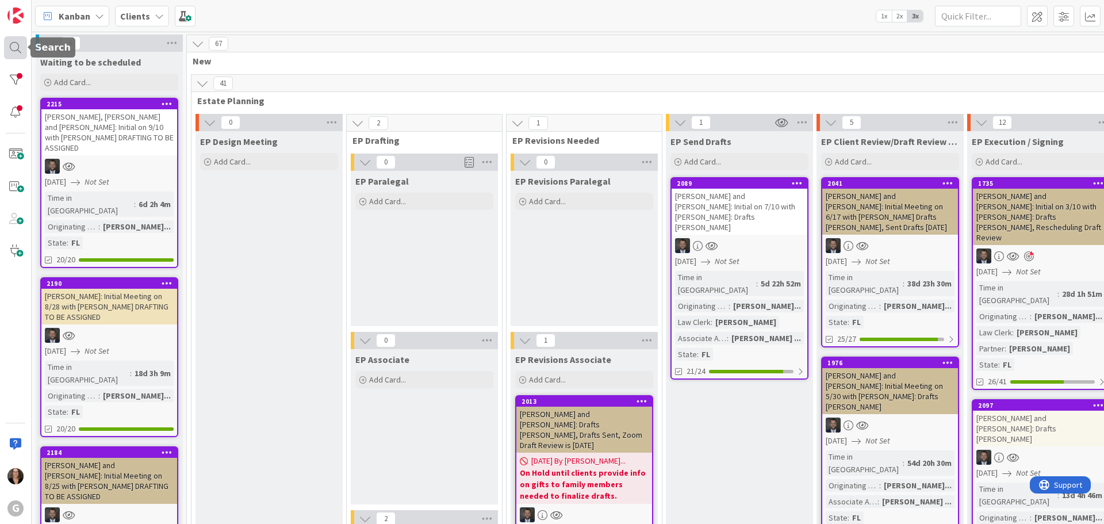
click at [13, 46] on div at bounding box center [15, 47] width 23 height 23
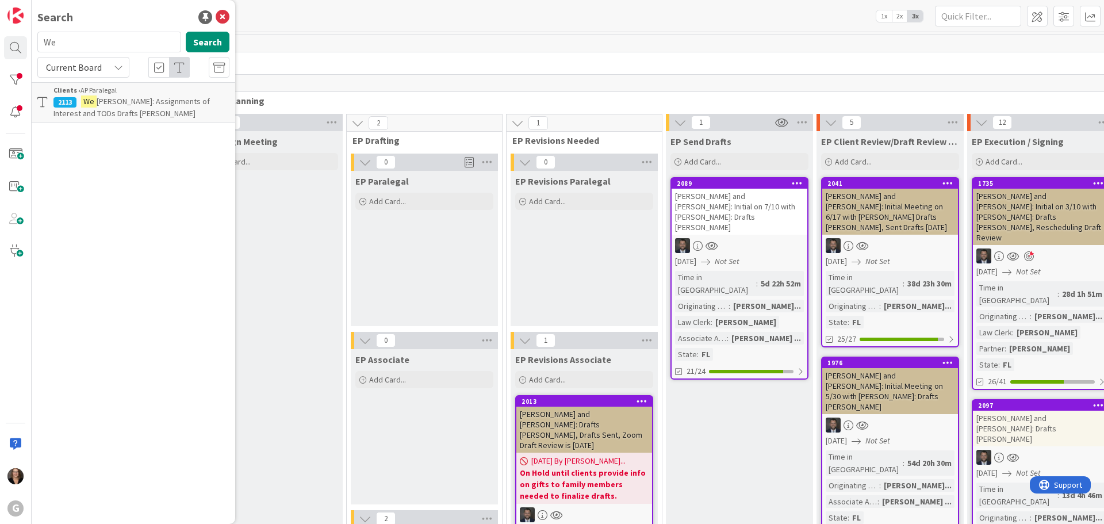
type input "W"
type input "[PERSON_NAME]"
click at [202, 41] on button "Search" at bounding box center [208, 42] width 44 height 21
click at [178, 100] on span ", [PERSON_NAME]: Draft [PERSON_NAME], Signed [DATE]" at bounding box center [137, 107] width 168 height 22
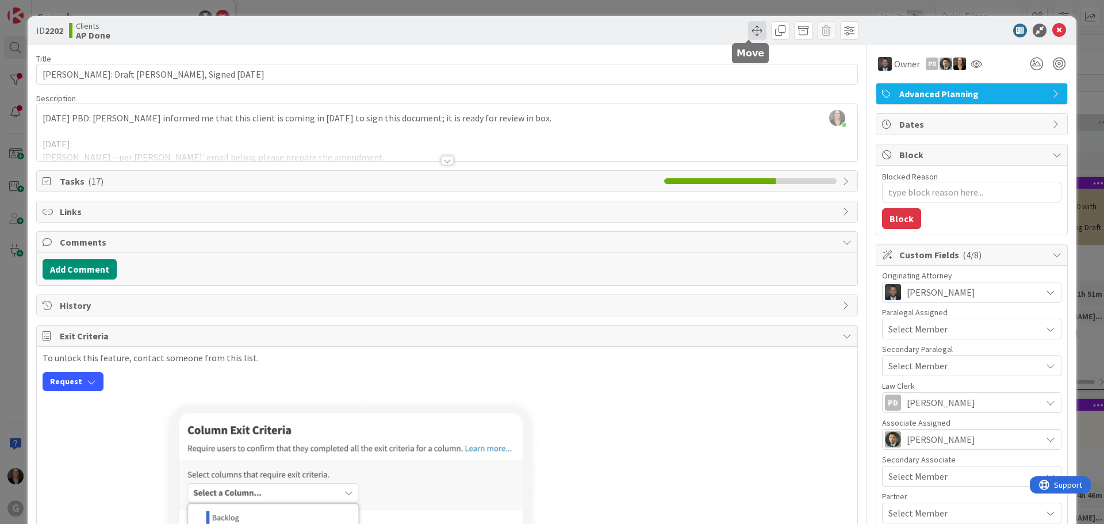
click at [751, 30] on span at bounding box center [757, 30] width 18 height 18
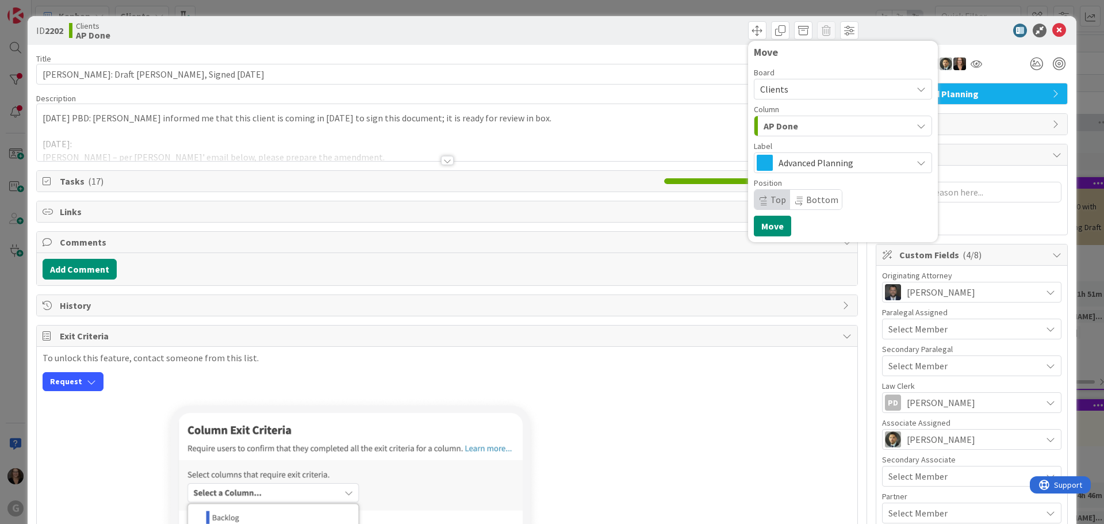
click at [917, 126] on icon "button" at bounding box center [921, 125] width 9 height 9
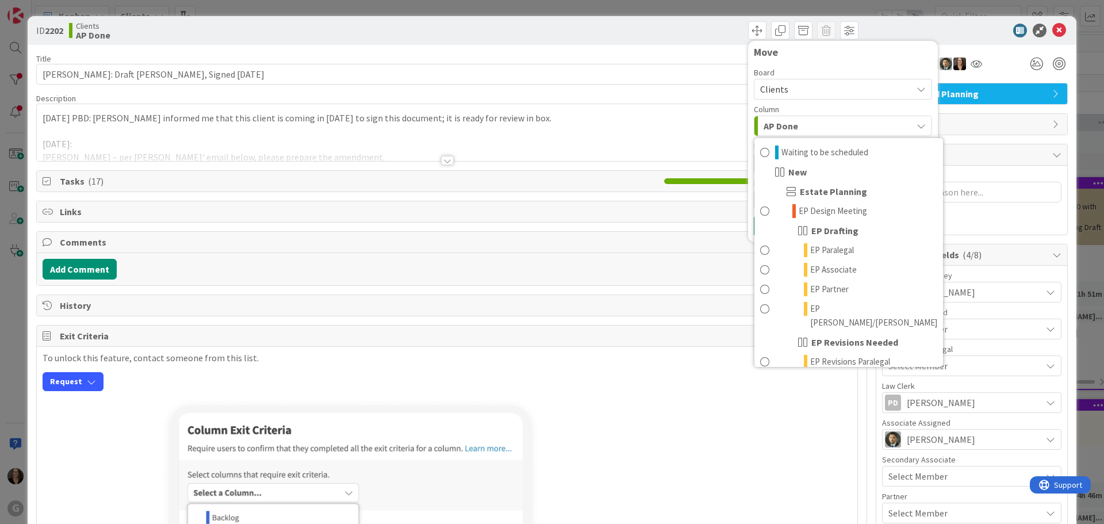
click at [606, 126] on div "[PERSON_NAME] just joined [DATE] PBD: [PERSON_NAME] informed me that this clien…" at bounding box center [447, 132] width 821 height 57
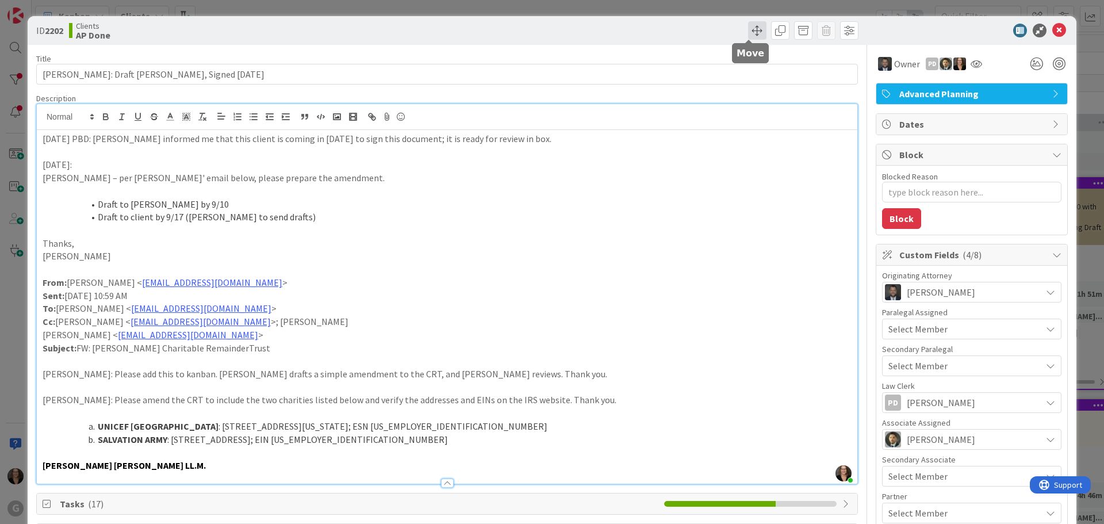
click at [752, 31] on span at bounding box center [757, 30] width 18 height 18
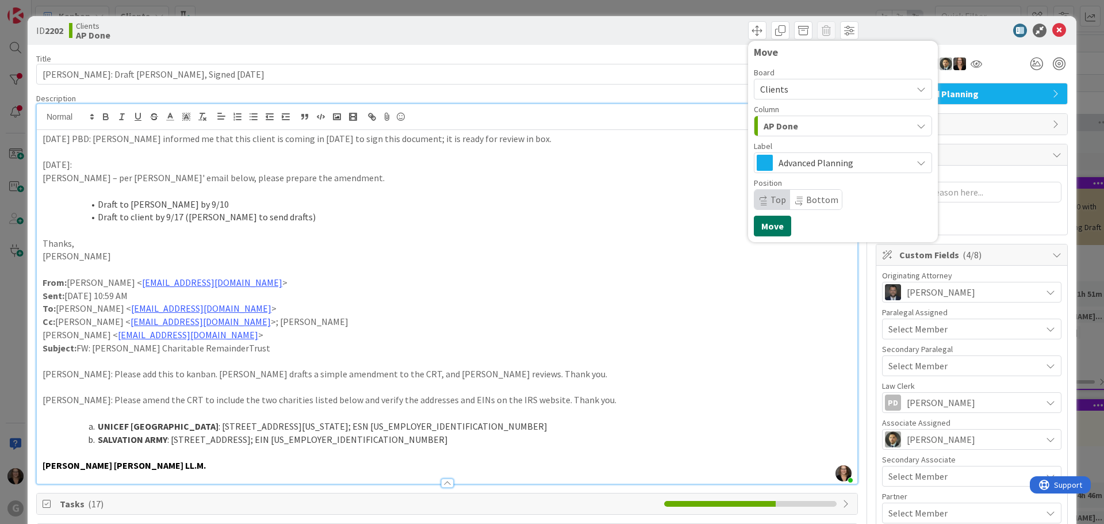
click at [765, 230] on button "Move" at bounding box center [772, 226] width 37 height 21
type textarea "x"
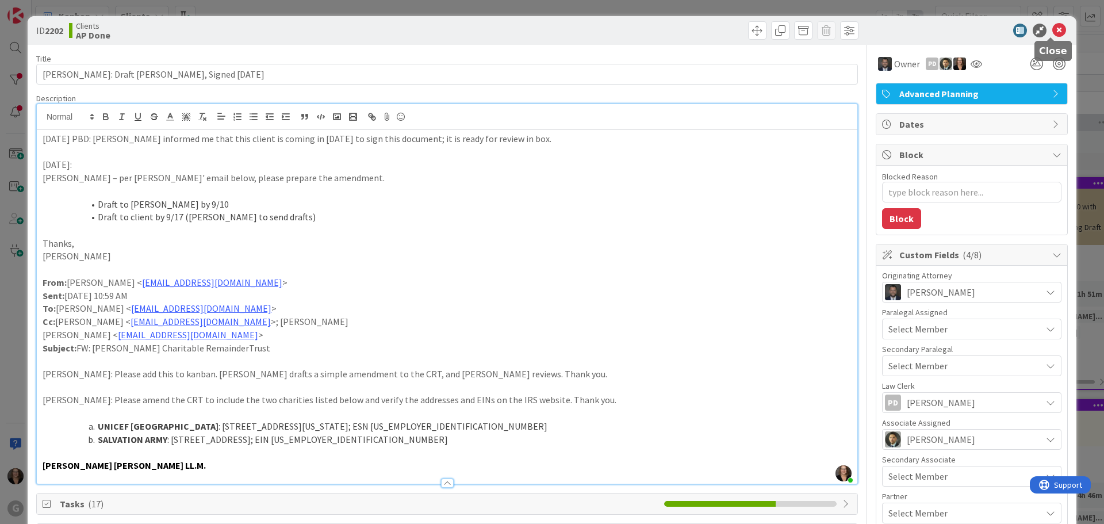
click at [1053, 26] on icon at bounding box center [1060, 31] width 14 height 14
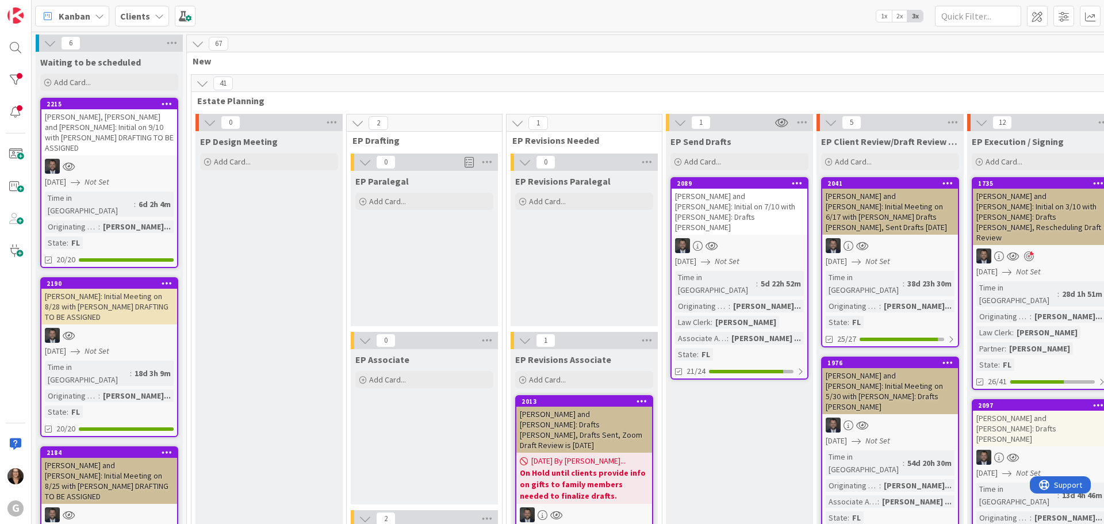
click at [158, 16] on icon at bounding box center [159, 16] width 9 height 9
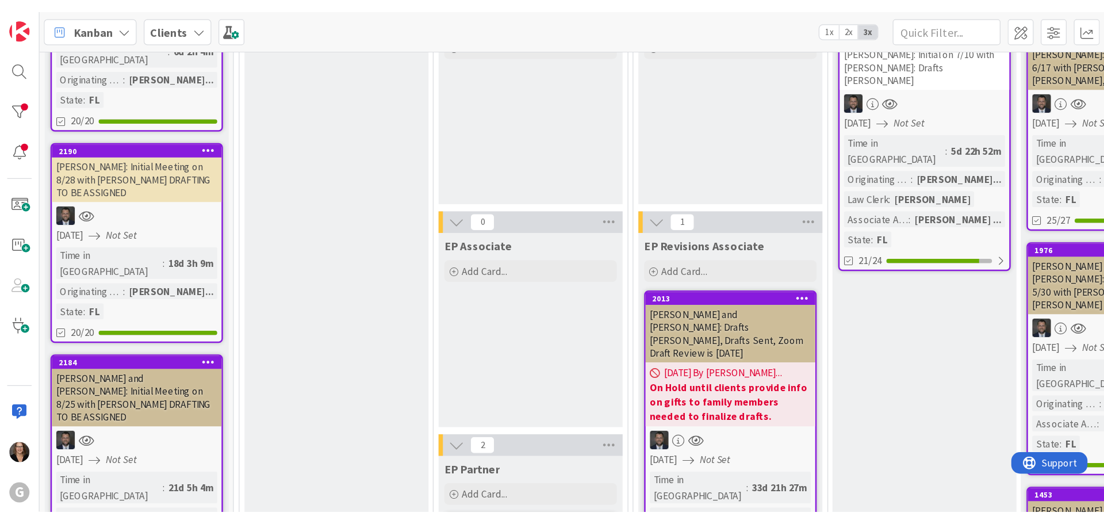
scroll to position [173, 0]
